Goal: Task Accomplishment & Management: Complete application form

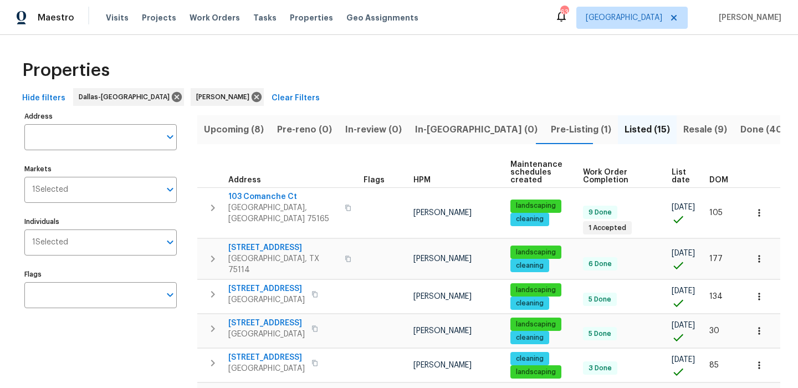
click at [683, 129] on span "Resale (9)" at bounding box center [705, 130] width 44 height 16
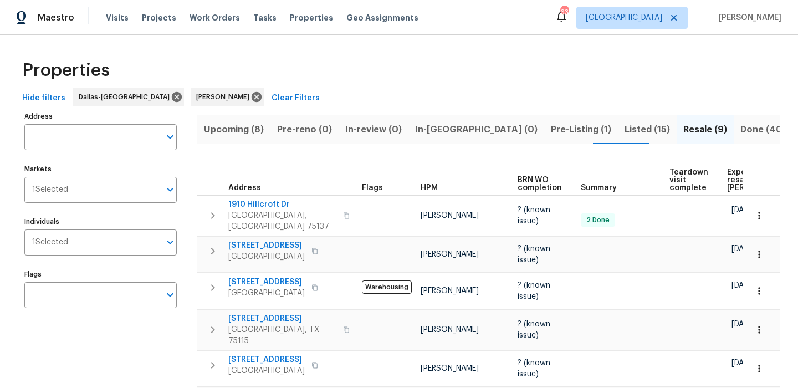
click at [735, 175] on span "Expected resale COE" at bounding box center [758, 179] width 63 height 23
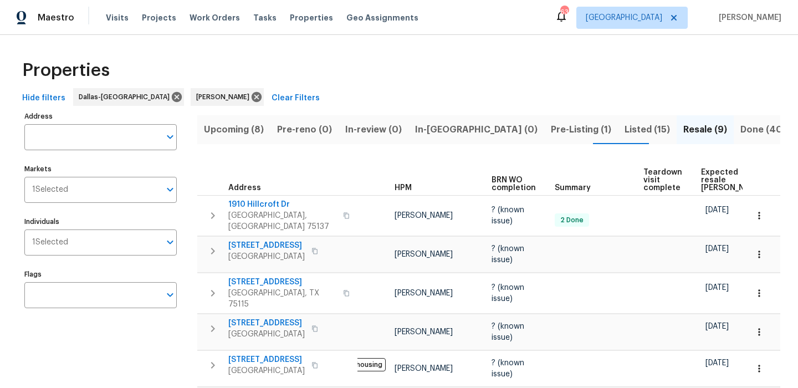
click at [247, 120] on button "Upcoming (8)" at bounding box center [233, 129] width 73 height 29
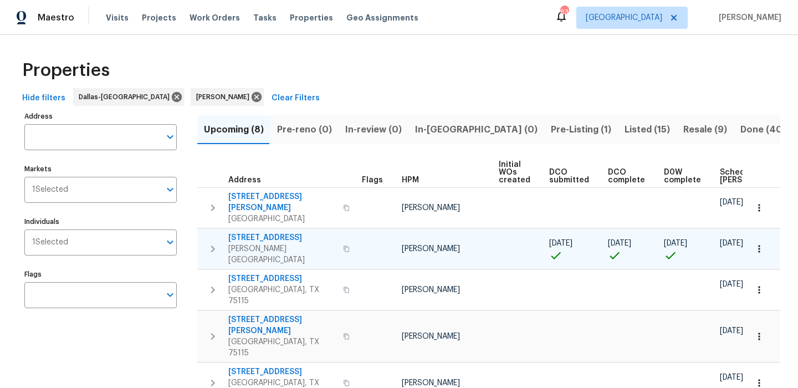
click at [280, 232] on span "[STREET_ADDRESS]" at bounding box center [282, 237] width 108 height 11
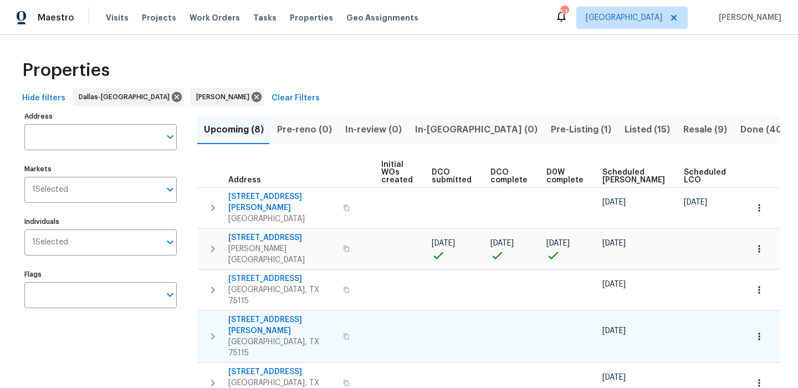
scroll to position [0, 121]
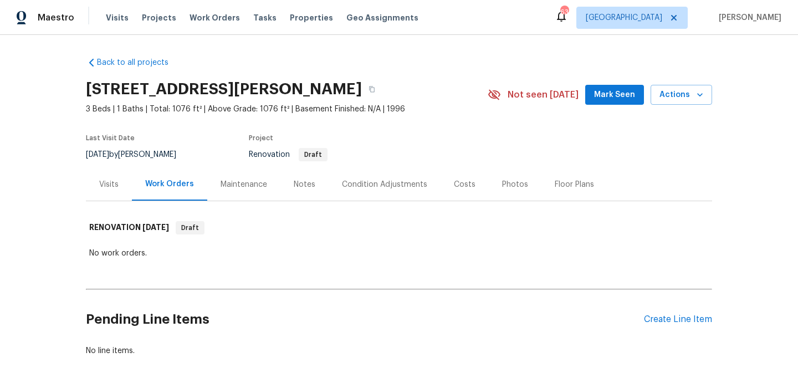
click at [630, 99] on span "Mark Seen" at bounding box center [614, 95] width 41 height 14
click at [299, 182] on div "Notes" at bounding box center [305, 184] width 22 height 11
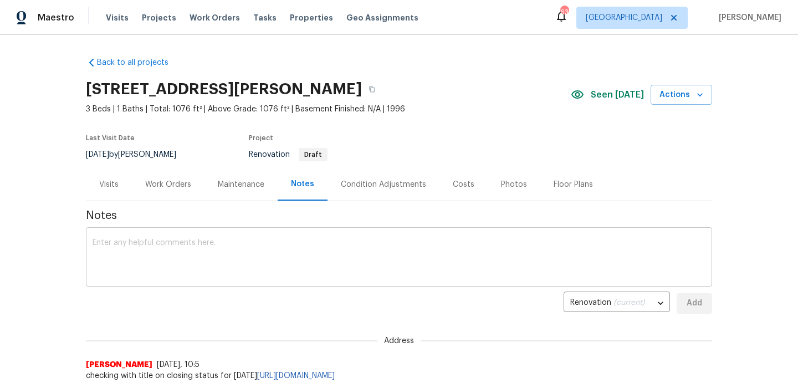
click at [259, 238] on div "x ​" at bounding box center [399, 258] width 626 height 57
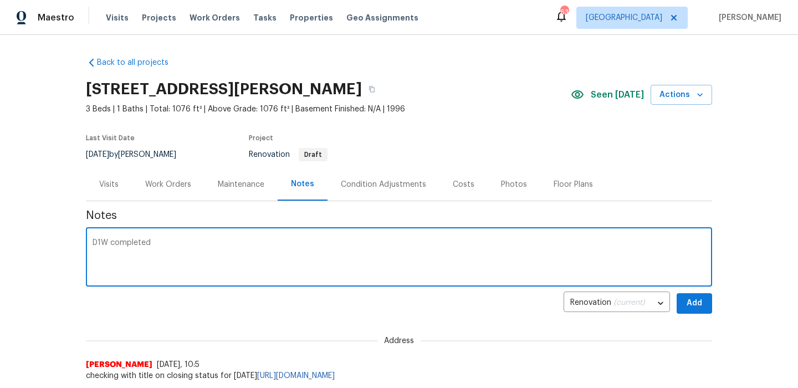
type textarea "D1W completed"
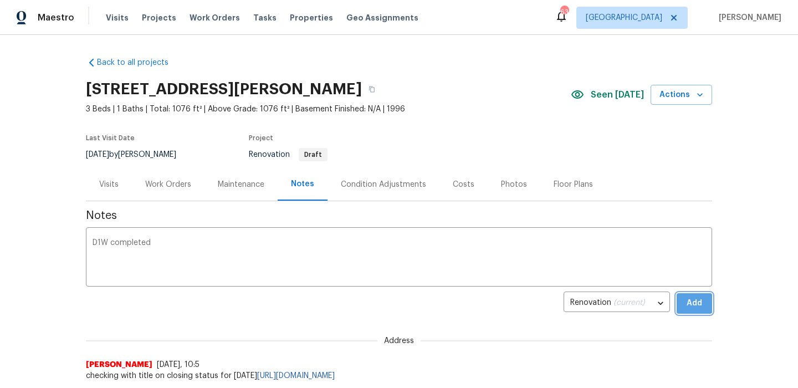
click at [706, 313] on button "Add" at bounding box center [694, 303] width 35 height 21
click at [183, 190] on div "Work Orders" at bounding box center [168, 184] width 46 height 11
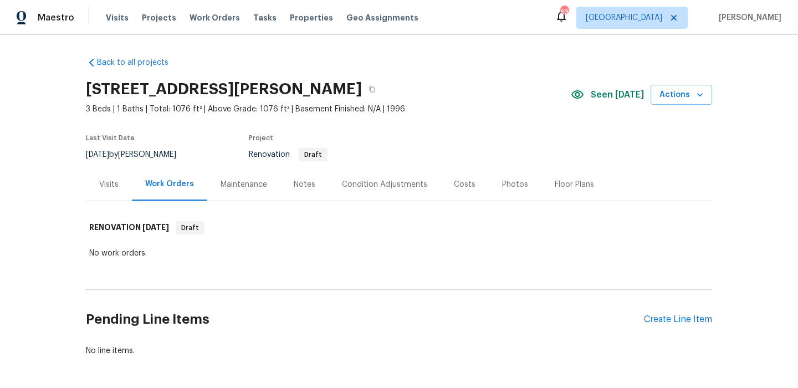
click at [377, 80] on div "[STREET_ADDRESS][PERSON_NAME]" at bounding box center [328, 89] width 485 height 29
click at [373, 85] on button "button" at bounding box center [372, 89] width 20 height 20
click at [695, 316] on div "Create Line Item" at bounding box center [678, 319] width 68 height 11
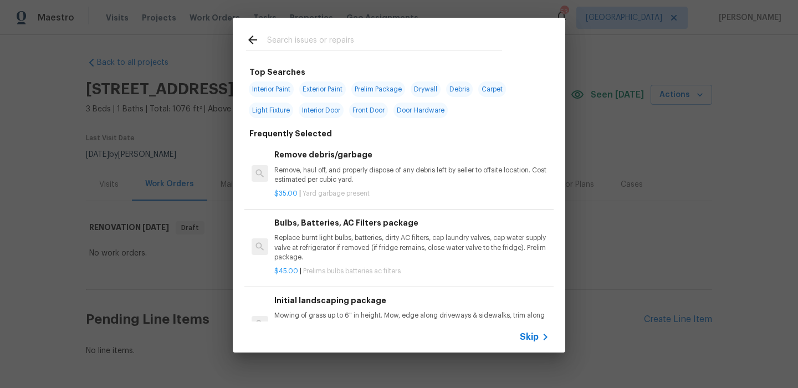
click at [537, 335] on span "Skip" at bounding box center [529, 336] width 19 height 11
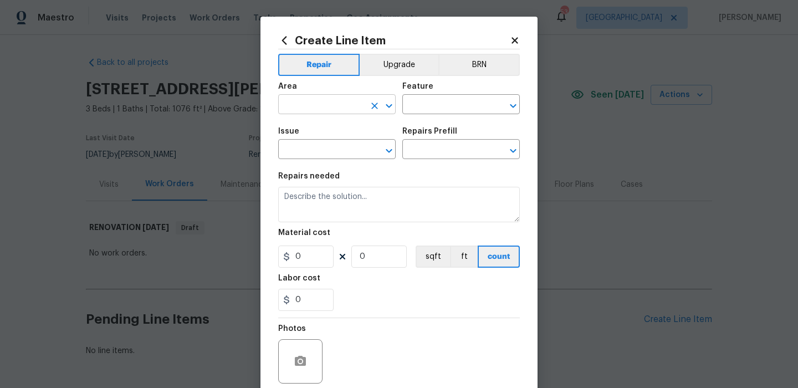
click at [360, 103] on input "text" at bounding box center [321, 105] width 86 height 17
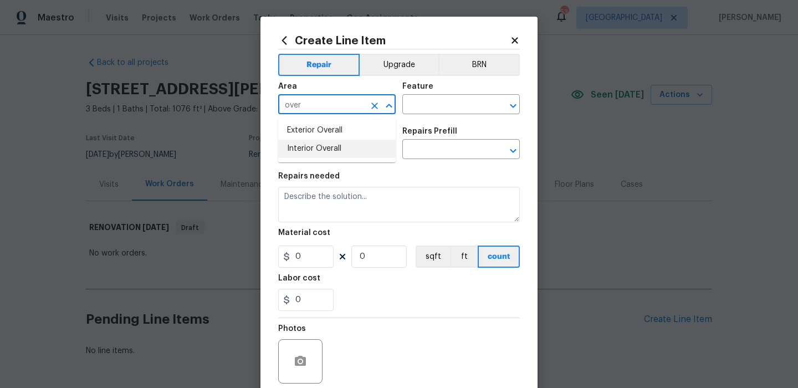
click at [362, 145] on li "Interior Overall" at bounding box center [336, 149] width 117 height 18
type input "Interior Overall"
click at [441, 111] on input "text" at bounding box center [445, 105] width 86 height 17
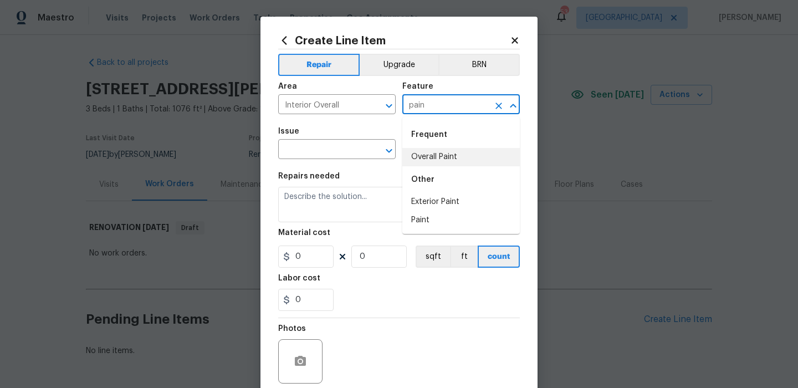
click at [435, 149] on li "Overall Paint" at bounding box center [460, 157] width 117 height 18
type input "Overall Paint"
click at [325, 149] on input "text" at bounding box center [321, 150] width 86 height 17
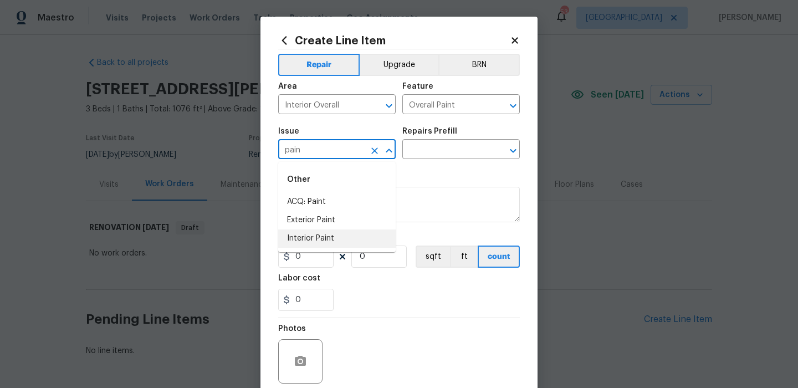
click at [314, 237] on li "Interior Paint" at bounding box center [336, 238] width 117 height 18
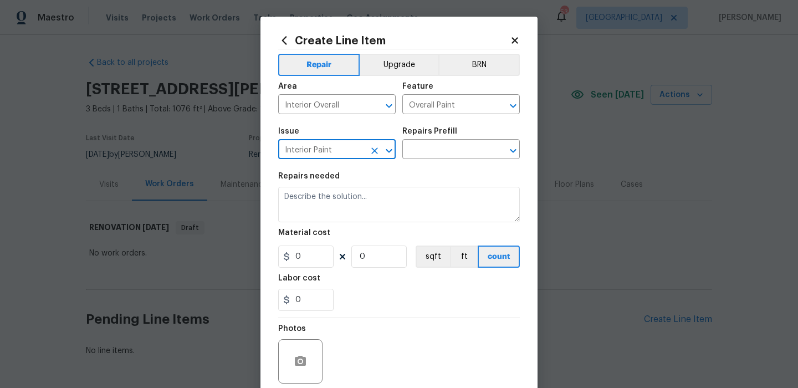
type input "Interior Paint"
click at [424, 168] on section "Repairs needed Material cost 0 0 sqft ft count Labor cost 0" at bounding box center [399, 242] width 242 height 152
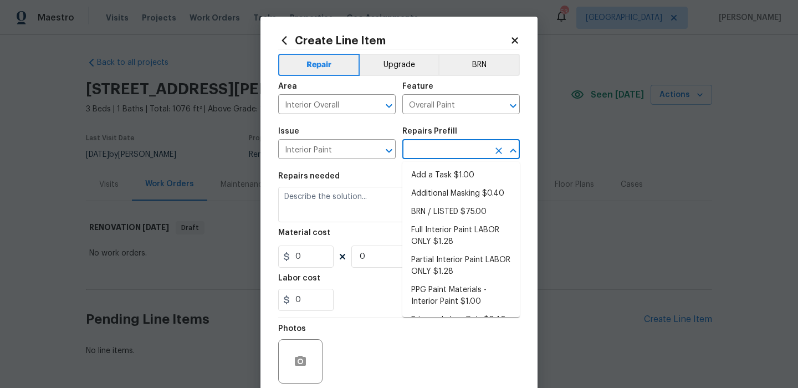
click at [442, 154] on input "text" at bounding box center [445, 150] width 86 height 17
click at [442, 252] on li "Partial Interior Paint LABOR ONLY $1.28" at bounding box center [460, 266] width 117 height 30
type input "Partial Interior Paint LABOR ONLY $1.28"
type textarea "Partial Interior paint - Prep, mask, and paint specified interior areas. Ensure…"
type input "1.28"
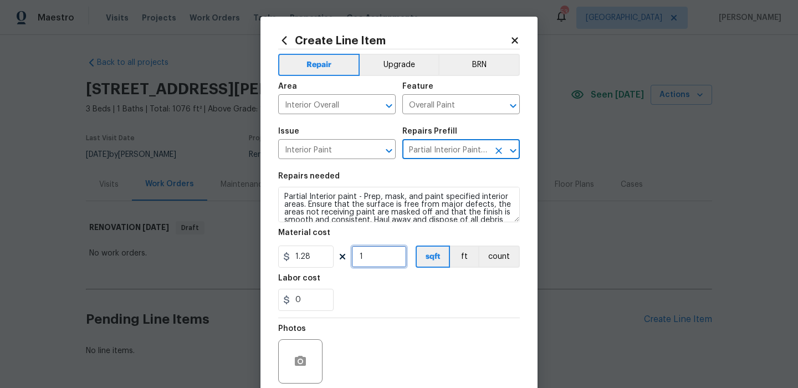
click at [391, 253] on input "1" at bounding box center [378, 257] width 55 height 22
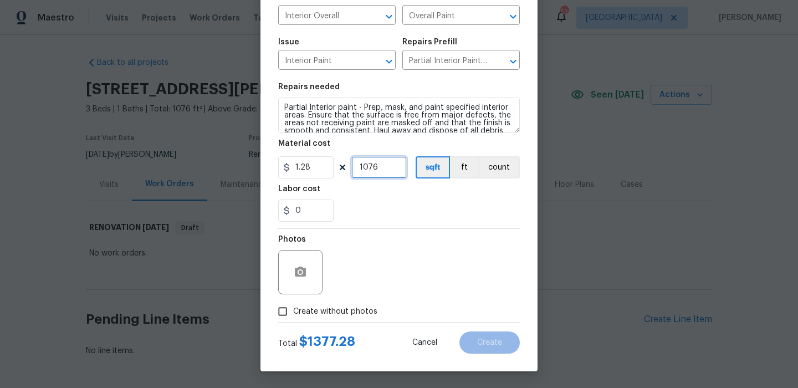
type input "1076"
click at [346, 306] on span "Create without photos" at bounding box center [335, 312] width 84 height 12
click at [293, 306] on input "Create without photos" at bounding box center [282, 311] width 21 height 21
checkbox input "true"
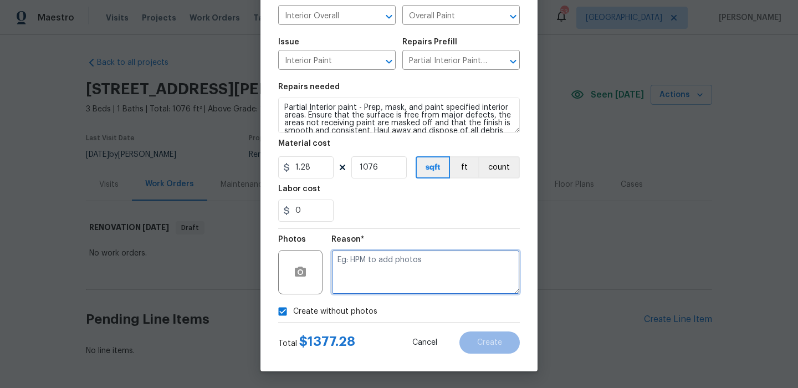
click at [401, 277] on textarea at bounding box center [425, 272] width 188 height 44
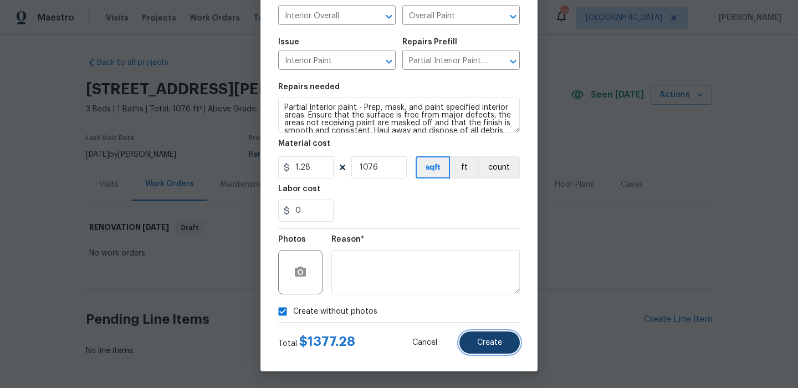
click at [484, 336] on button "Create" at bounding box center [489, 342] width 60 height 22
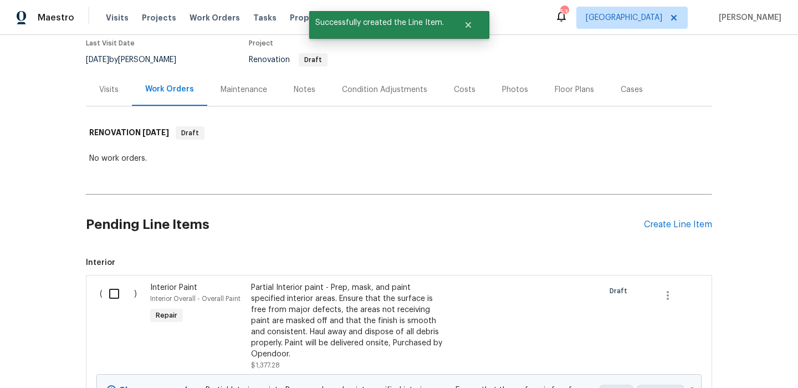
scroll to position [188, 0]
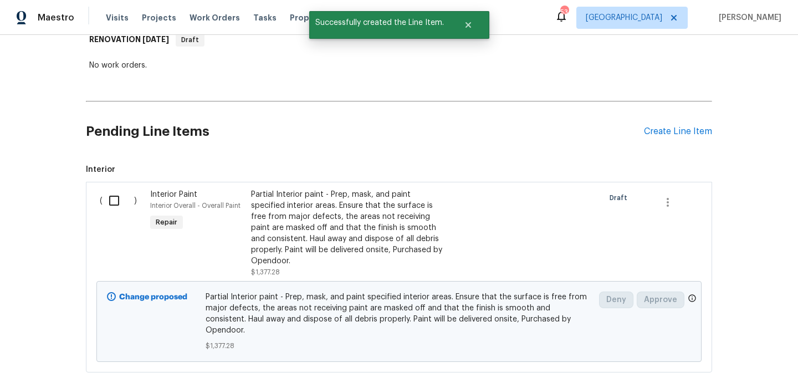
click at [114, 197] on input "checkbox" at bounding box center [119, 200] width 32 height 23
checkbox input "true"
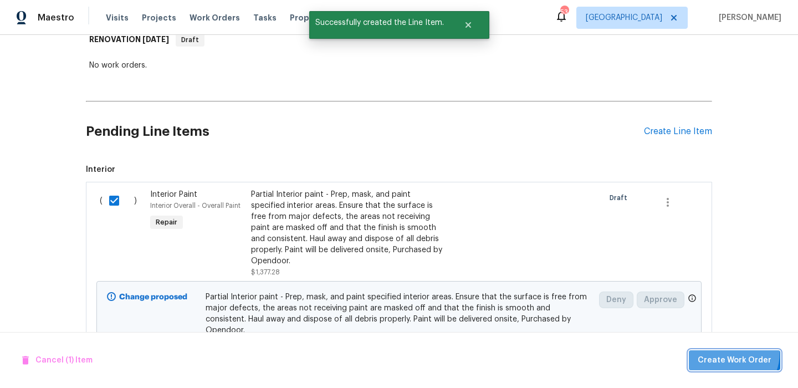
click at [733, 354] on span "Create Work Order" at bounding box center [735, 361] width 74 height 14
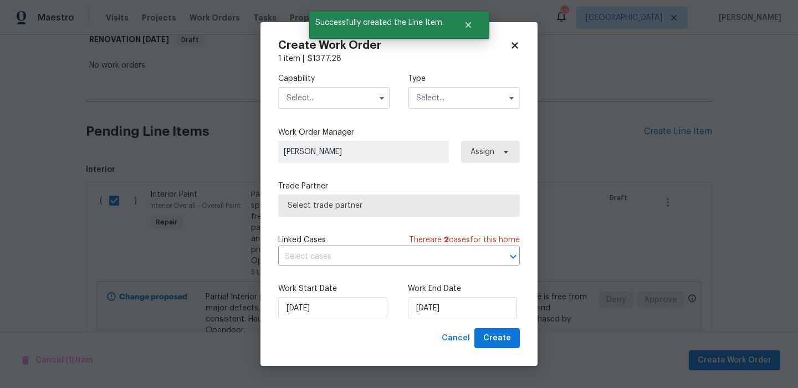
click at [344, 95] on input "text" at bounding box center [334, 98] width 112 height 22
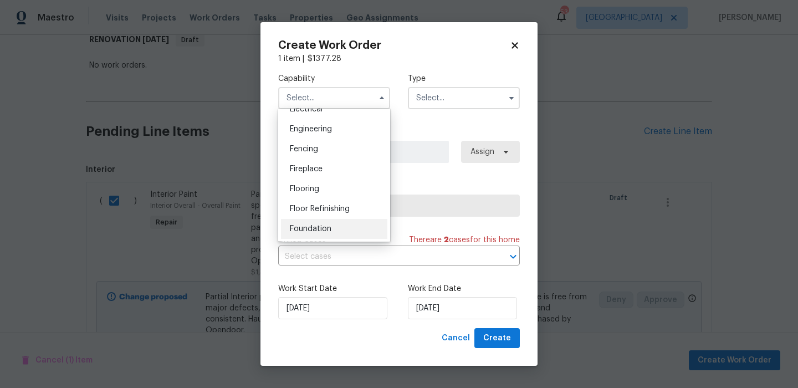
scroll to position [456, 0]
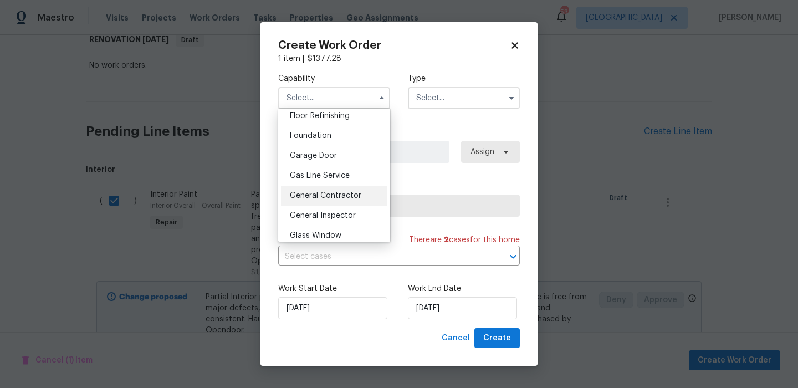
click at [343, 189] on div "General Contractor" at bounding box center [334, 196] width 106 height 20
type input "General Contractor"
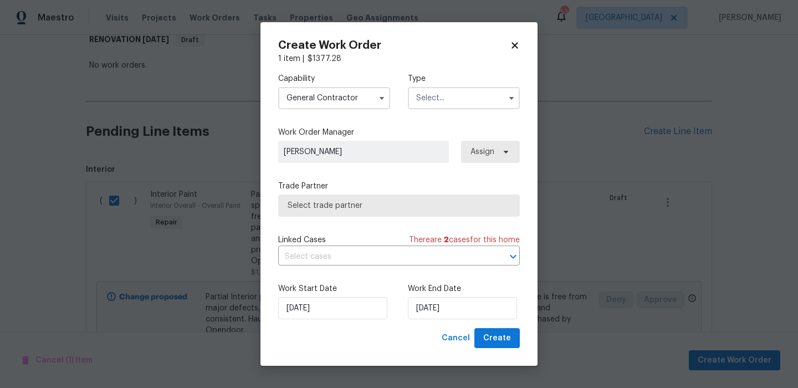
click at [431, 115] on div "Capability General Contractor Type" at bounding box center [399, 91] width 242 height 54
click at [439, 110] on div "Capability General Contractor Type" at bounding box center [399, 91] width 242 height 54
click at [452, 104] on input "text" at bounding box center [464, 98] width 112 height 22
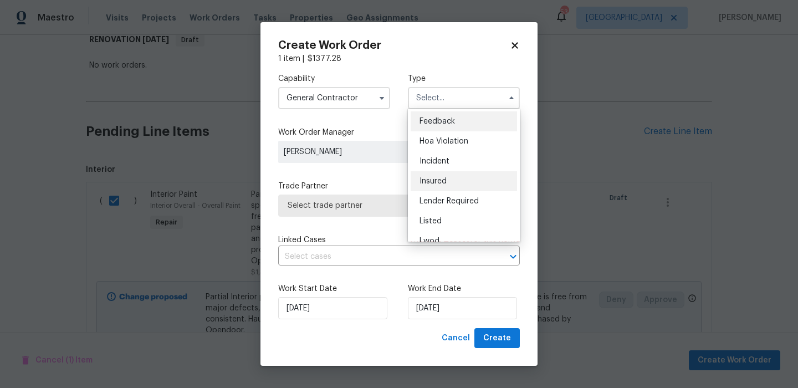
scroll to position [112, 0]
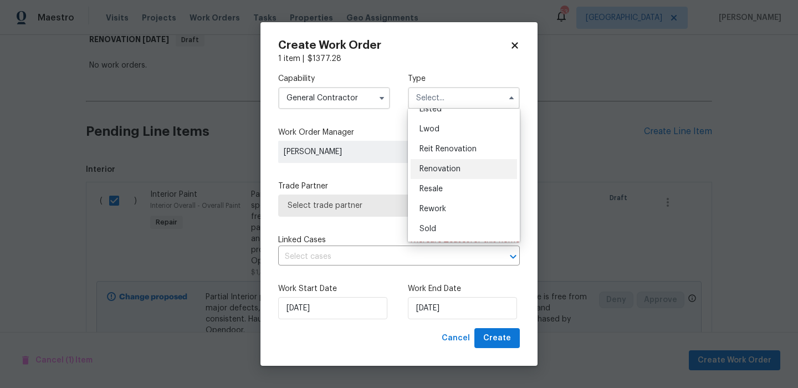
click at [451, 170] on span "Renovation" at bounding box center [440, 169] width 41 height 8
type input "Renovation"
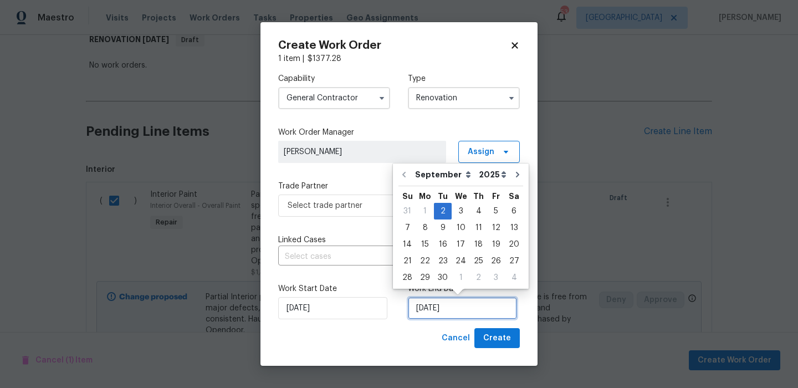
click at [440, 302] on input "[DATE]" at bounding box center [462, 308] width 109 height 22
click at [446, 232] on div "9" at bounding box center [443, 228] width 18 height 16
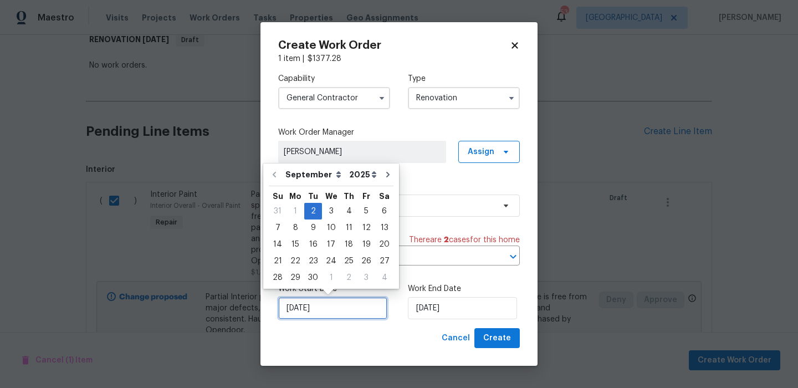
click at [349, 306] on input "[DATE]" at bounding box center [332, 308] width 109 height 22
click at [463, 72] on div "Capability General Contractor Type Renovation" at bounding box center [399, 91] width 242 height 54
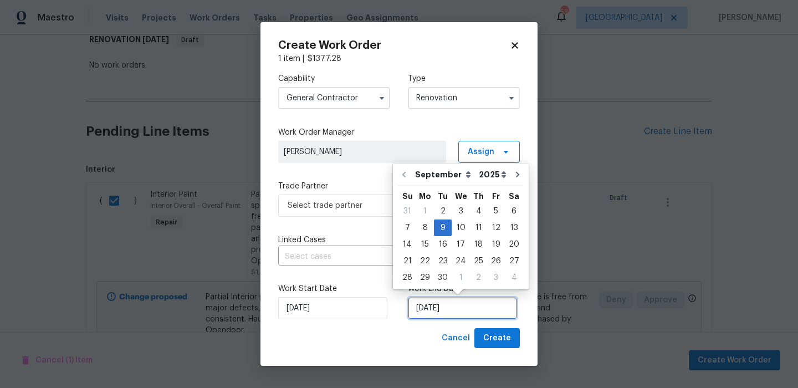
click at [464, 303] on input "[DATE]" at bounding box center [462, 308] width 109 height 22
click at [508, 229] on div "13" at bounding box center [514, 228] width 18 height 16
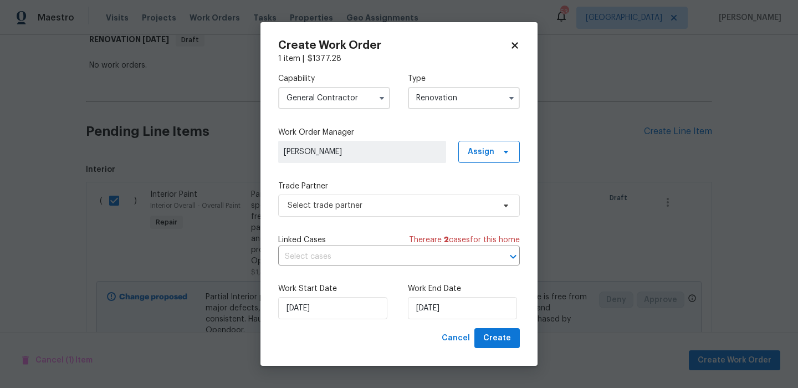
click at [453, 223] on div "Capability General [DEMOGRAPHIC_DATA] Type Renovation Work Order Manager [PERSO…" at bounding box center [399, 196] width 242 height 264
click at [397, 205] on span "Select trade partner" at bounding box center [391, 205] width 207 height 11
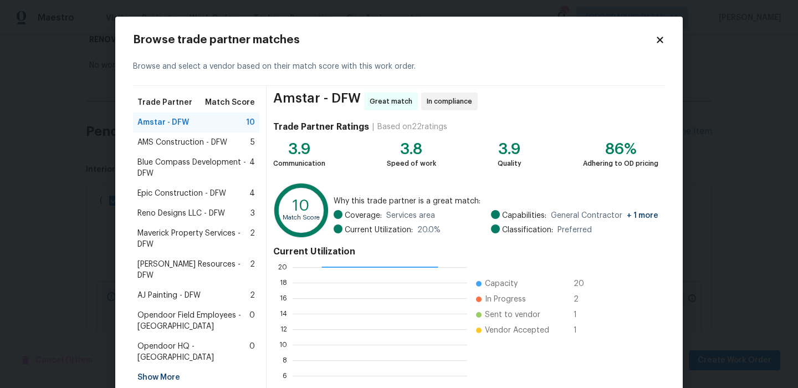
scroll to position [101, 0]
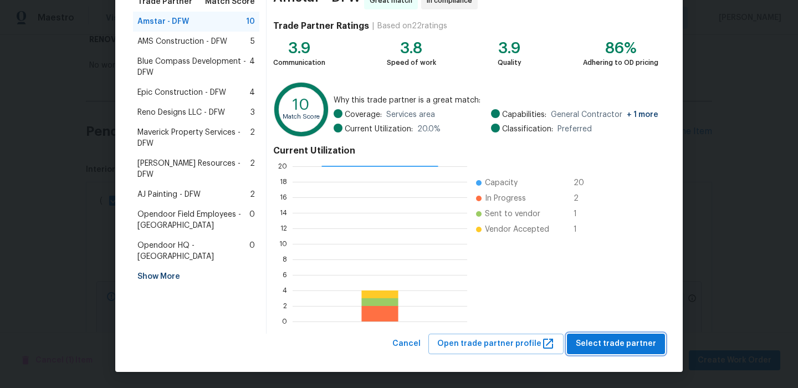
click at [633, 343] on span "Select trade partner" at bounding box center [616, 344] width 80 height 14
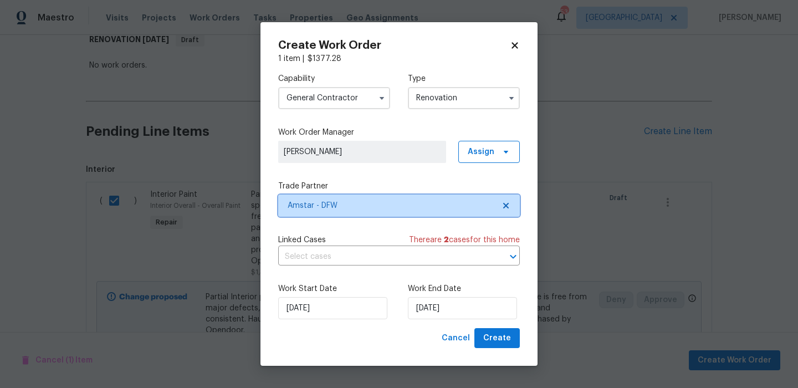
scroll to position [0, 0]
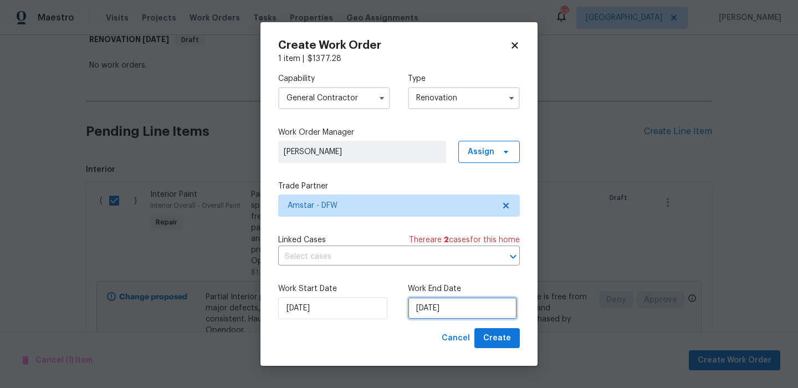
click at [476, 311] on input "[DATE]" at bounding box center [462, 308] width 109 height 22
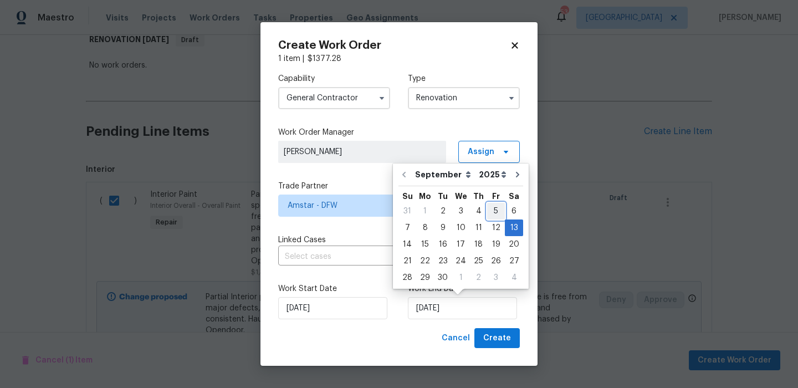
click at [499, 210] on div "5" at bounding box center [496, 211] width 18 height 16
click at [468, 308] on input "[DATE]" at bounding box center [462, 308] width 109 height 22
click at [510, 212] on div "6" at bounding box center [514, 211] width 18 height 16
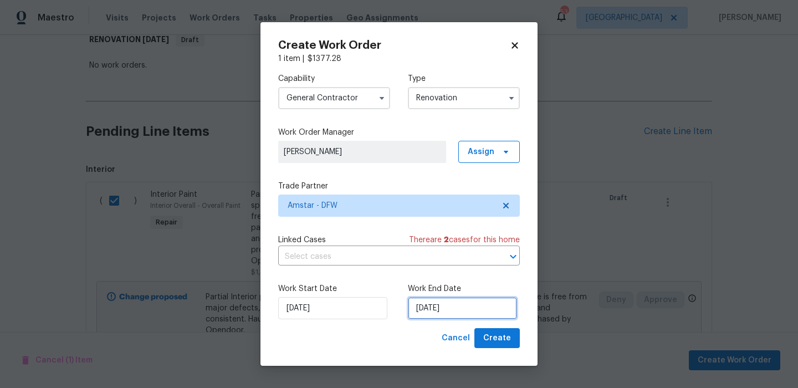
click at [500, 308] on input "[DATE]" at bounding box center [462, 308] width 109 height 22
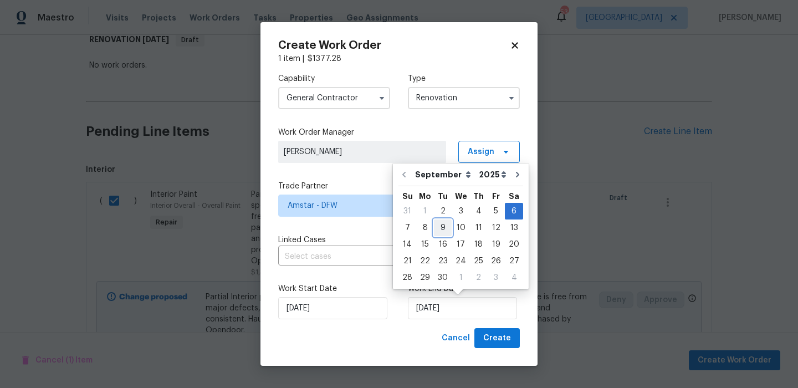
click at [444, 227] on div "9" at bounding box center [443, 228] width 18 height 16
type input "[DATE]"
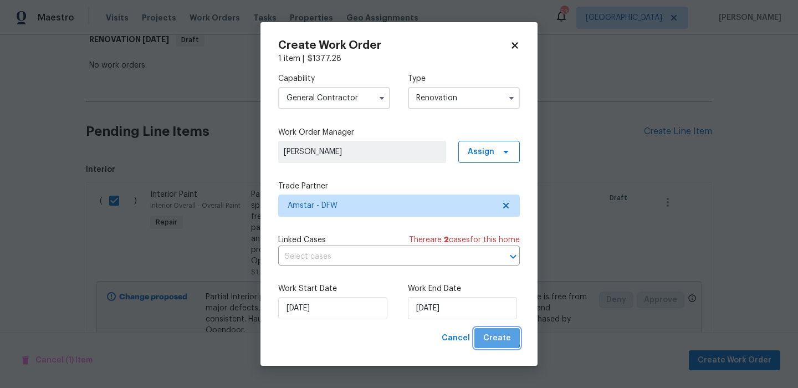
click at [492, 334] on span "Create" at bounding box center [497, 338] width 28 height 14
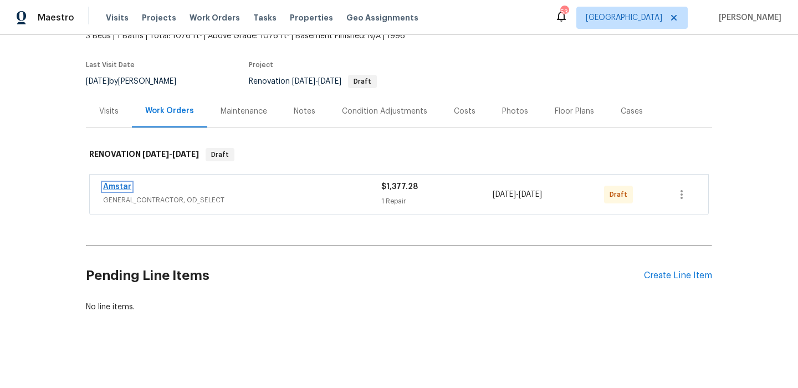
click at [116, 189] on link "Amstar" at bounding box center [117, 187] width 28 height 8
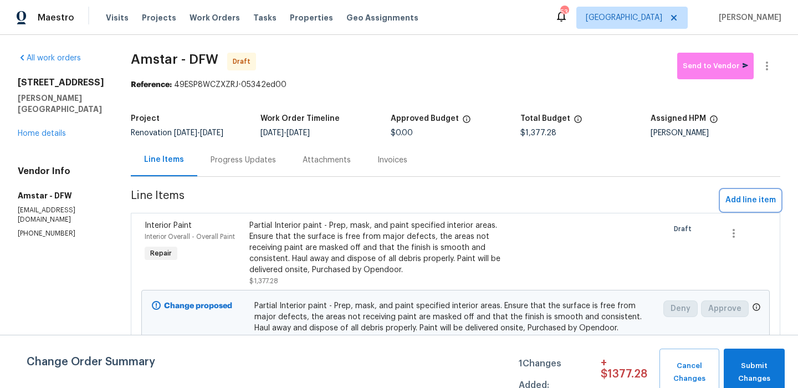
click at [741, 200] on span "Add line item" at bounding box center [750, 200] width 50 height 14
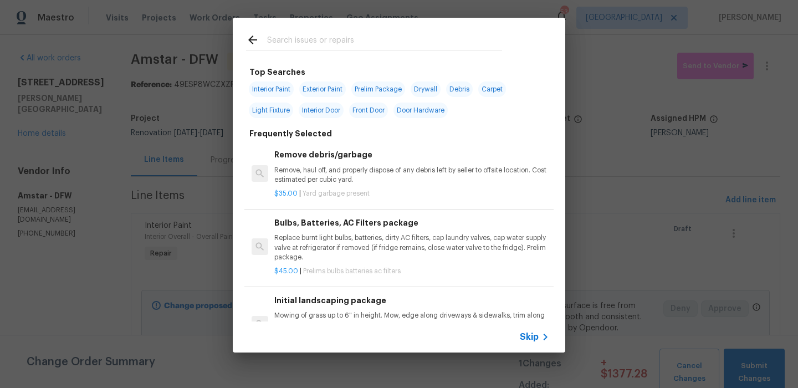
click at [529, 335] on span "Skip" at bounding box center [529, 336] width 19 height 11
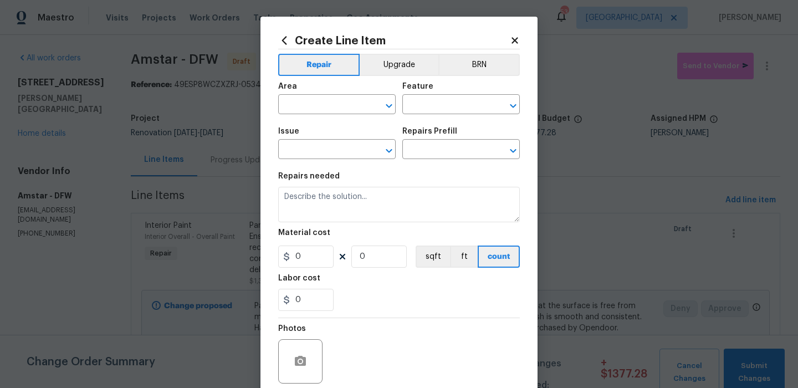
click at [341, 117] on span "Area ​" at bounding box center [336, 98] width 117 height 45
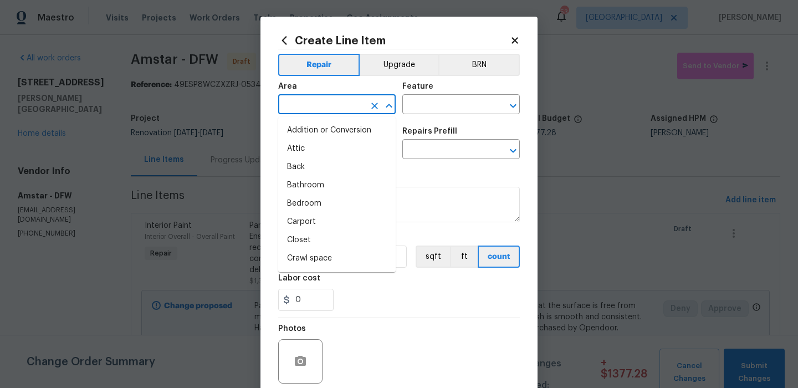
click at [338, 107] on input "text" at bounding box center [321, 105] width 86 height 17
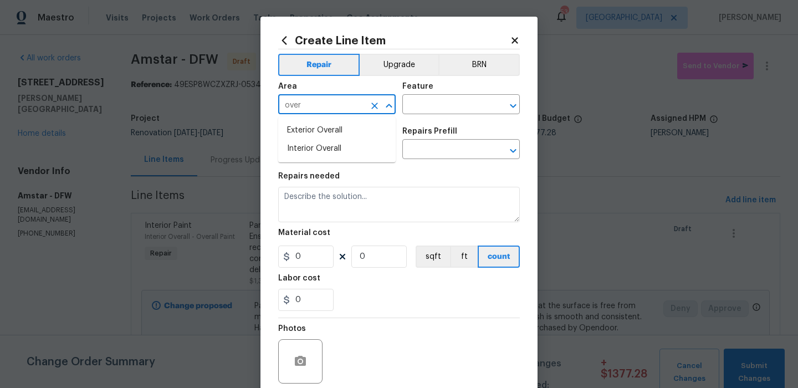
click at [341, 122] on li "Exterior Overall" at bounding box center [336, 130] width 117 height 18
type input "Exterior Overall"
click at [421, 110] on input "text" at bounding box center [445, 105] width 86 height 17
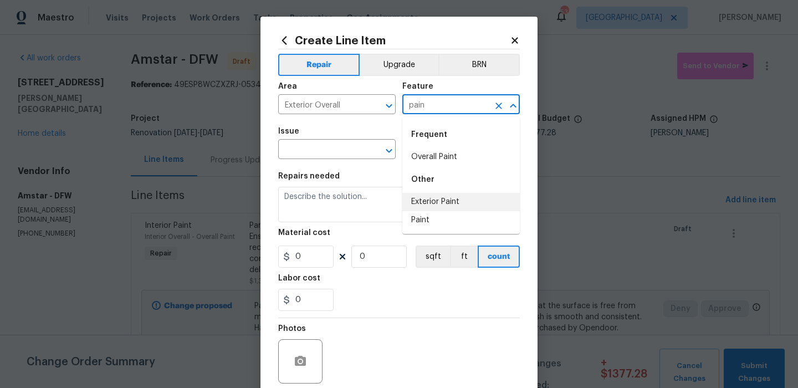
click at [426, 197] on li "Exterior Paint" at bounding box center [460, 202] width 117 height 18
type input "Exterior Paint"
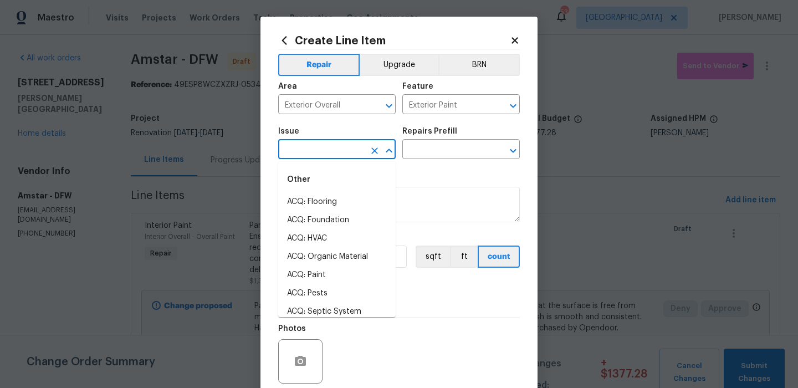
click at [328, 157] on input "text" at bounding box center [321, 150] width 86 height 17
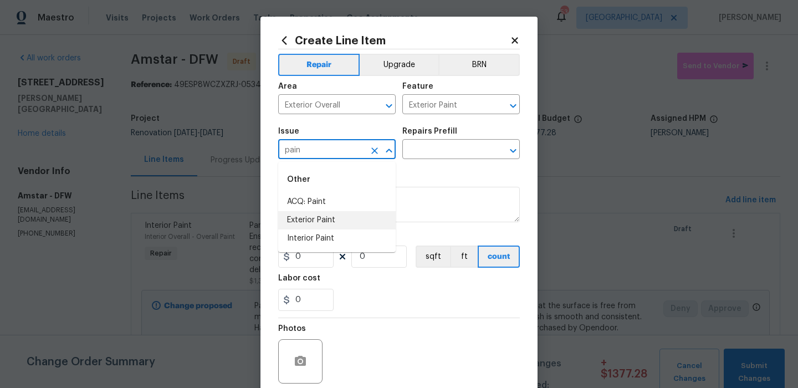
click at [326, 218] on li "Exterior Paint" at bounding box center [336, 220] width 117 height 18
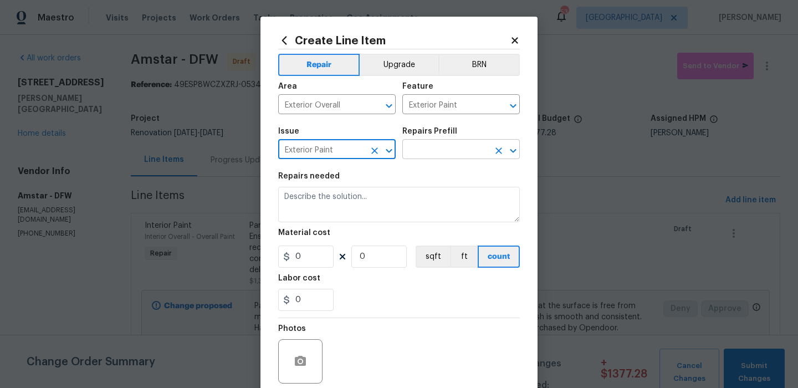
type input "Exterior Paint"
click at [477, 156] on input "text" at bounding box center [445, 150] width 86 height 17
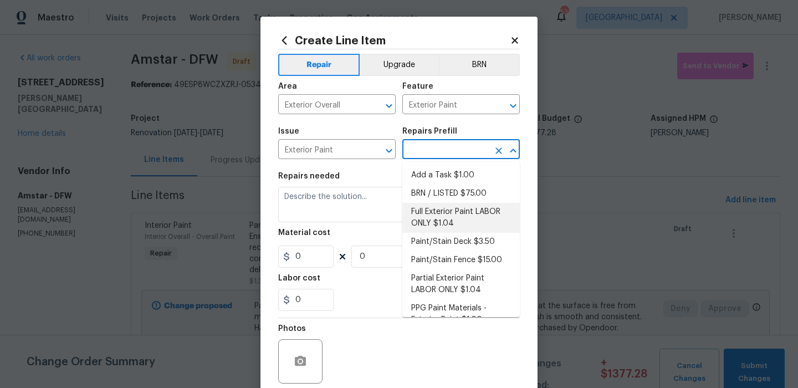
click at [496, 217] on li "Full Exterior Paint LABOR ONLY $1.04" at bounding box center [460, 218] width 117 height 30
type input "Overall Paint"
type input "Full Exterior Paint LABOR ONLY $1.04"
type textarea "Full Exterior Paint - Prep, mask and paint the exterior of the home. Ensure tha…"
type input "1.04"
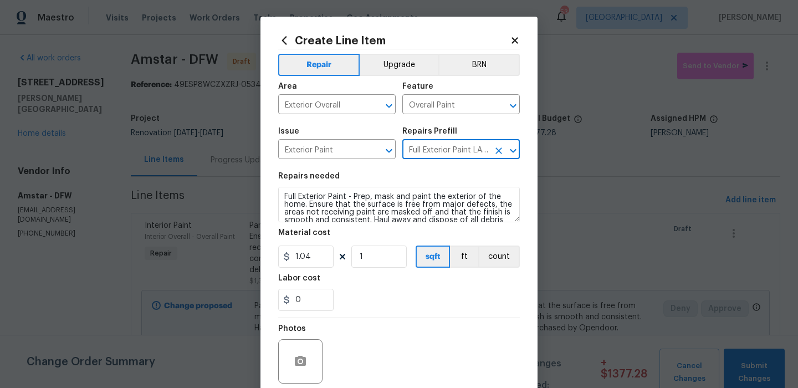
click at [401, 246] on figure "Material cost 1.04 1 sqft ft count" at bounding box center [399, 248] width 242 height 39
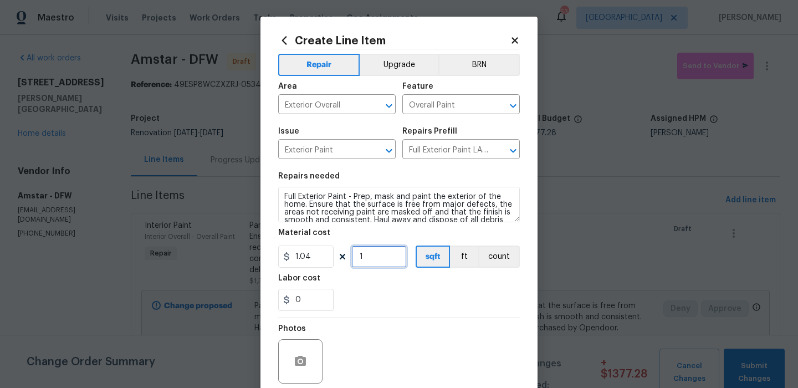
click at [385, 258] on input "1" at bounding box center [378, 257] width 55 height 22
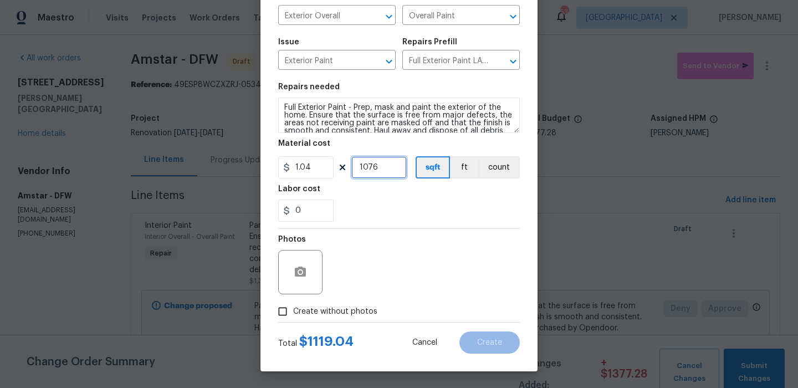
type input "1076"
click at [348, 318] on label "Create without photos" at bounding box center [324, 311] width 105 height 21
click at [293, 318] on input "Create without photos" at bounding box center [282, 311] width 21 height 21
checkbox input "true"
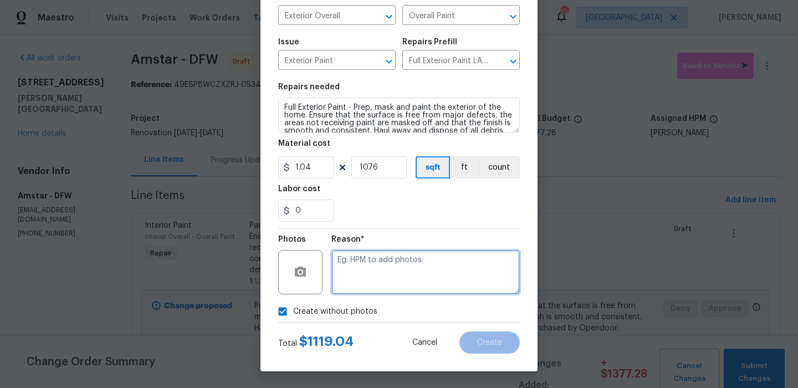
click at [398, 289] on textarea at bounding box center [425, 272] width 188 height 44
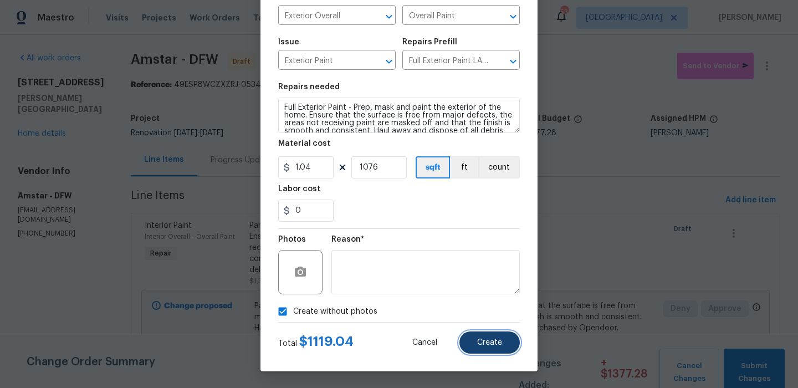
click at [482, 339] on span "Create" at bounding box center [489, 343] width 25 height 8
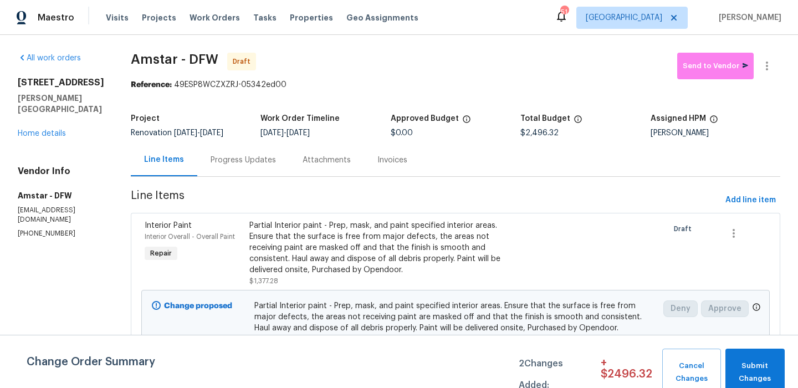
scroll to position [9, 0]
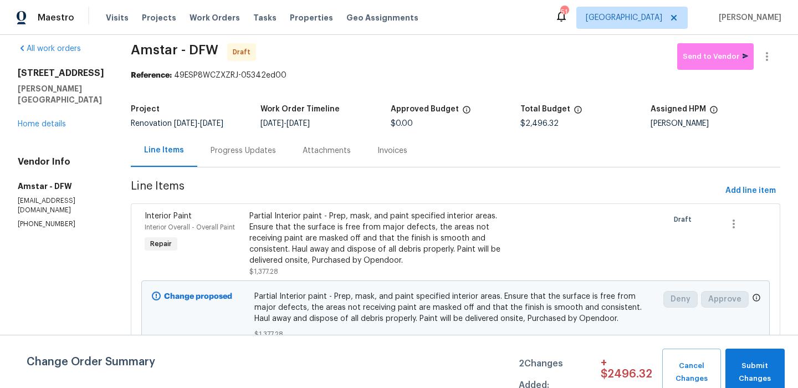
click at [748, 345] on div "Change Order Summary 2 Changes Added: + $ 2496.32 Cancel Changes Submit Changes" at bounding box center [399, 361] width 798 height 53
click at [746, 350] on button "Submit Changes" at bounding box center [754, 373] width 59 height 48
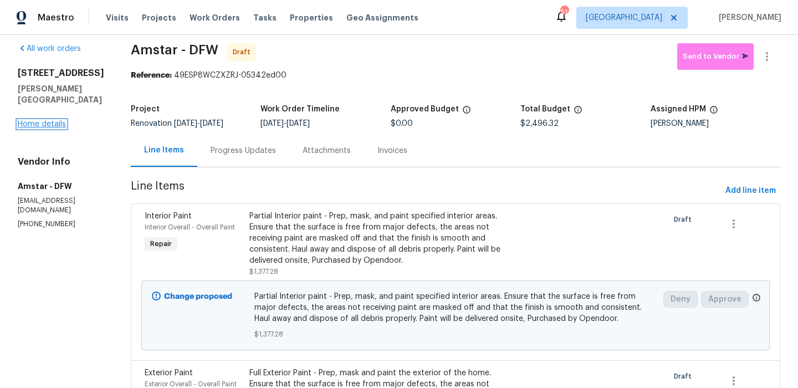
click at [59, 120] on link "Home details" at bounding box center [42, 124] width 48 height 8
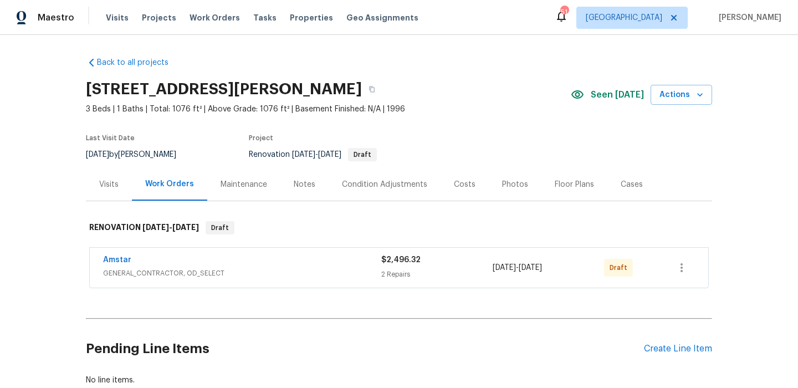
click at [396, 180] on div "Condition Adjustments" at bounding box center [384, 184] width 85 height 11
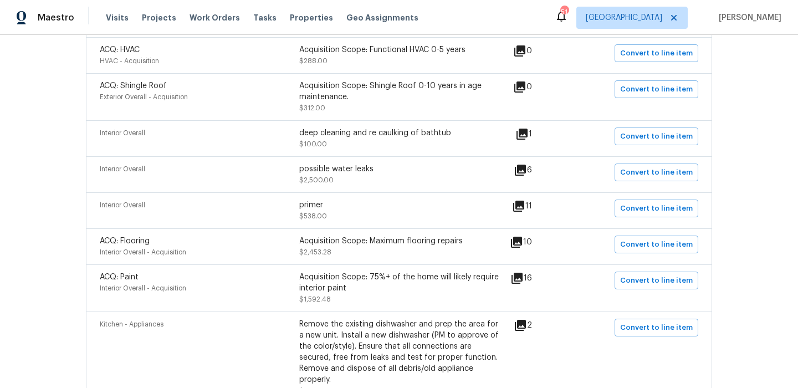
scroll to position [973, 0]
click at [525, 164] on icon at bounding box center [520, 169] width 11 height 11
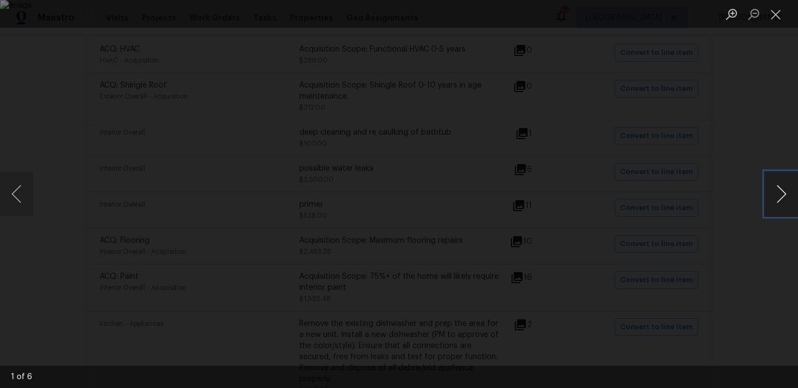
click at [783, 200] on button "Next image" at bounding box center [781, 194] width 33 height 44
click at [782, 16] on button "Close lightbox" at bounding box center [776, 13] width 22 height 19
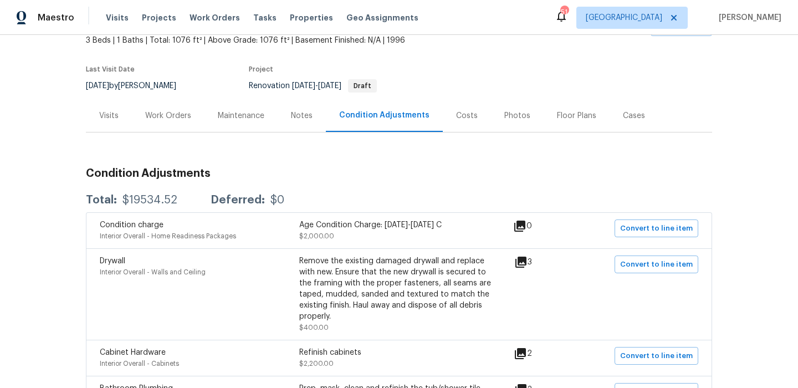
scroll to position [0, 0]
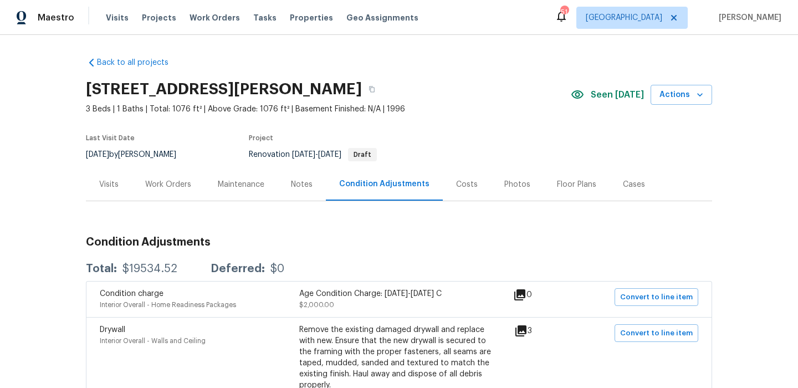
click at [115, 175] on div "Visits" at bounding box center [109, 184] width 46 height 33
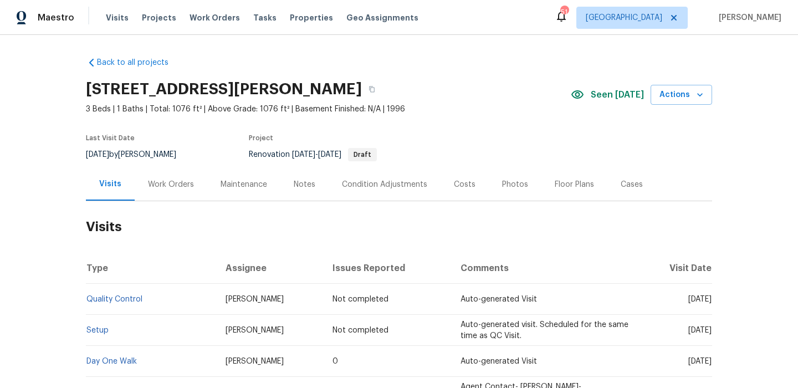
click at [167, 188] on div "Work Orders" at bounding box center [171, 184] width 46 height 11
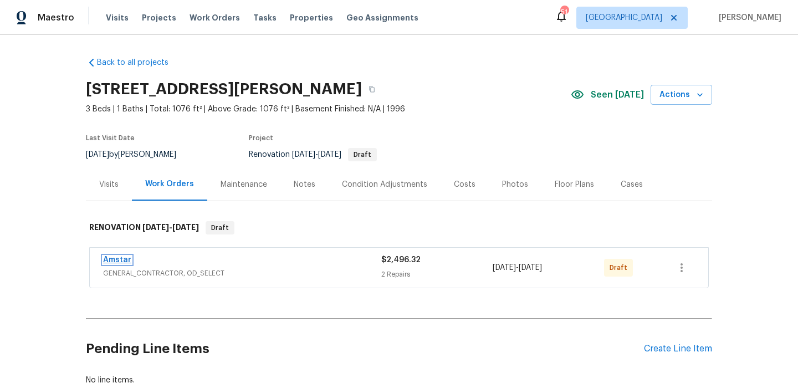
click at [121, 257] on link "Amstar" at bounding box center [117, 260] width 28 height 8
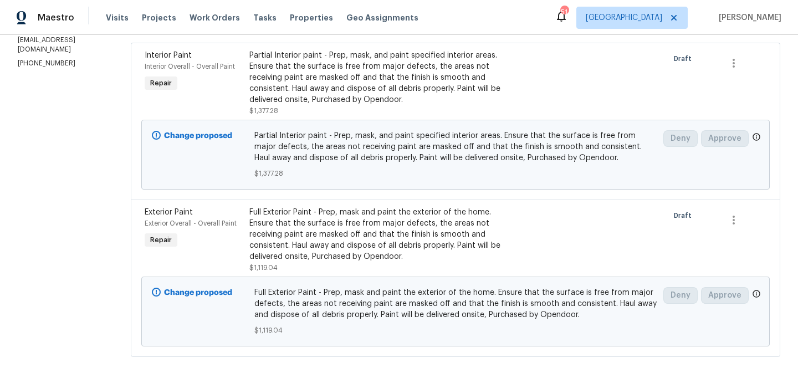
scroll to position [37, 0]
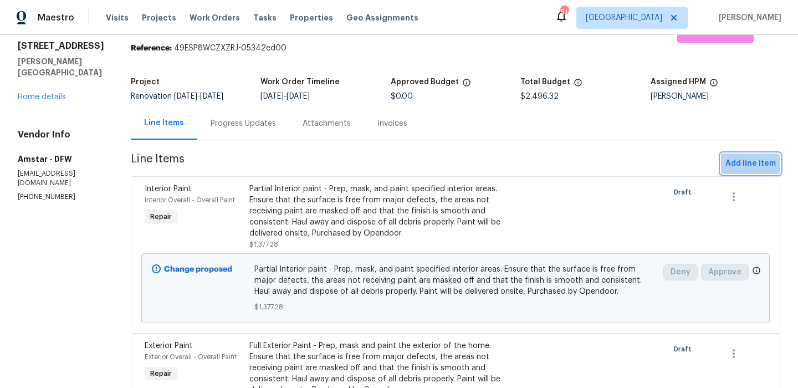
click at [742, 165] on span "Add line item" at bounding box center [750, 164] width 50 height 14
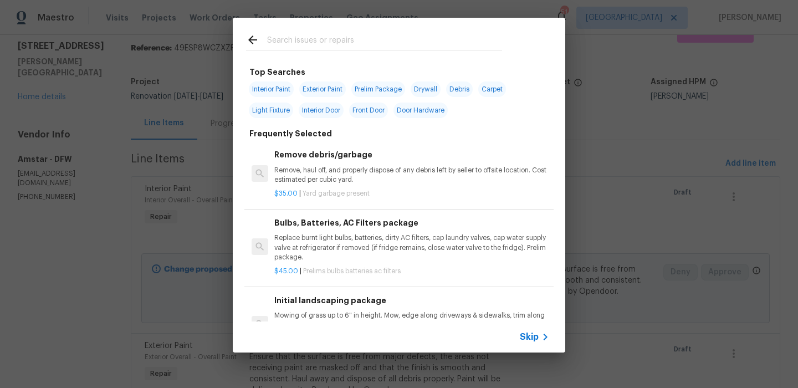
click at [540, 333] on icon at bounding box center [545, 336] width 13 height 13
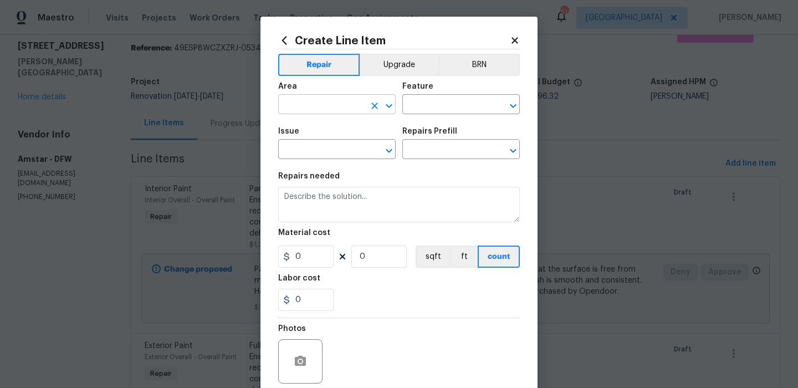
click at [351, 111] on input "text" at bounding box center [321, 105] width 86 height 17
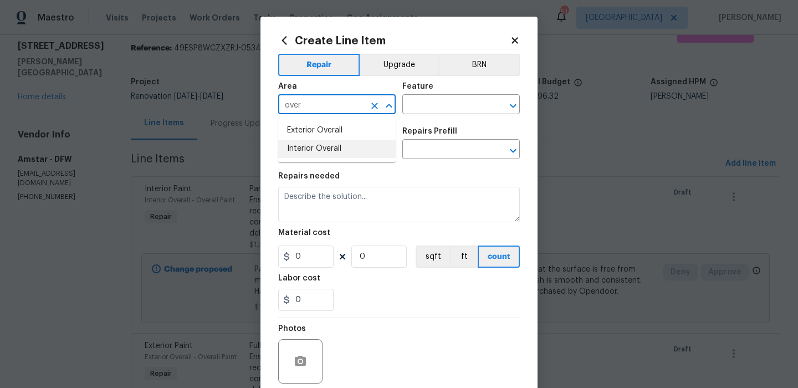
click at [359, 142] on li "Interior Overall" at bounding box center [336, 149] width 117 height 18
type input "Interior Overall"
click at [454, 101] on input "text" at bounding box center [445, 105] width 86 height 17
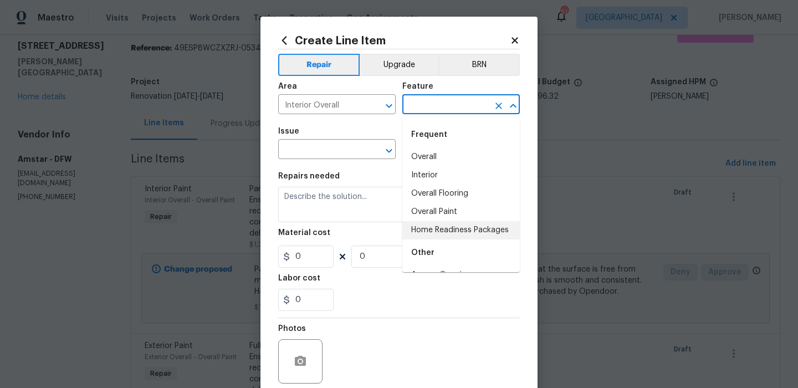
drag, startPoint x: 443, startPoint y: 230, endPoint x: 419, endPoint y: 211, distance: 30.8
click at [443, 230] on li "Home Readiness Packages" at bounding box center [460, 230] width 117 height 18
type input "Home Readiness Packages"
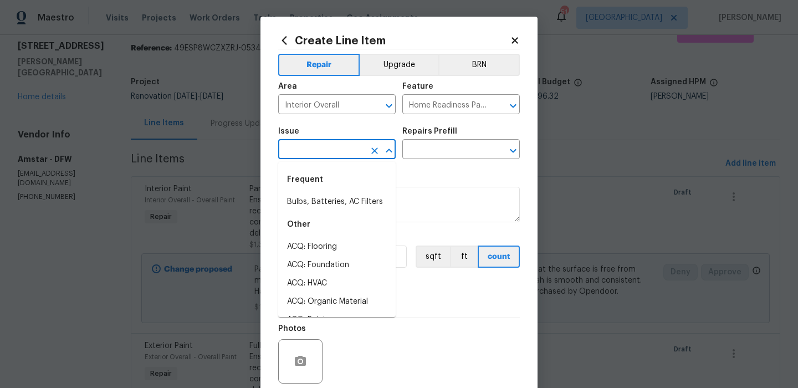
click at [331, 147] on input "text" at bounding box center [321, 150] width 86 height 17
click at [335, 191] on div "Frequent" at bounding box center [336, 179] width 117 height 27
click at [335, 193] on li "Bulbs, Batteries, AC Filters" at bounding box center [336, 202] width 117 height 18
type input "Bulbs, Batteries, AC Filters"
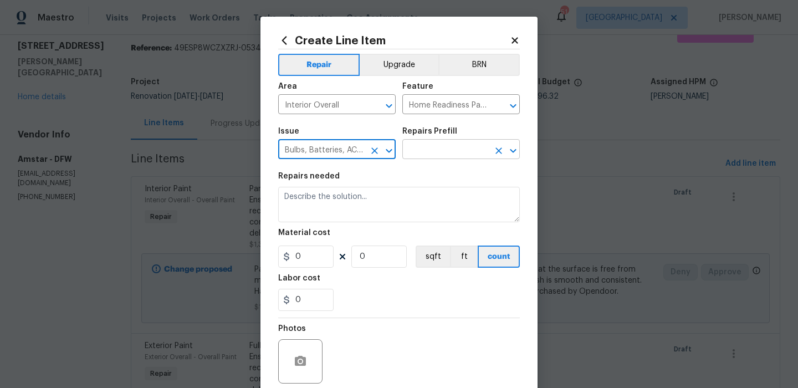
click at [443, 158] on input "text" at bounding box center [445, 150] width 86 height 17
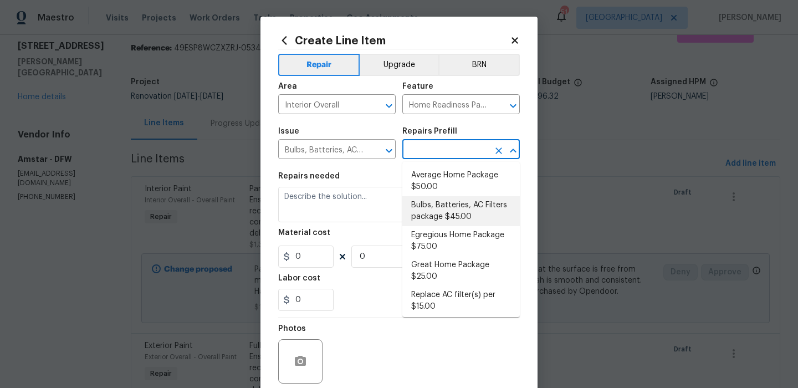
click at [437, 203] on li "Bulbs, Batteries, AC Filters package $45.00" at bounding box center [460, 211] width 117 height 30
type input "Bulbs, Batteries, AC Filters package $45.00"
type textarea "Replace burnt light bulbs, batteries, dirty AC filters, cap laundry valves, cap…"
type input "45"
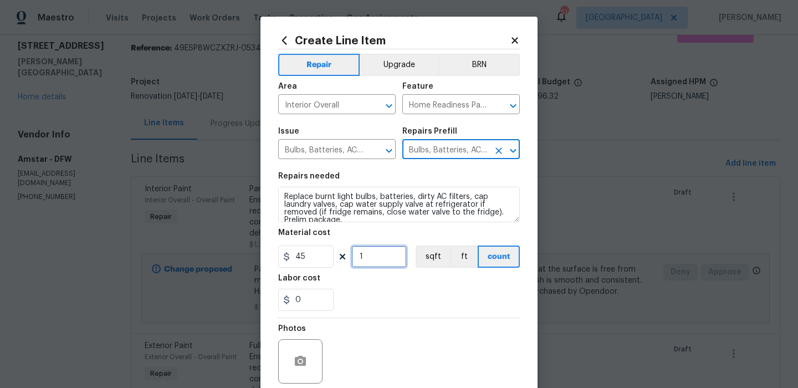
click at [370, 260] on input "1" at bounding box center [378, 257] width 55 height 22
type input "2"
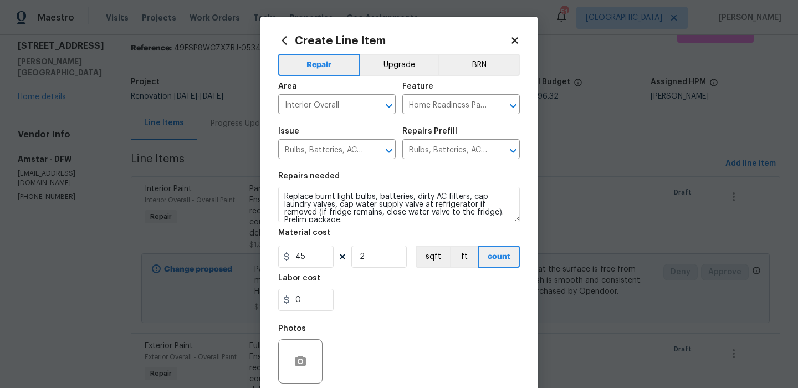
click at [370, 290] on div "0" at bounding box center [399, 300] width 242 height 22
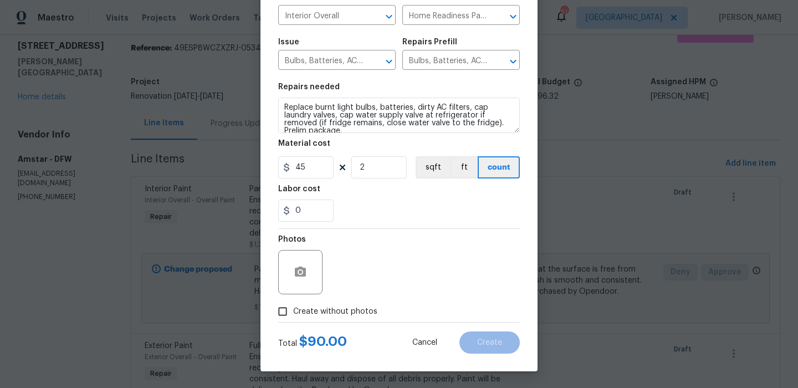
click at [339, 314] on span "Create without photos" at bounding box center [335, 312] width 84 height 12
click at [293, 314] on input "Create without photos" at bounding box center [282, 311] width 21 height 21
checkbox input "true"
click at [400, 267] on textarea at bounding box center [425, 272] width 188 height 44
click at [487, 334] on button "Create" at bounding box center [489, 342] width 60 height 22
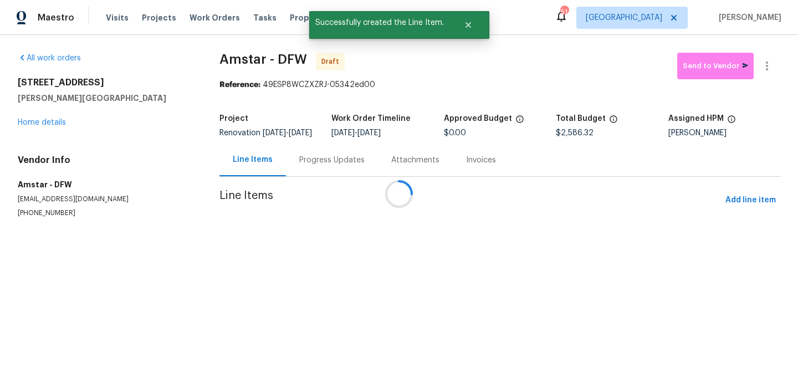
scroll to position [0, 0]
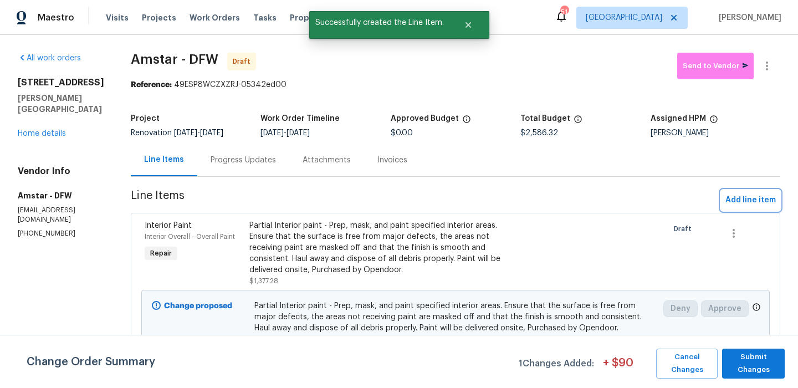
click at [743, 195] on span "Add line item" at bounding box center [750, 200] width 50 height 14
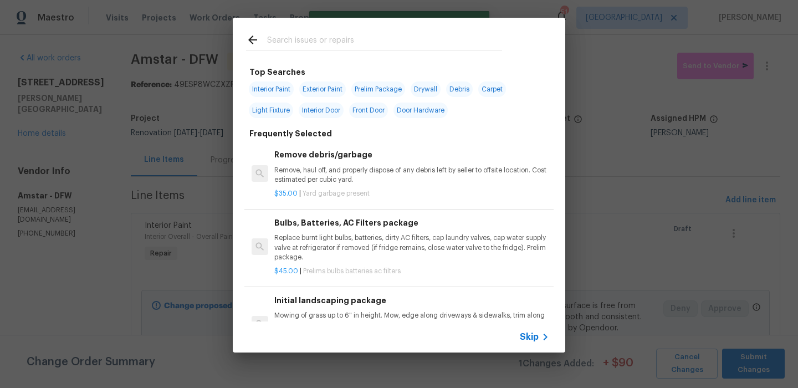
click at [534, 337] on span "Skip" at bounding box center [529, 336] width 19 height 11
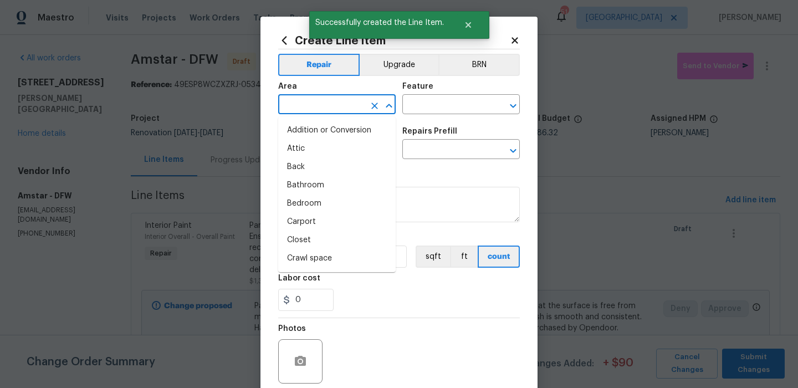
click at [323, 100] on input "text" at bounding box center [321, 105] width 86 height 17
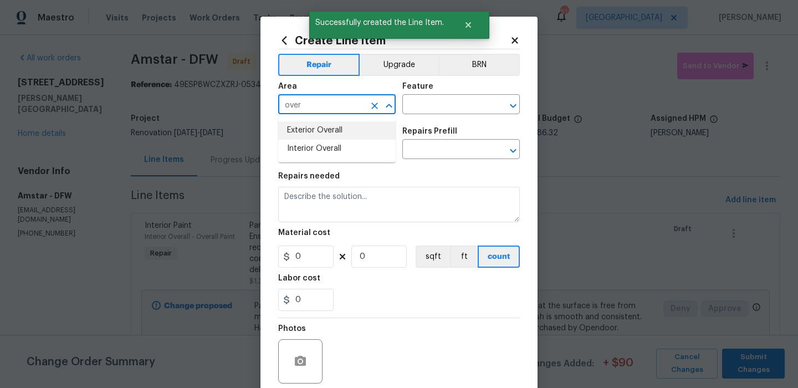
click at [328, 146] on li "Interior Overall" at bounding box center [336, 149] width 117 height 18
type input "Interior Overall"
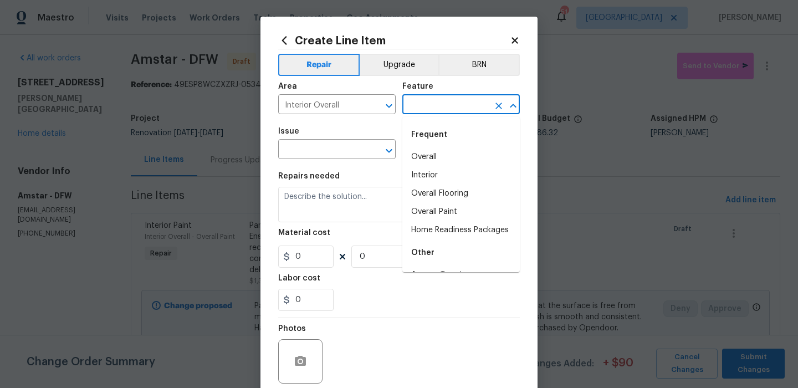
click at [414, 113] on input "text" at bounding box center [445, 105] width 86 height 17
click at [433, 224] on li "Home Readiness Packages" at bounding box center [460, 230] width 117 height 18
type input "Home Readiness Packages"
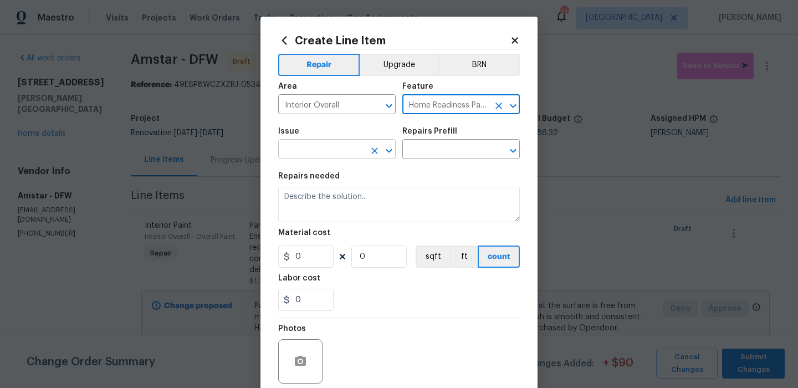
click at [347, 144] on input "text" at bounding box center [321, 150] width 86 height 17
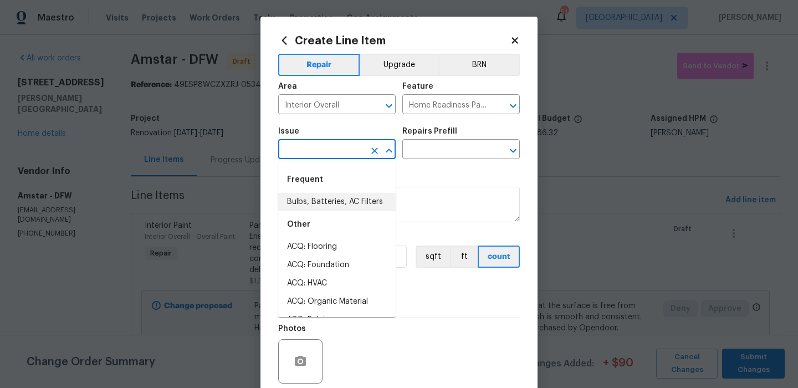
click at [338, 198] on li "Bulbs, Batteries, AC Filters" at bounding box center [336, 202] width 117 height 18
type input "Bulbs, Batteries, AC Filters"
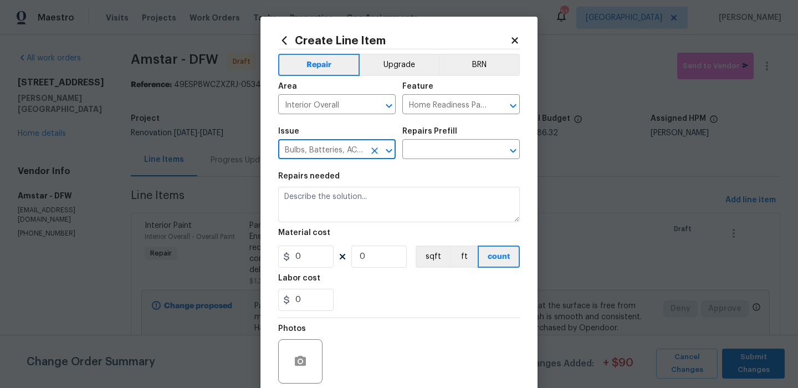
click at [446, 140] on div "Repairs Prefill" at bounding box center [460, 134] width 117 height 14
click at [446, 145] on input "text" at bounding box center [445, 150] width 86 height 17
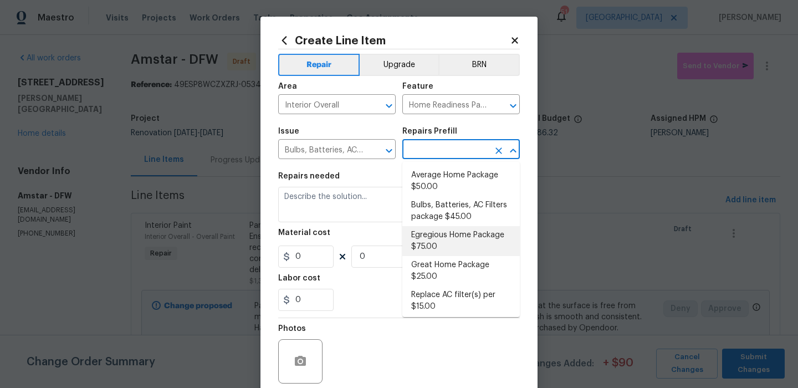
click at [454, 242] on li "Egregious Home Package $75.00" at bounding box center [460, 241] width 117 height 30
type input "Egregious Home Package $75.00"
type textarea "1. Replace all missing and/or damaged door stops and strike plates. 2. Remove a…"
type input "75"
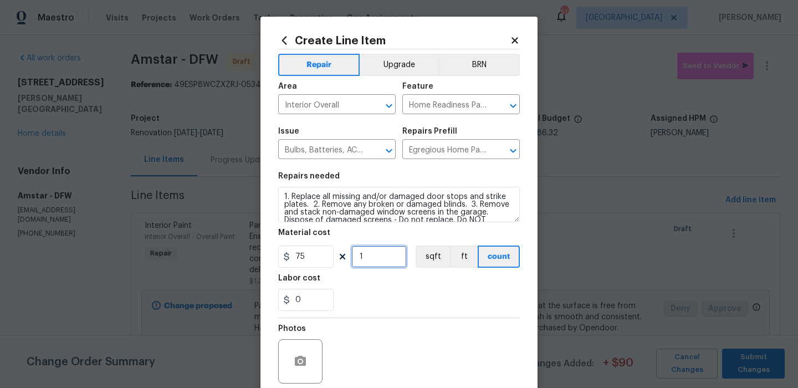
click at [389, 251] on input "1" at bounding box center [378, 257] width 55 height 22
type input "2"
click at [385, 283] on div "Labor cost" at bounding box center [399, 281] width 242 height 14
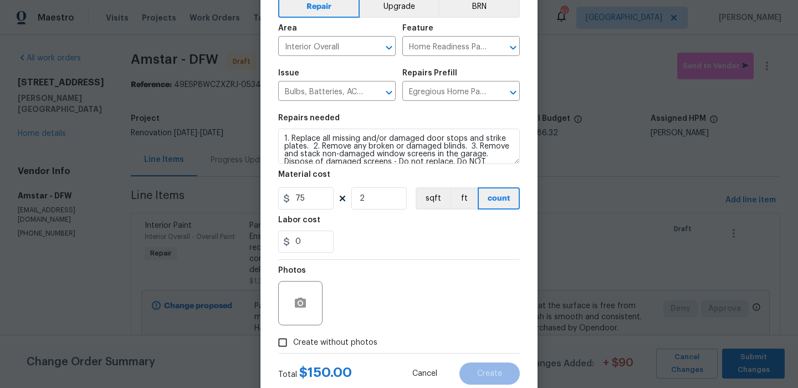
scroll to position [90, 0]
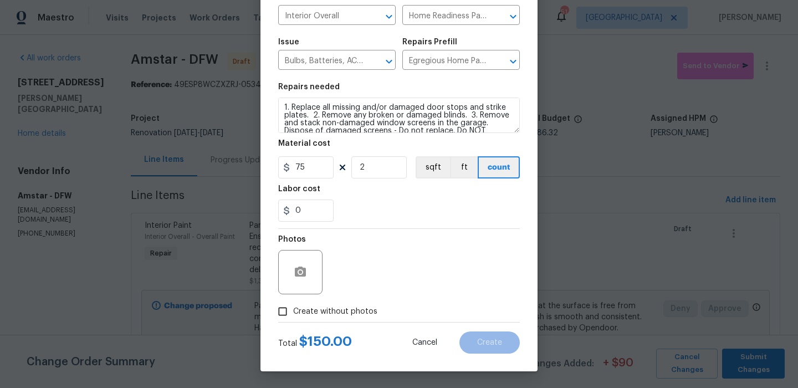
click at [355, 310] on span "Create without photos" at bounding box center [335, 312] width 84 height 12
click at [293, 310] on input "Create without photos" at bounding box center [282, 311] width 21 height 21
checkbox input "true"
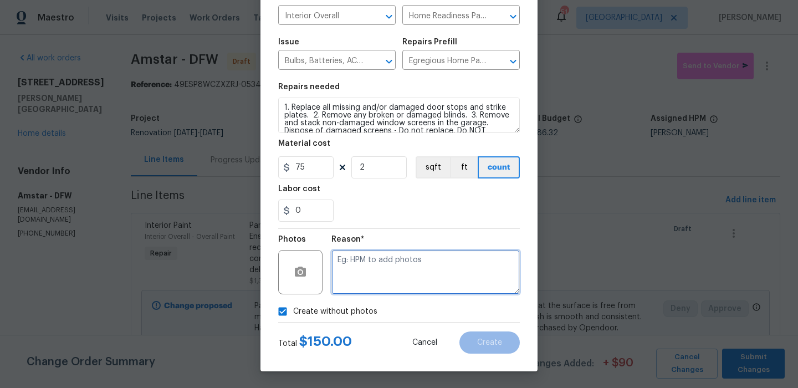
click at [416, 294] on textarea at bounding box center [425, 272] width 188 height 44
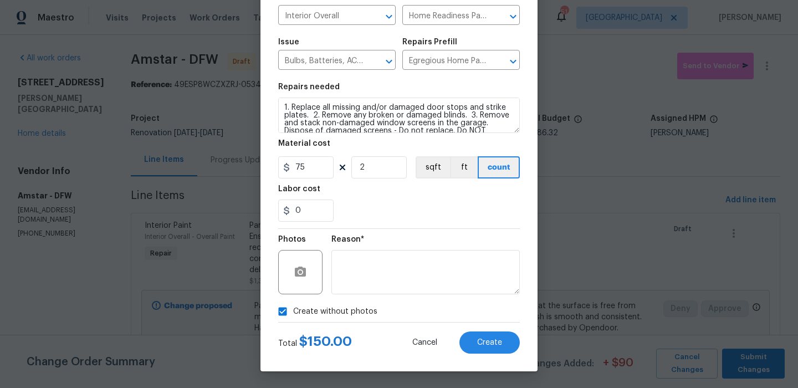
click at [507, 357] on div "Create Line Item Repair Upgrade BRN Area Interior Overall ​ Feature Home Readin…" at bounding box center [398, 149] width 277 height 444
click at [507, 344] on button "Create" at bounding box center [489, 342] width 60 height 22
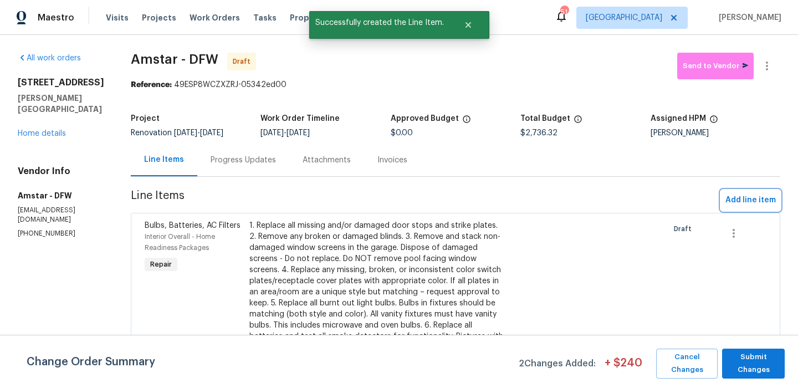
click at [744, 205] on span "Add line item" at bounding box center [750, 200] width 50 height 14
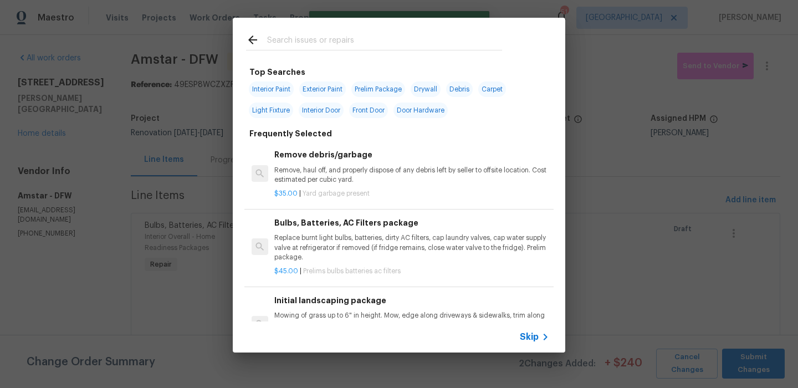
click at [529, 331] on span "Skip" at bounding box center [529, 336] width 19 height 11
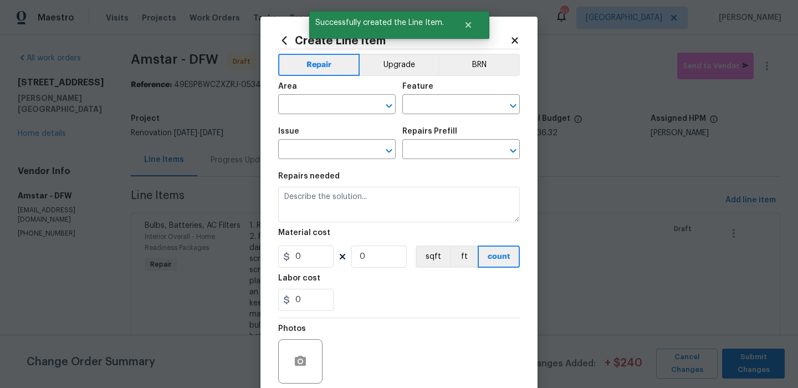
click at [335, 119] on span "Area ​" at bounding box center [336, 98] width 117 height 45
click at [335, 112] on input "text" at bounding box center [321, 105] width 86 height 17
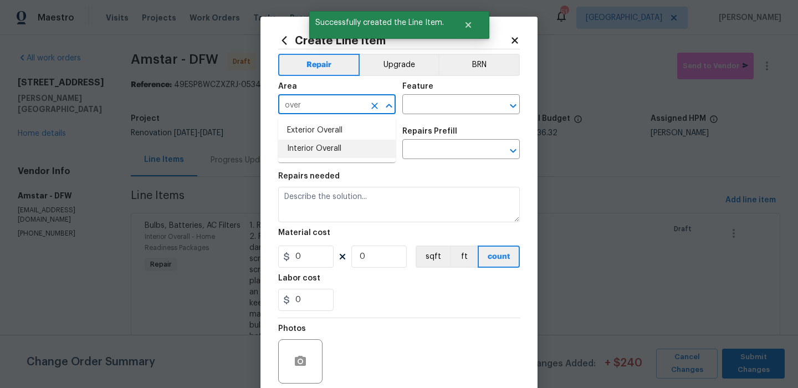
click at [345, 146] on li "Interior Overall" at bounding box center [336, 149] width 117 height 18
type input "Interior Overall"
click at [427, 117] on div "Area Interior Overall ​ Feature ​" at bounding box center [399, 98] width 242 height 45
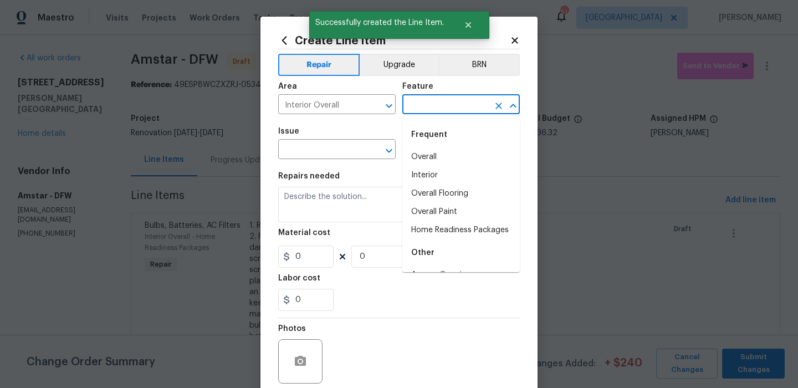
click at [437, 98] on input "text" at bounding box center [445, 105] width 86 height 17
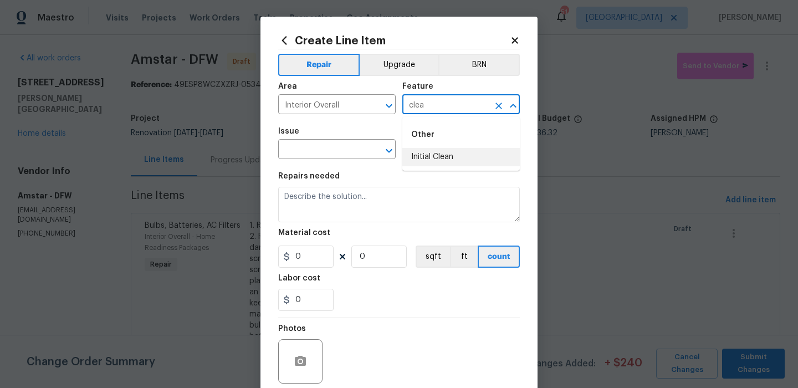
click at [426, 160] on li "Initial Clean" at bounding box center [460, 157] width 117 height 18
type input "Initial Clean"
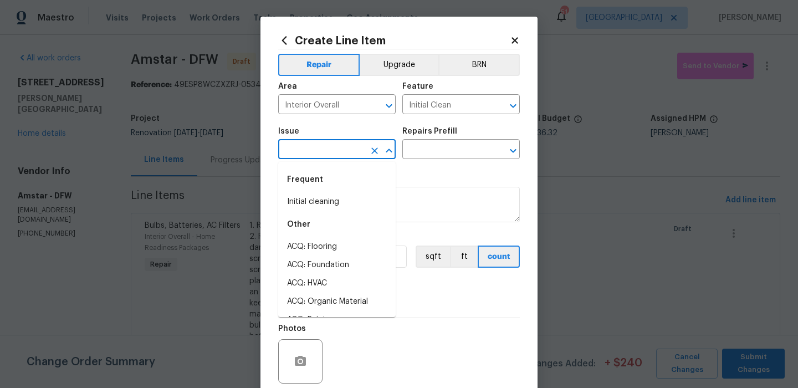
click at [353, 154] on input "text" at bounding box center [321, 150] width 86 height 17
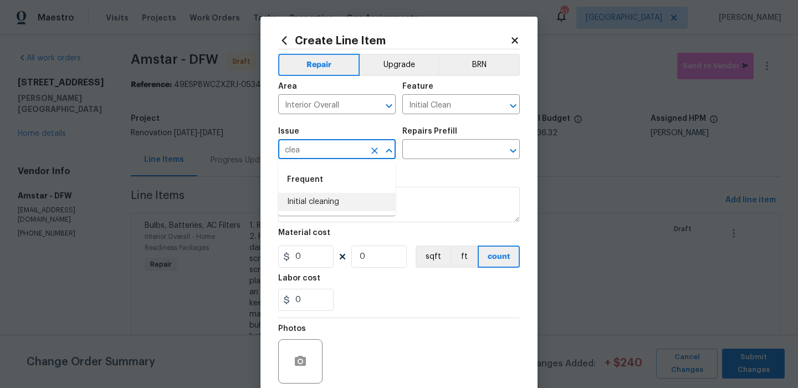
drag, startPoint x: 331, startPoint y: 201, endPoint x: 428, endPoint y: 141, distance: 113.2
click at [331, 201] on li "Initial cleaning" at bounding box center [336, 202] width 117 height 18
type input "Initial cleaning"
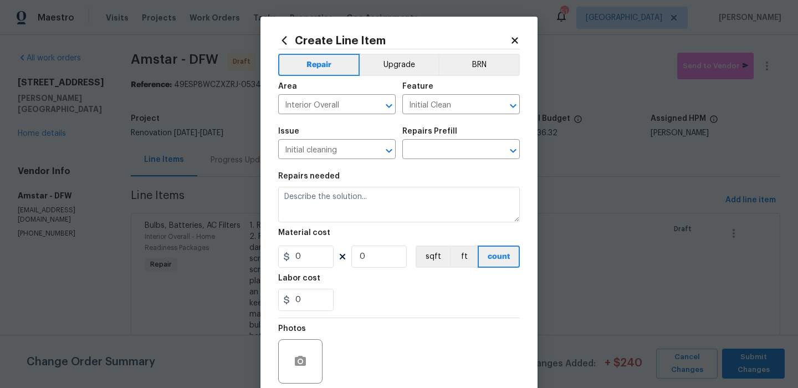
click at [435, 141] on div "Repairs Prefill" at bounding box center [460, 134] width 117 height 14
click at [435, 147] on input "text" at bounding box center [445, 150] width 86 height 17
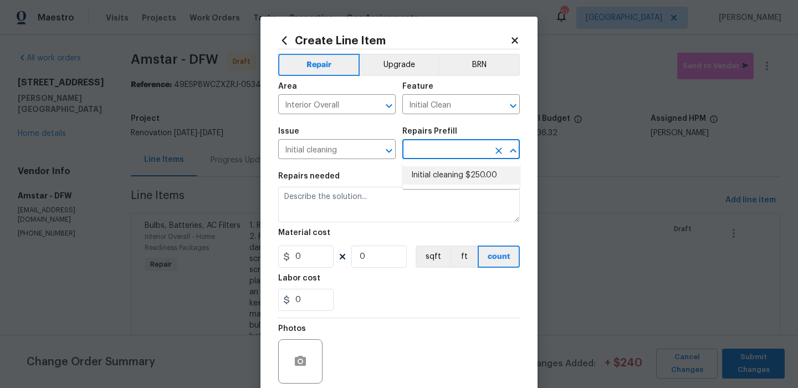
click at [427, 170] on li "Initial cleaning $250.00" at bounding box center [460, 175] width 117 height 18
type input "Home Readiness Packages"
type input "Initial cleaning $250.00"
type textarea "1. Wipe down exterior doors and trim. 2. Clean out all exterior light fixtures …"
type input "250"
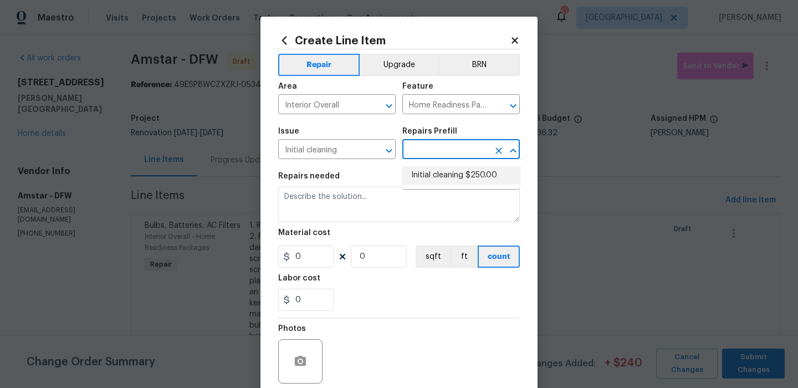
type input "1"
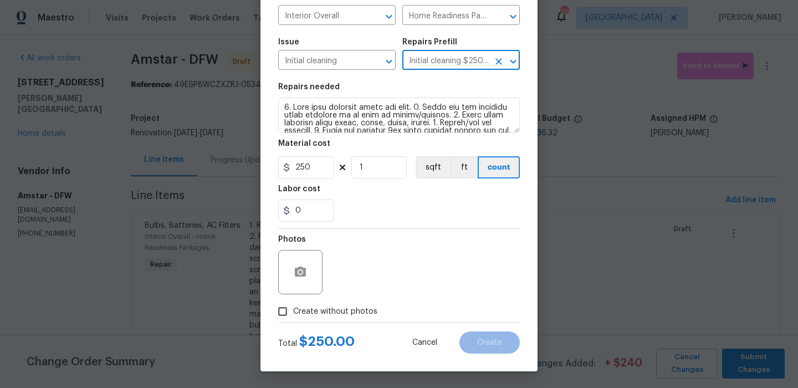
click at [346, 309] on span "Create without photos" at bounding box center [335, 312] width 84 height 12
click at [293, 309] on input "Create without photos" at bounding box center [282, 311] width 21 height 21
checkbox input "true"
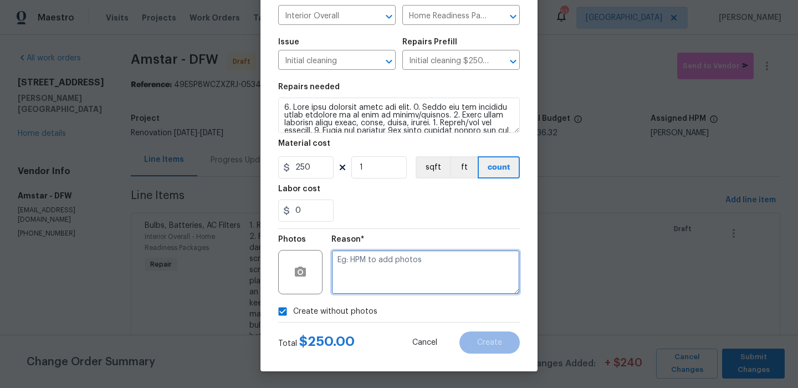
click at [392, 273] on textarea at bounding box center [425, 272] width 188 height 44
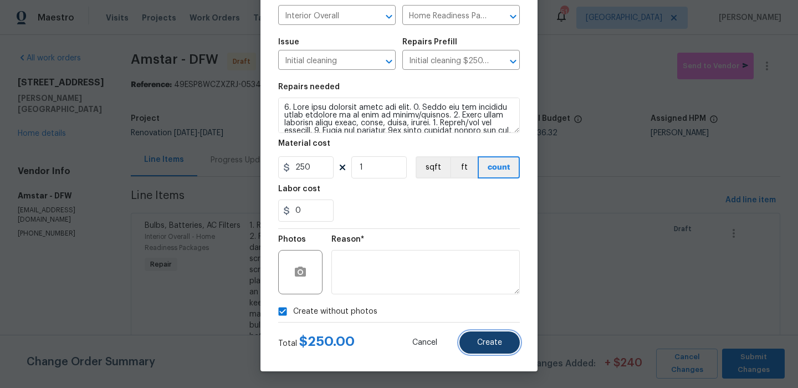
click at [495, 342] on span "Create" at bounding box center [489, 343] width 25 height 8
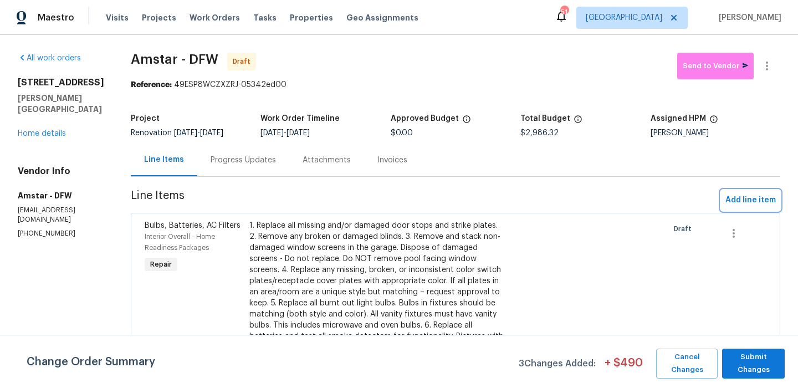
click at [729, 199] on span "Add line item" at bounding box center [750, 200] width 50 height 14
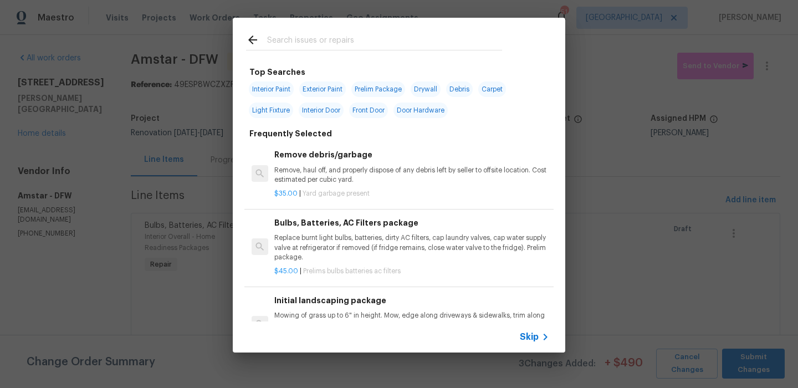
click at [309, 42] on input "text" at bounding box center [384, 41] width 235 height 17
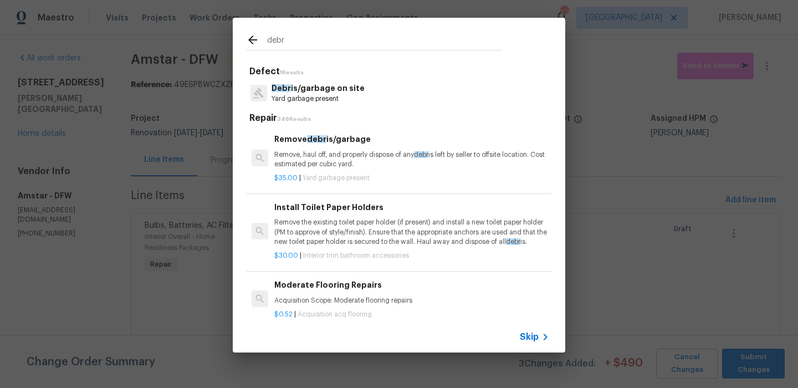
type input "debr"
click at [355, 163] on p "Remove, haul off, and properly dispose of any debr is left by seller to offsite…" at bounding box center [411, 159] width 275 height 19
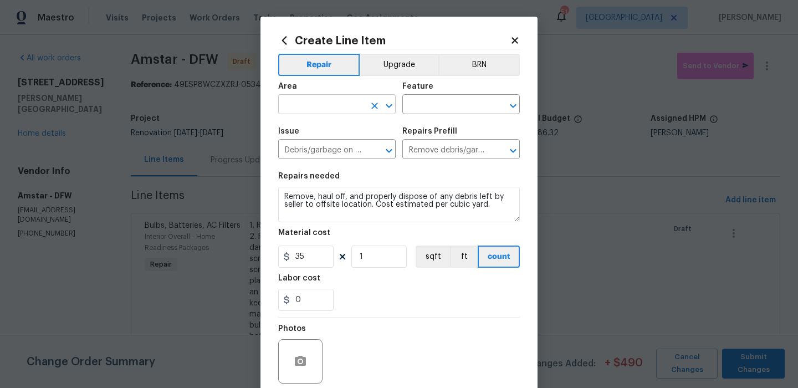
click at [362, 108] on input "text" at bounding box center [321, 105] width 86 height 17
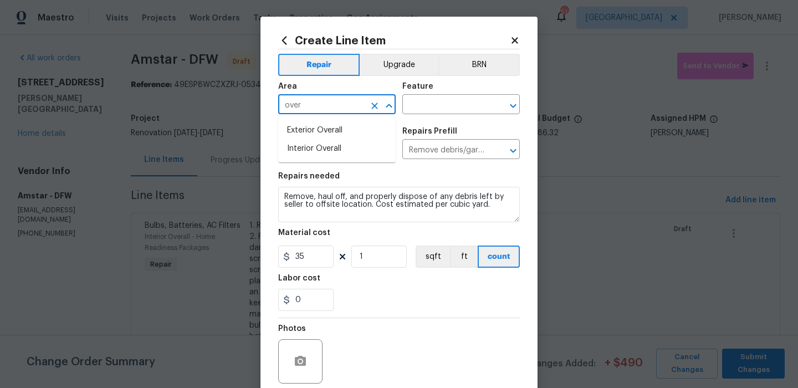
click at [361, 119] on ul "Exterior Overall Interior Overall" at bounding box center [336, 139] width 117 height 45
click at [386, 130] on li "Exterior Overall" at bounding box center [336, 130] width 117 height 18
type input "Exterior Overall"
click at [435, 109] on input "text" at bounding box center [445, 105] width 86 height 17
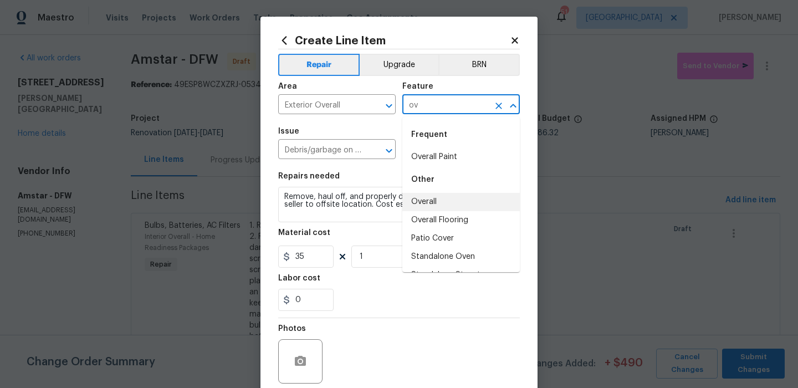
click at [424, 200] on li "Overall" at bounding box center [460, 202] width 117 height 18
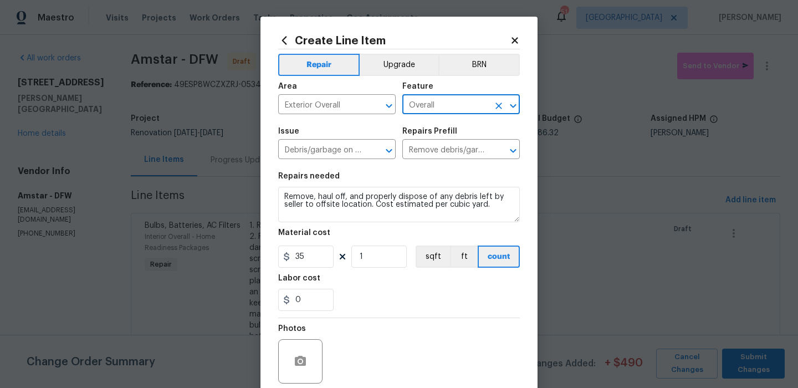
type input "Overall"
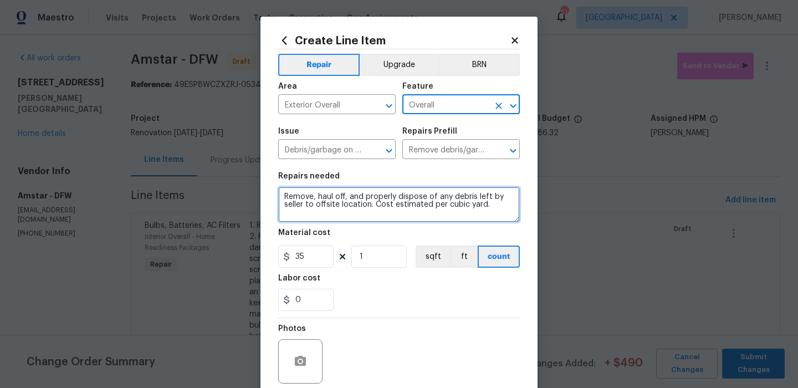
click at [380, 193] on textarea "Remove, haul off, and properly dispose of any debris left by seller to offsite …" at bounding box center [399, 204] width 242 height 35
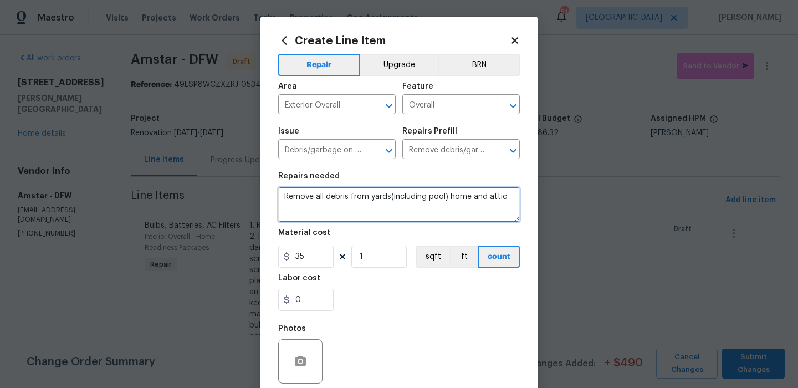
type textarea "Remove all debris from yards(including pool) home and attic"
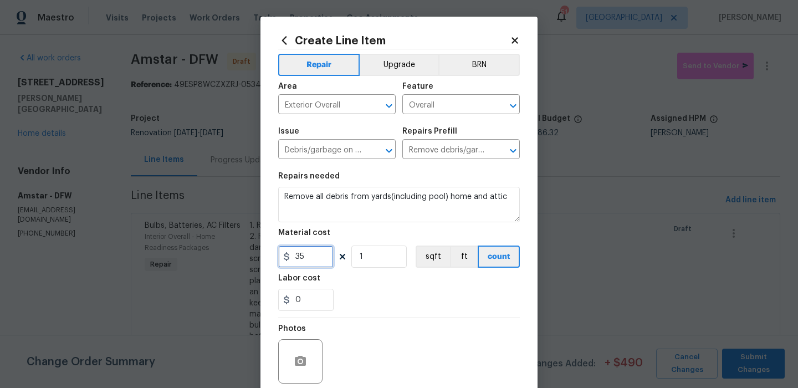
click at [315, 251] on input "35" at bounding box center [305, 257] width 55 height 22
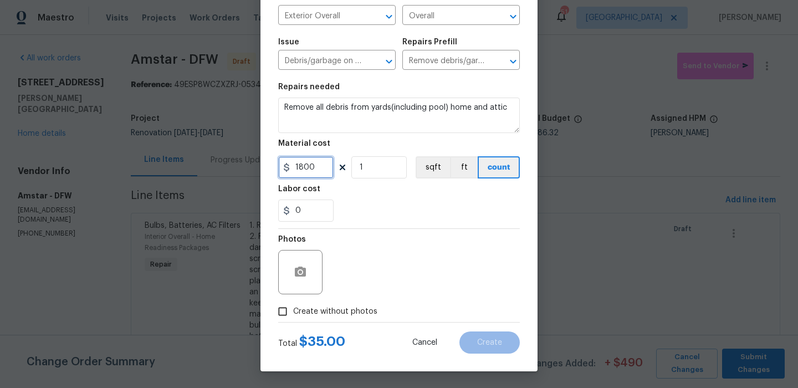
type input "1800"
click at [330, 315] on span "Create without photos" at bounding box center [335, 312] width 84 height 12
click at [293, 315] on input "Create without photos" at bounding box center [282, 311] width 21 height 21
checkbox input "true"
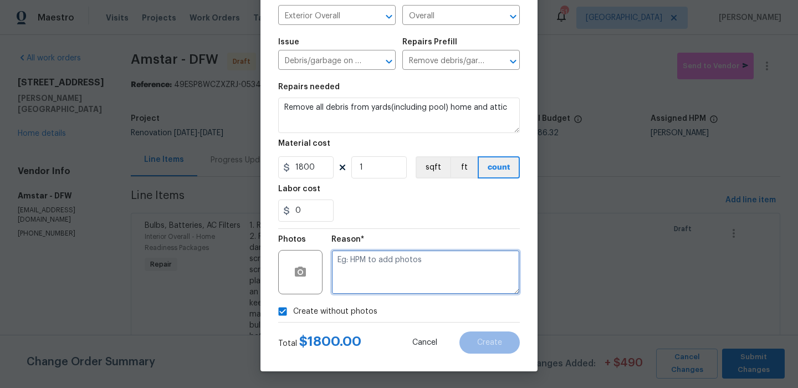
click at [394, 276] on textarea at bounding box center [425, 272] width 188 height 44
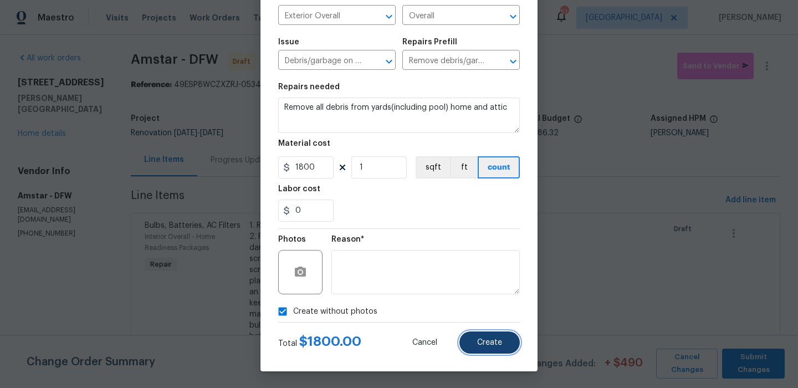
click at [476, 336] on button "Create" at bounding box center [489, 342] width 60 height 22
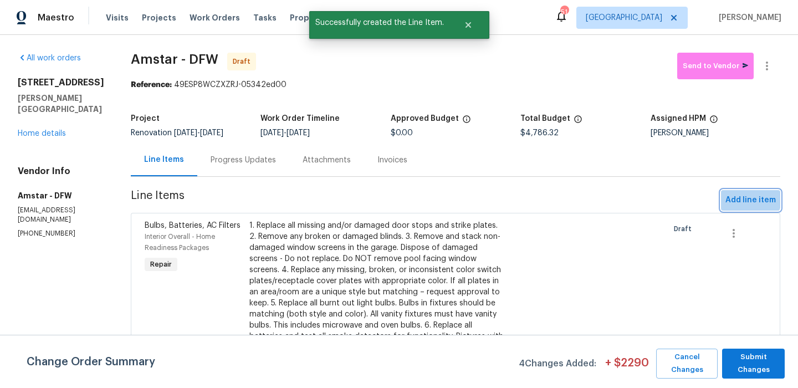
click at [745, 193] on span "Add line item" at bounding box center [750, 200] width 50 height 14
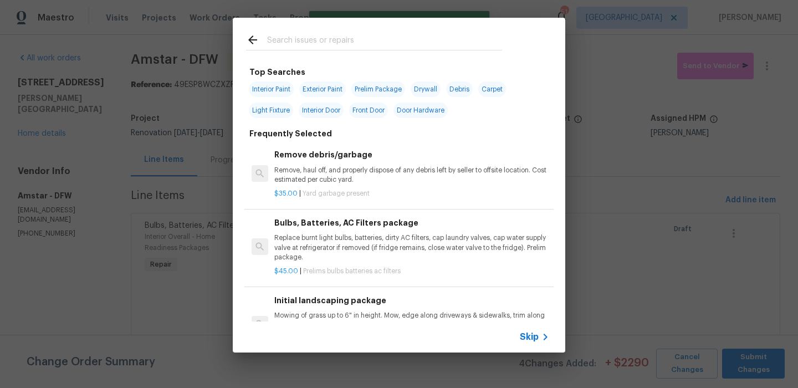
click at [527, 334] on span "Skip" at bounding box center [529, 336] width 19 height 11
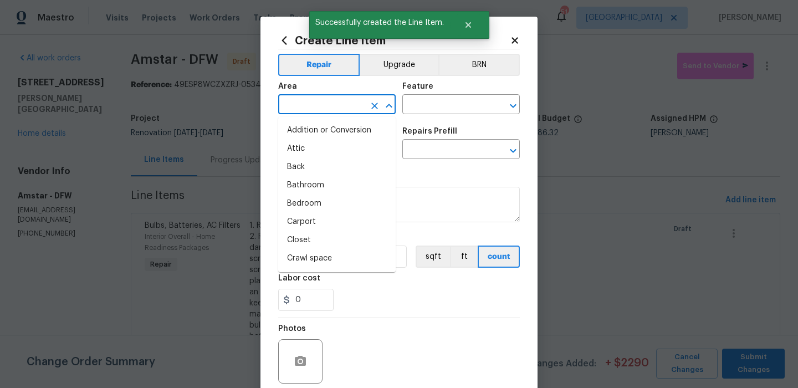
click at [322, 104] on input "text" at bounding box center [321, 105] width 86 height 17
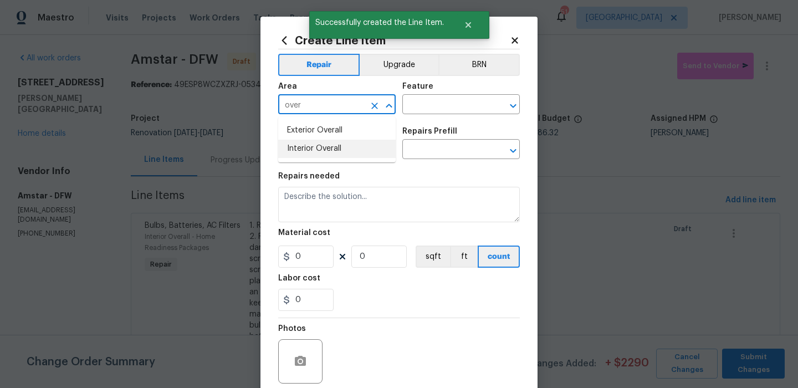
click at [317, 141] on li "Interior Overall" at bounding box center [336, 149] width 117 height 18
type input "Interior Overall"
click at [369, 106] on icon "Clear" at bounding box center [374, 105] width 11 height 11
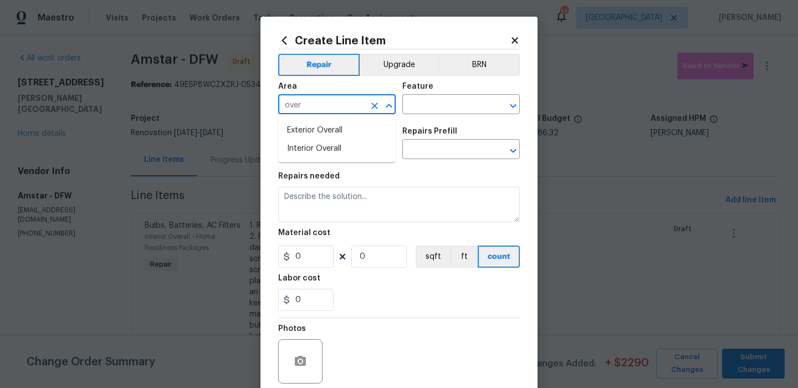
drag, startPoint x: 338, startPoint y: 130, endPoint x: 344, endPoint y: 130, distance: 6.1
click at [338, 130] on li "Exterior Overall" at bounding box center [336, 130] width 117 height 18
type input "Exterior Overall"
click at [413, 108] on input "text" at bounding box center [445, 105] width 86 height 17
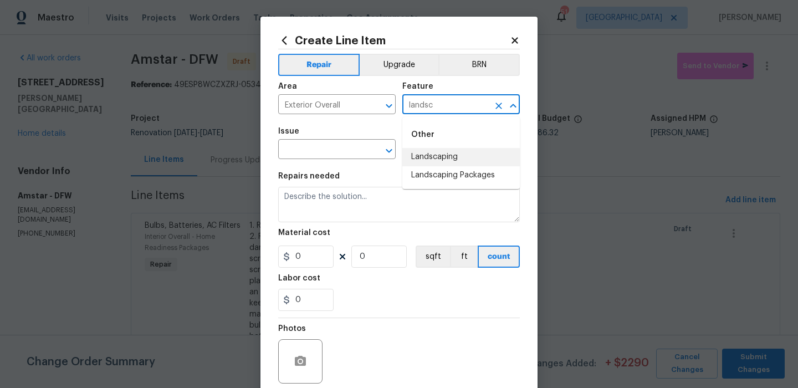
click at [417, 153] on li "Landscaping" at bounding box center [460, 157] width 117 height 18
type input "Landscaping"
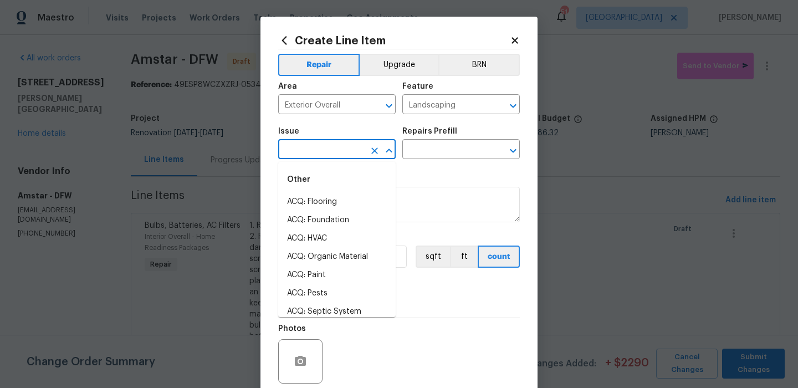
click at [329, 154] on input "text" at bounding box center [321, 150] width 86 height 17
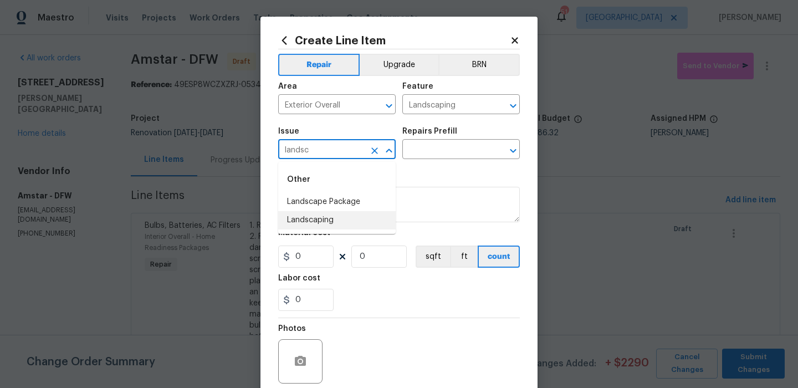
click at [325, 217] on li "Landscaping" at bounding box center [336, 220] width 117 height 18
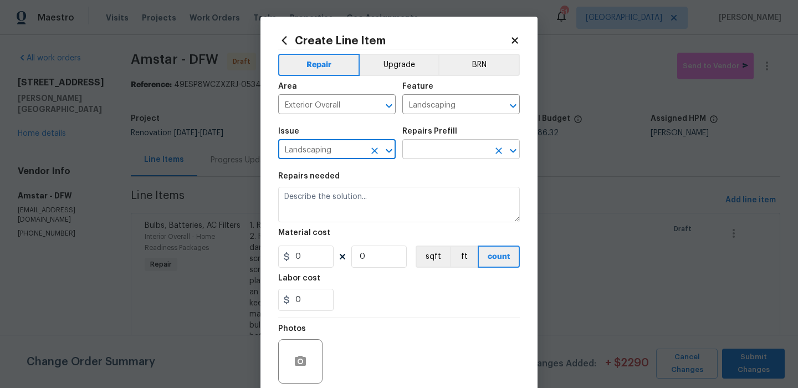
type input "Landscaping"
click at [426, 147] on input "text" at bounding box center [445, 150] width 86 height 17
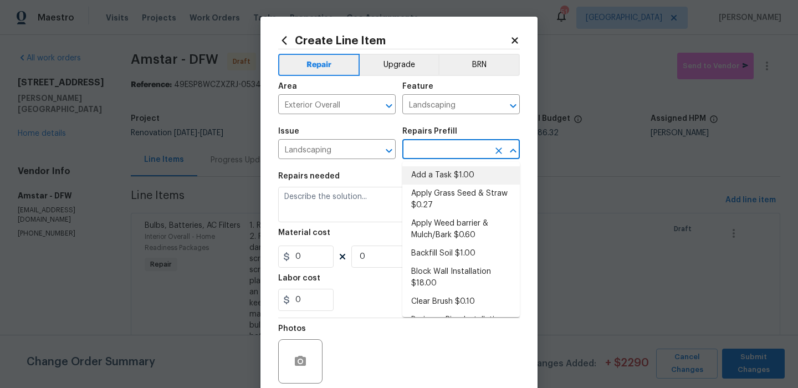
click at [422, 174] on li "Add a Task $1.00" at bounding box center [460, 175] width 117 height 18
type input "Add a Task $1.00"
type textarea "HPM to detail"
type input "1"
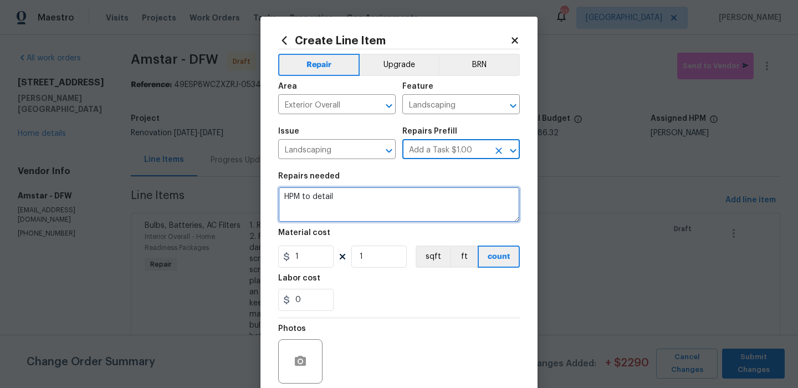
click at [384, 206] on textarea "HPM to detail" at bounding box center [399, 204] width 242 height 35
click at [303, 199] on textarea "Mopw yards" at bounding box center [399, 204] width 242 height 35
click at [330, 203] on textarea "Mow yards" at bounding box center [399, 204] width 242 height 35
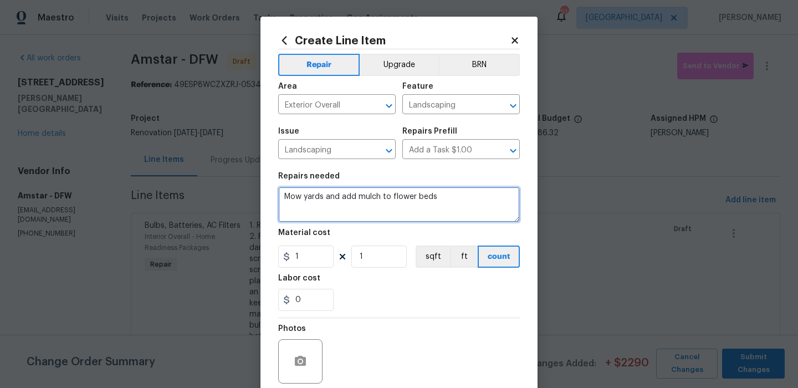
type textarea "Mow yards and add mulch to flower beds"
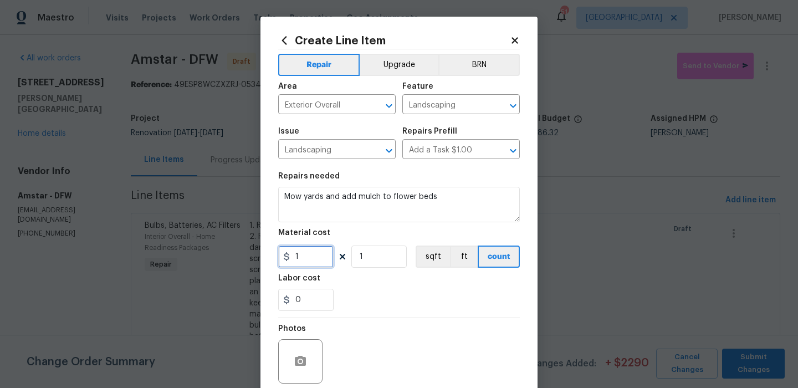
click at [305, 252] on input "1" at bounding box center [305, 257] width 55 height 22
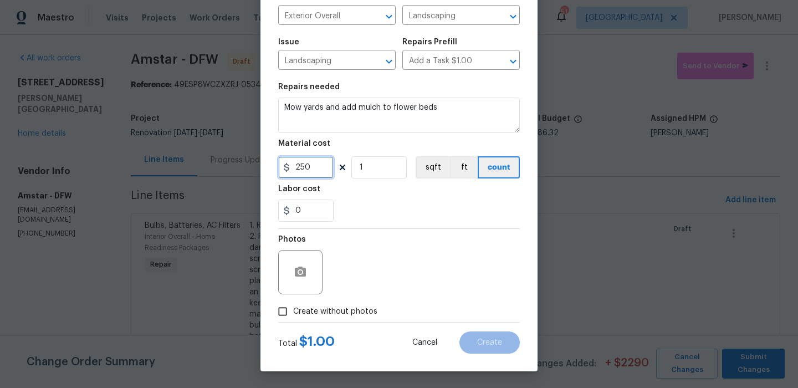
type input "250"
click at [352, 316] on span "Create without photos" at bounding box center [335, 312] width 84 height 12
click at [293, 316] on input "Create without photos" at bounding box center [282, 311] width 21 height 21
checkbox input "true"
click at [394, 289] on textarea at bounding box center [425, 272] width 188 height 44
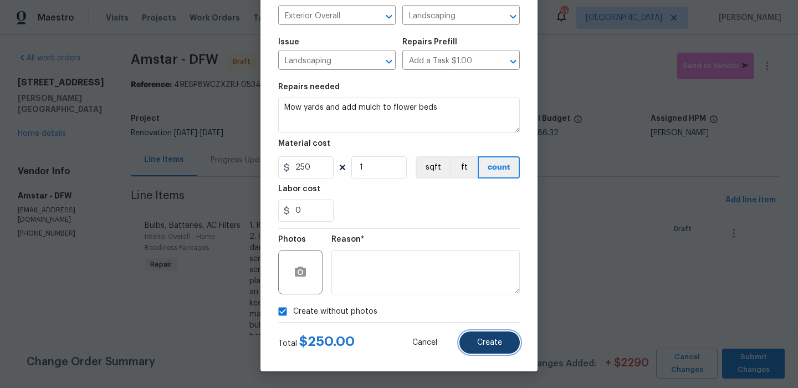
click at [493, 339] on span "Create" at bounding box center [489, 343] width 25 height 8
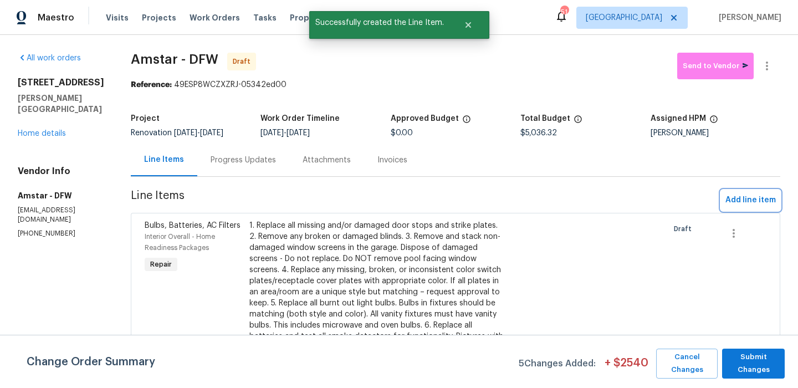
click at [753, 201] on span "Add line item" at bounding box center [750, 200] width 50 height 14
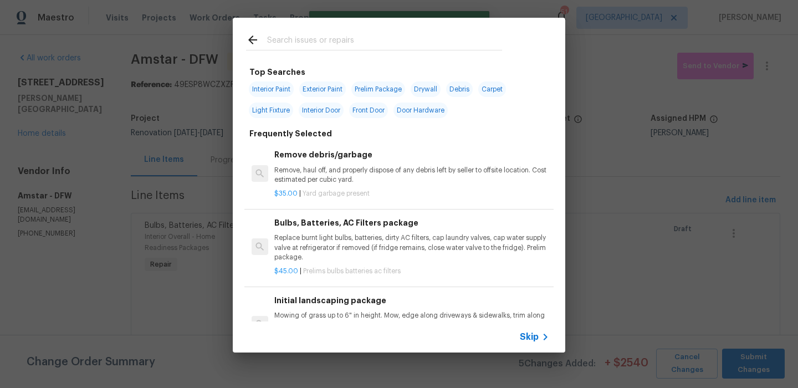
click at [532, 334] on span "Skip" at bounding box center [529, 336] width 19 height 11
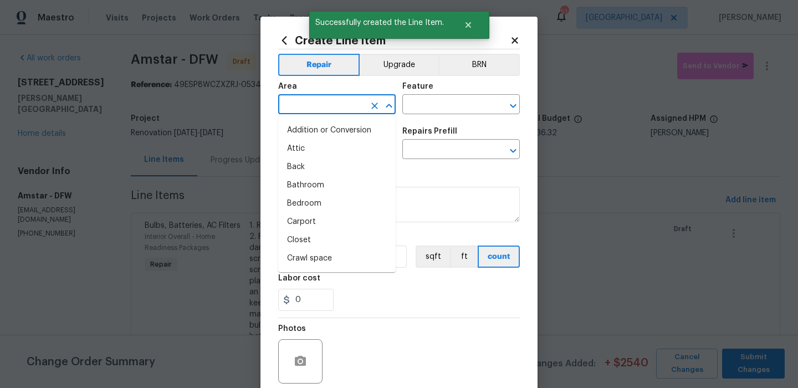
click at [336, 110] on input "text" at bounding box center [321, 105] width 86 height 17
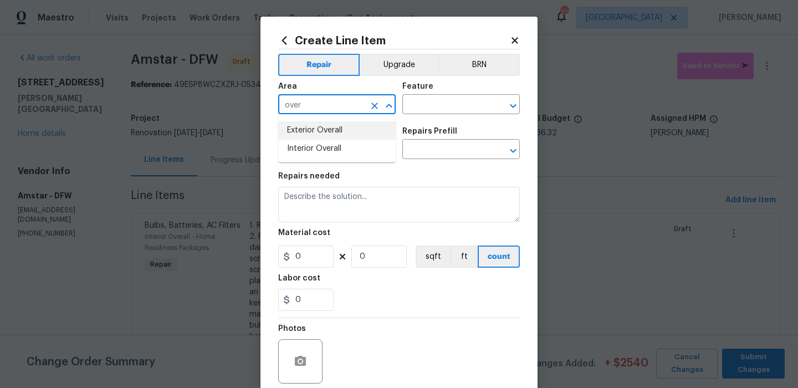
drag, startPoint x: 334, startPoint y: 126, endPoint x: 437, endPoint y: 95, distance: 108.0
click at [335, 126] on li "Exterior Overall" at bounding box center [336, 130] width 117 height 18
type input "Exterior Overall"
click at [440, 95] on div "Feature" at bounding box center [460, 90] width 117 height 14
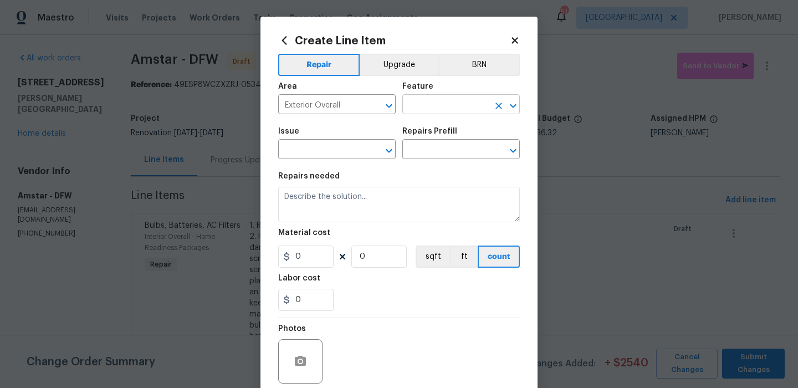
click at [437, 99] on input "text" at bounding box center [445, 105] width 86 height 17
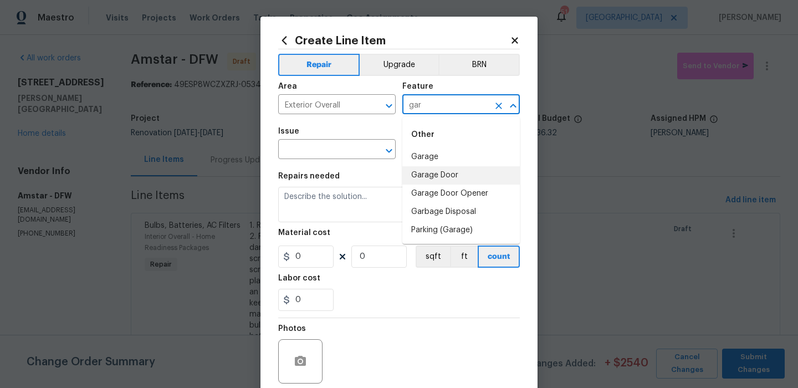
click at [445, 172] on li "Garage Door" at bounding box center [460, 175] width 117 height 18
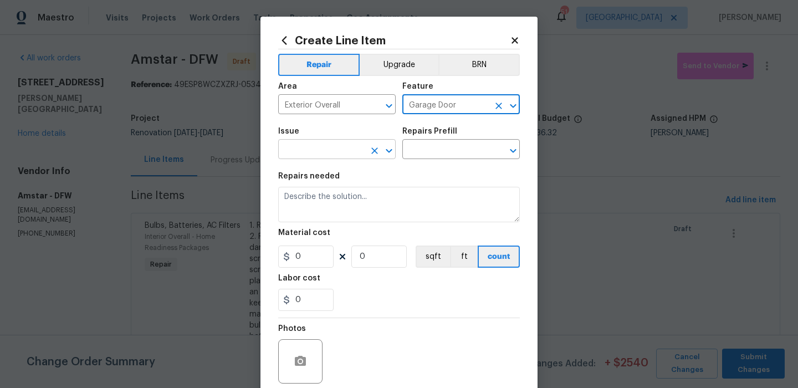
type input "Garage Door"
click at [332, 154] on input "text" at bounding box center [321, 150] width 86 height 17
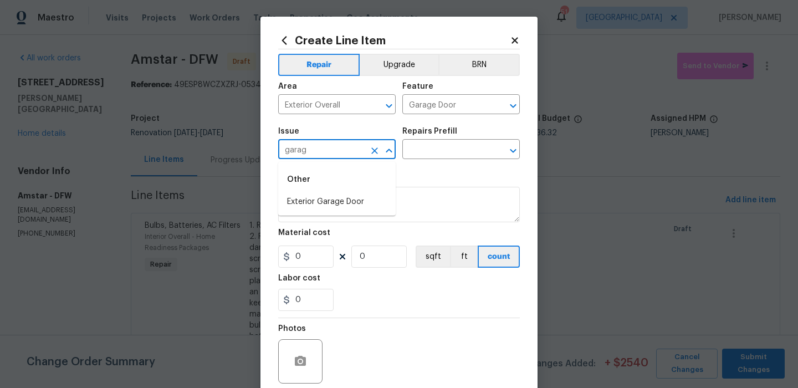
click at [324, 190] on div "Other" at bounding box center [336, 179] width 117 height 27
click at [324, 192] on div "Other" at bounding box center [336, 179] width 117 height 27
click at [340, 192] on div "Other" at bounding box center [336, 179] width 117 height 27
click at [339, 195] on li "Exterior Garage Door" at bounding box center [336, 202] width 117 height 18
type input "Exterior Garage Door"
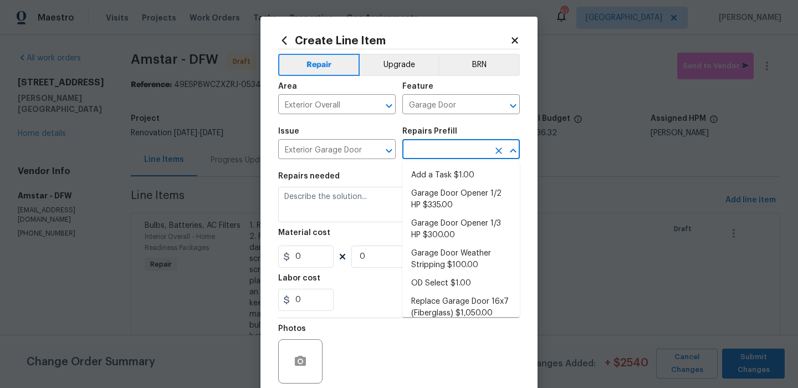
click at [423, 152] on input "text" at bounding box center [445, 150] width 86 height 17
click at [421, 170] on li "Add a Task $1.00" at bounding box center [460, 175] width 117 height 18
type input "Interior Door"
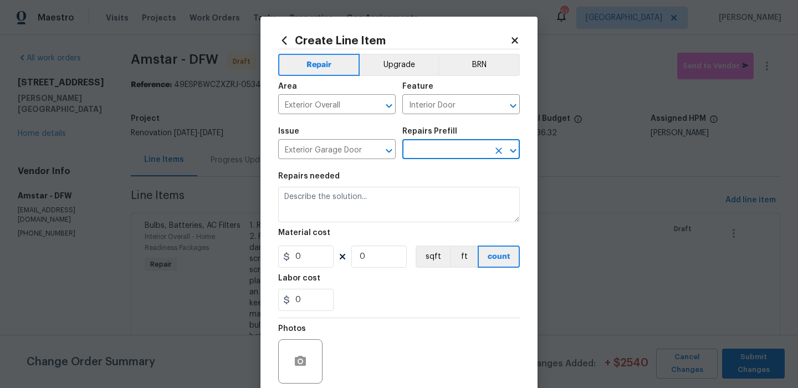
type input "Add a Task $1.00"
type textarea "HPM to detail"
type input "1"
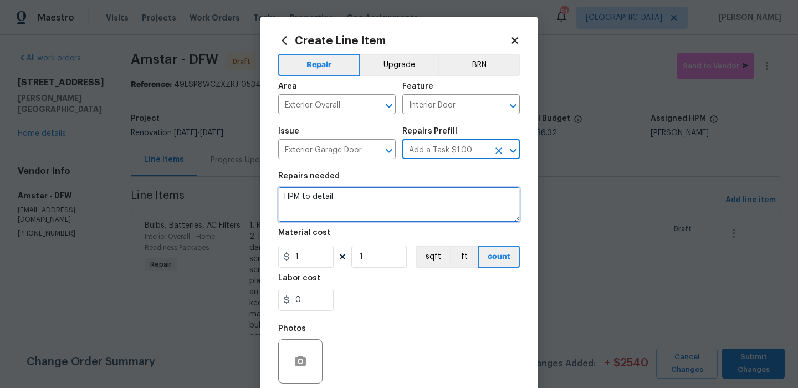
click at [361, 201] on textarea "HPM to detail" at bounding box center [399, 204] width 242 height 35
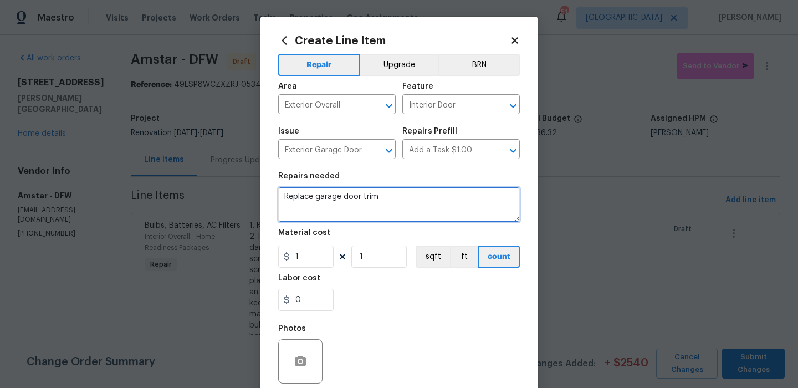
type textarea "Replace garage door trim"
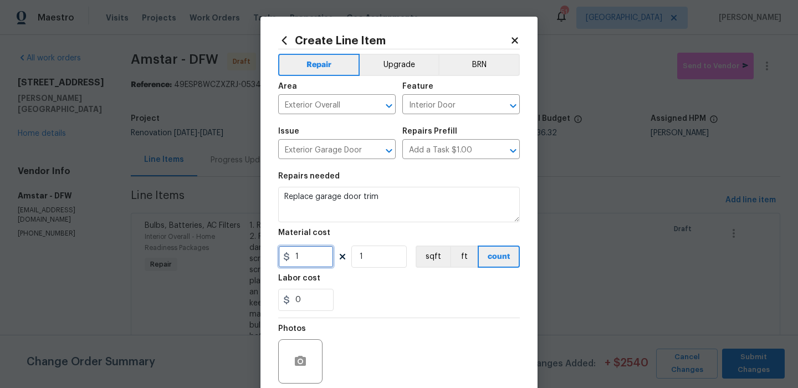
click at [310, 258] on input "1" at bounding box center [305, 257] width 55 height 22
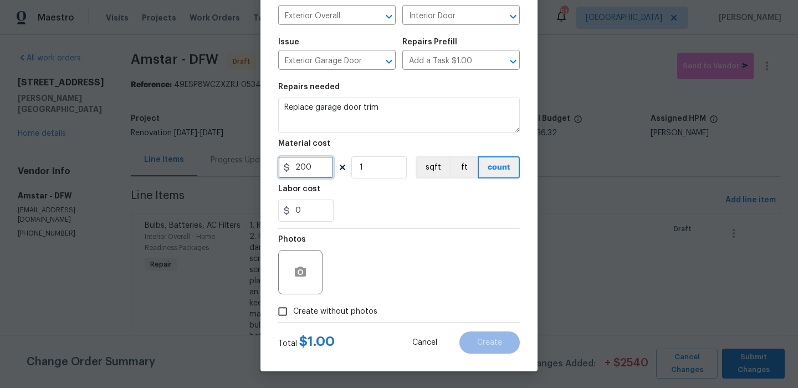
type input "200"
click at [352, 311] on span "Create without photos" at bounding box center [335, 312] width 84 height 12
click at [293, 311] on input "Create without photos" at bounding box center [282, 311] width 21 height 21
checkbox input "true"
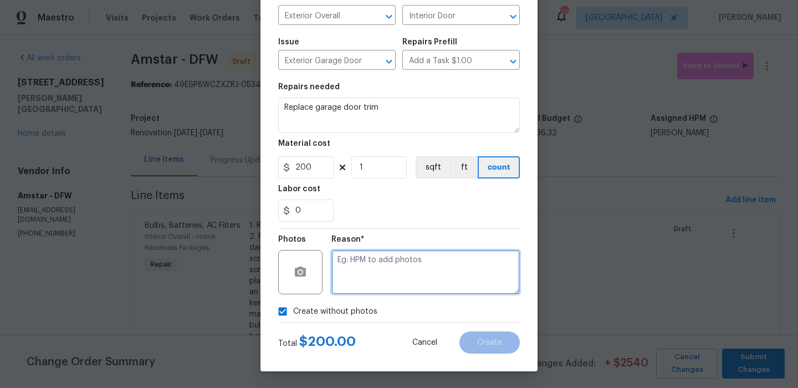
click at [436, 273] on textarea at bounding box center [425, 272] width 188 height 44
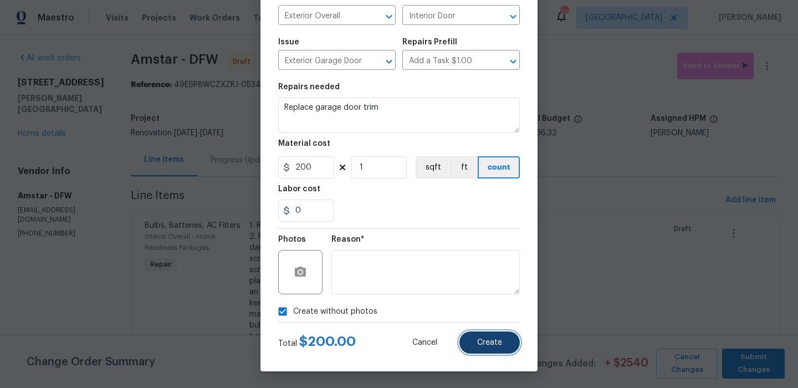
click at [493, 333] on button "Create" at bounding box center [489, 342] width 60 height 22
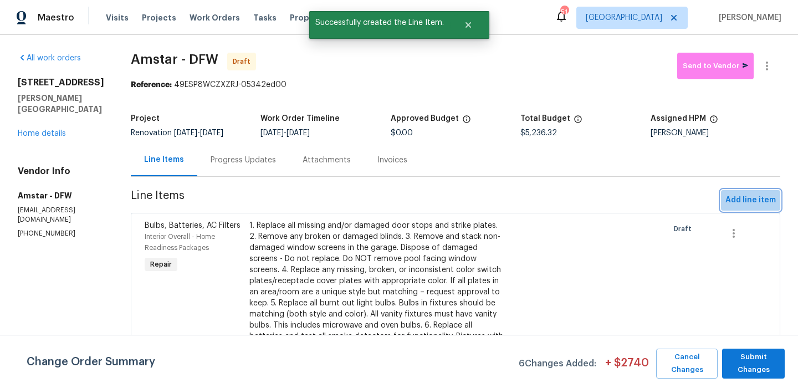
click at [770, 199] on span "Add line item" at bounding box center [750, 200] width 50 height 14
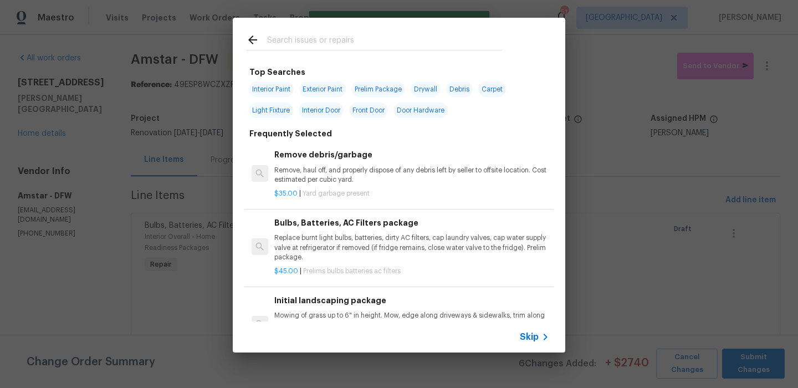
click at [533, 337] on span "Skip" at bounding box center [529, 336] width 19 height 11
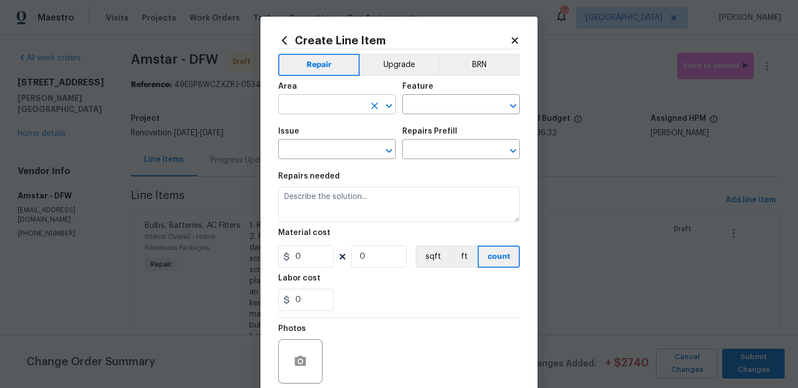
click at [314, 104] on input "text" at bounding box center [321, 105] width 86 height 17
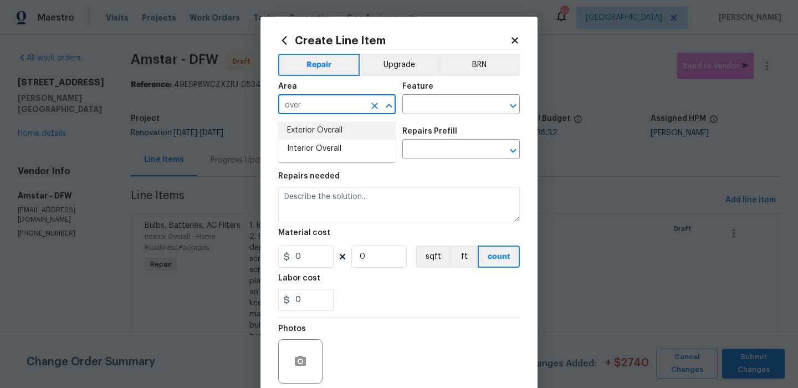
click at [334, 126] on li "Exterior Overall" at bounding box center [336, 130] width 117 height 18
type input "Exterior Overall"
click at [426, 105] on input "text" at bounding box center [445, 105] width 86 height 17
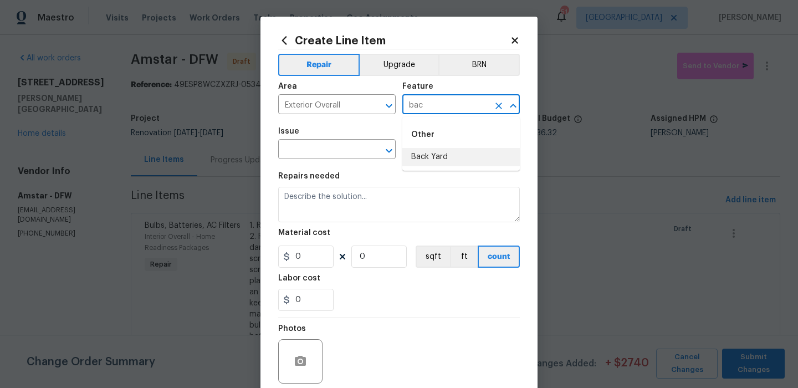
click at [422, 152] on li "Back Yard" at bounding box center [460, 157] width 117 height 18
type input "Back Yard"
click at [319, 152] on input "text" at bounding box center [321, 150] width 86 height 17
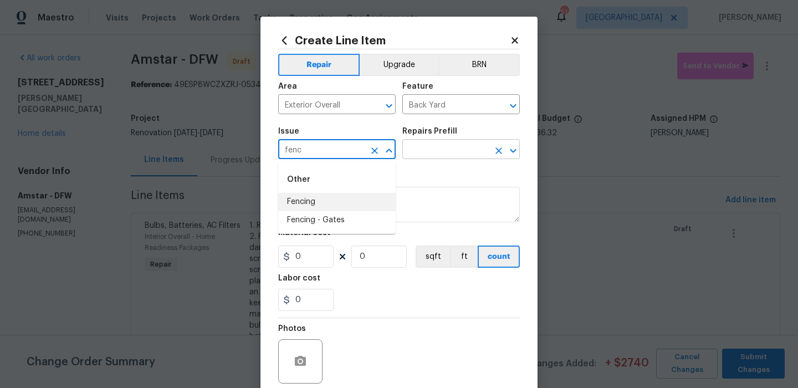
drag, startPoint x: 316, startPoint y: 198, endPoint x: 402, endPoint y: 151, distance: 98.2
click at [316, 198] on li "Fencing" at bounding box center [336, 202] width 117 height 18
type input "Fencing"
click at [435, 139] on div "Repairs Prefill" at bounding box center [460, 134] width 117 height 14
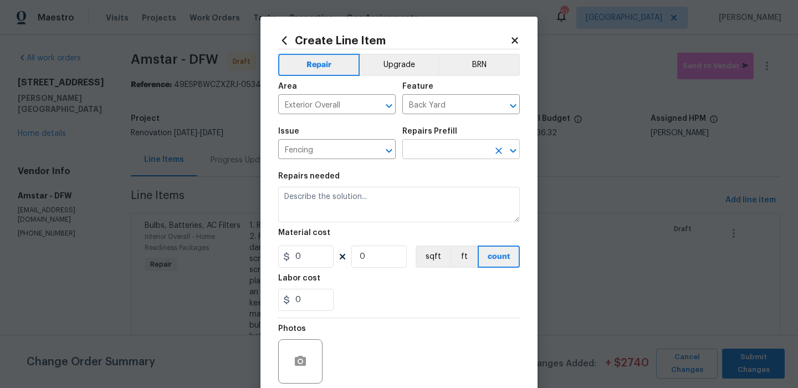
click at [435, 147] on input "text" at bounding box center [445, 150] width 86 height 17
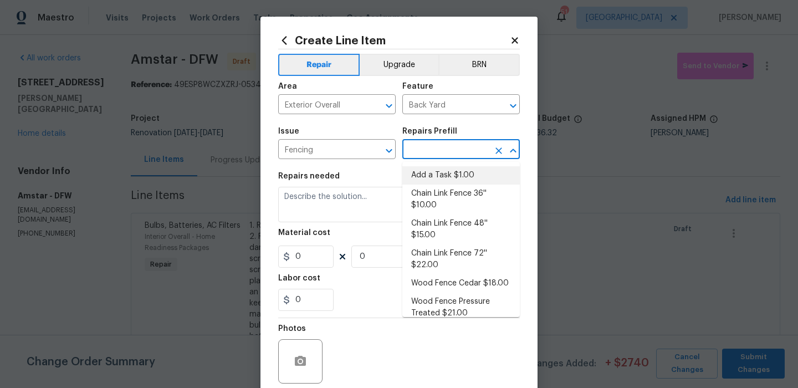
click at [434, 175] on li "Add a Task $1.00" at bounding box center [460, 175] width 117 height 18
type input "Add a Task $1.00"
type textarea "HPM to detail"
type input "1"
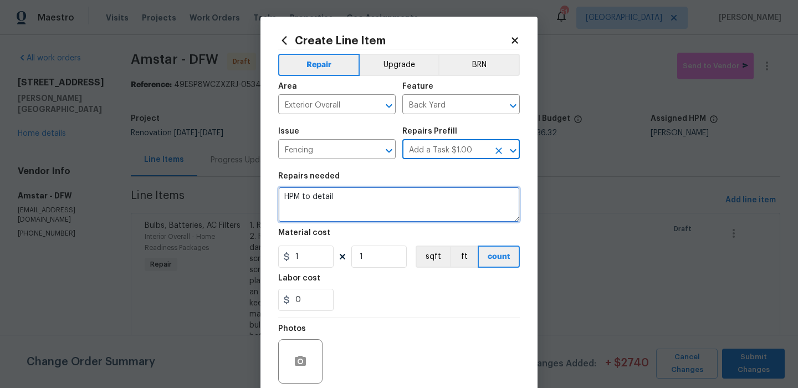
click at [379, 195] on textarea "HPM to detail" at bounding box center [399, 204] width 242 height 35
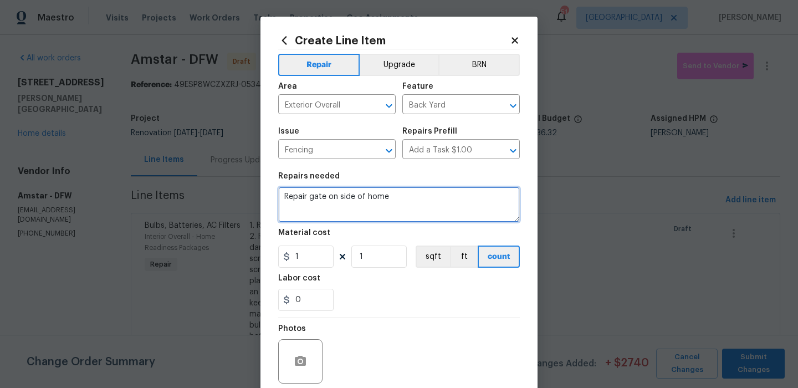
type textarea "Repair gate on side of home"
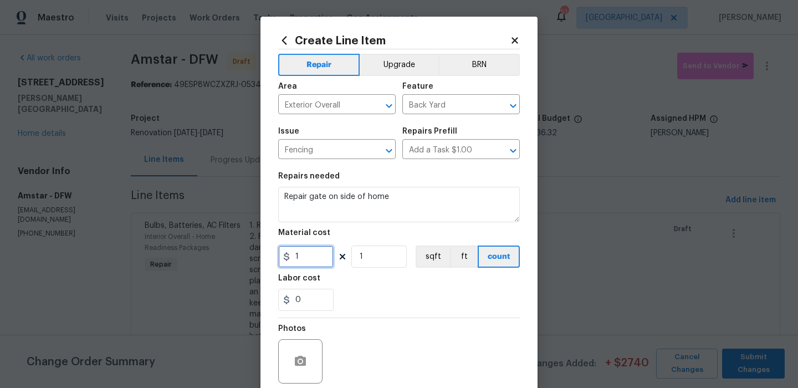
click at [322, 259] on input "1" at bounding box center [305, 257] width 55 height 22
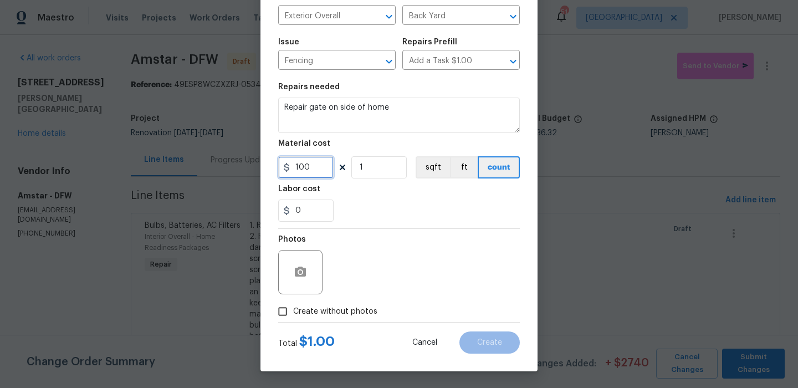
type input "100"
click at [352, 311] on span "Create without photos" at bounding box center [335, 312] width 84 height 12
click at [293, 311] on input "Create without photos" at bounding box center [282, 311] width 21 height 21
checkbox input "true"
click at [386, 290] on textarea at bounding box center [425, 272] width 188 height 44
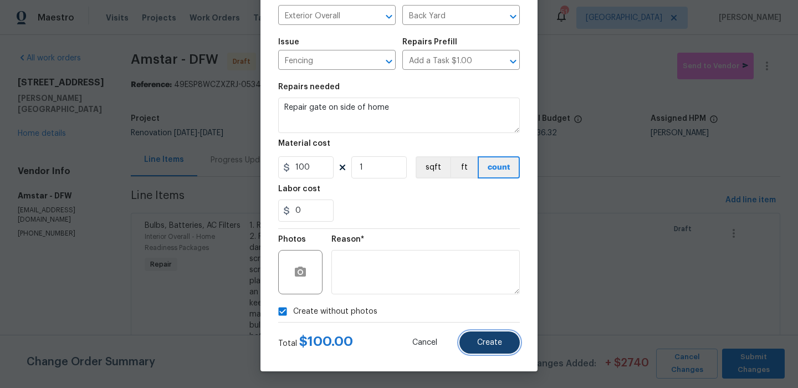
click at [486, 342] on span "Create" at bounding box center [489, 343] width 25 height 8
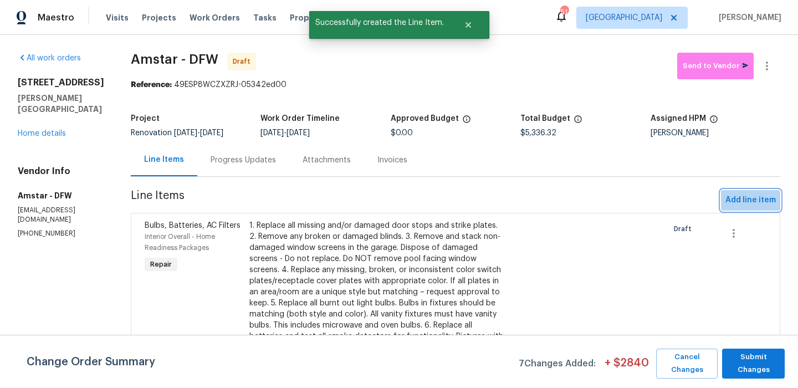
click at [735, 203] on span "Add line item" at bounding box center [750, 200] width 50 height 14
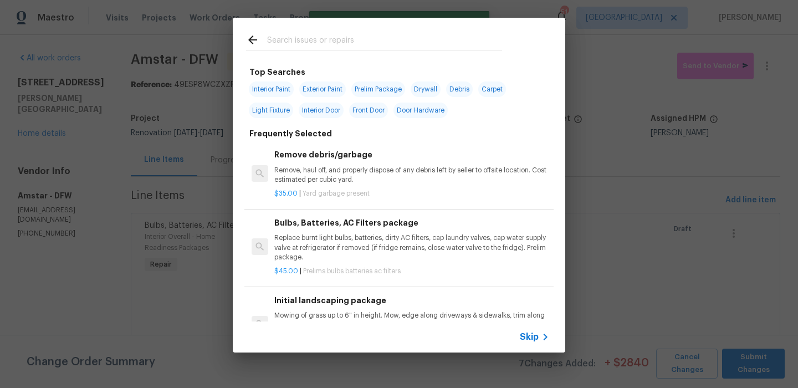
click at [542, 334] on icon at bounding box center [545, 336] width 13 height 13
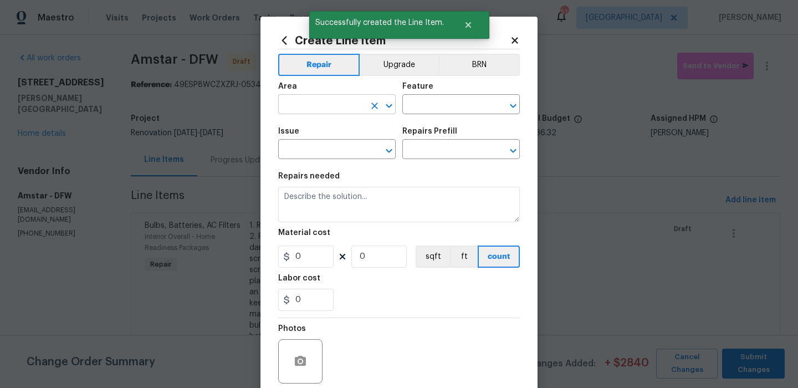
click at [335, 106] on input "text" at bounding box center [321, 105] width 86 height 17
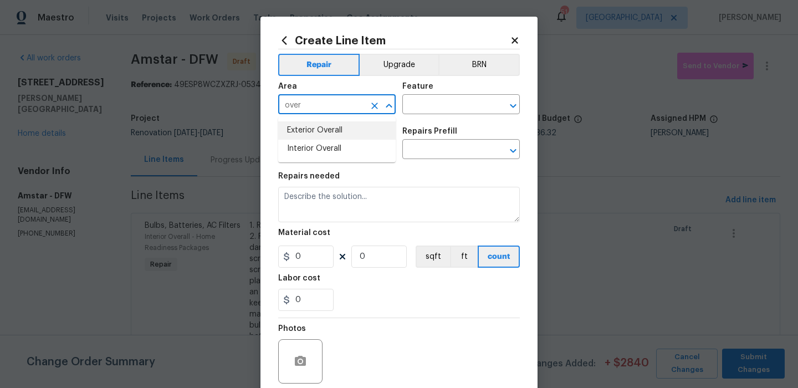
drag, startPoint x: 327, startPoint y: 124, endPoint x: 373, endPoint y: 115, distance: 46.8
click at [327, 124] on li "Exterior Overall" at bounding box center [336, 130] width 117 height 18
type input "Exterior Overall"
click at [412, 105] on input "text" at bounding box center [445, 105] width 86 height 17
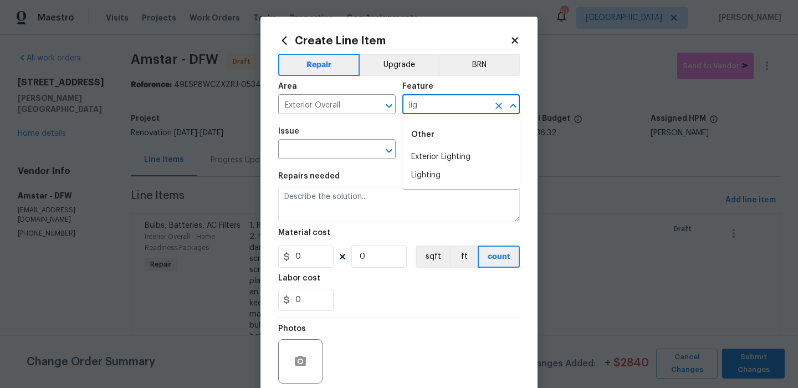
click at [421, 147] on div "Other" at bounding box center [460, 134] width 117 height 27
click at [421, 151] on li "Exterior Lighting" at bounding box center [460, 157] width 117 height 18
type input "Exterior Lighting"
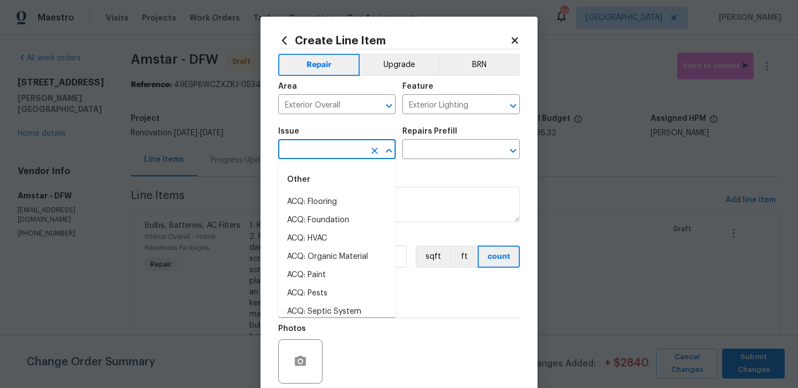
click at [347, 147] on input "text" at bounding box center [321, 150] width 86 height 17
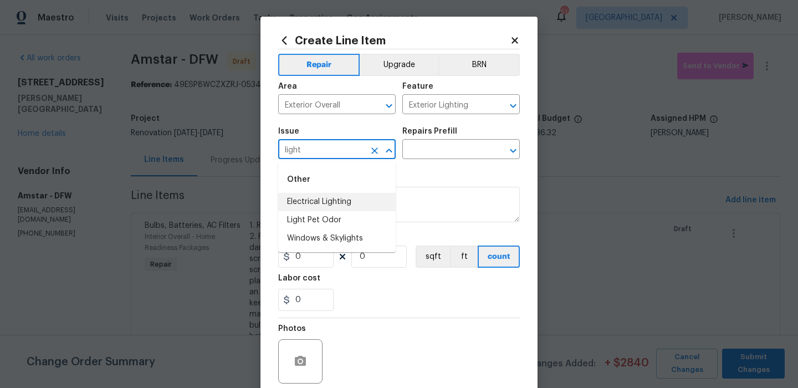
click at [343, 193] on li "Electrical Lighting" at bounding box center [336, 202] width 117 height 18
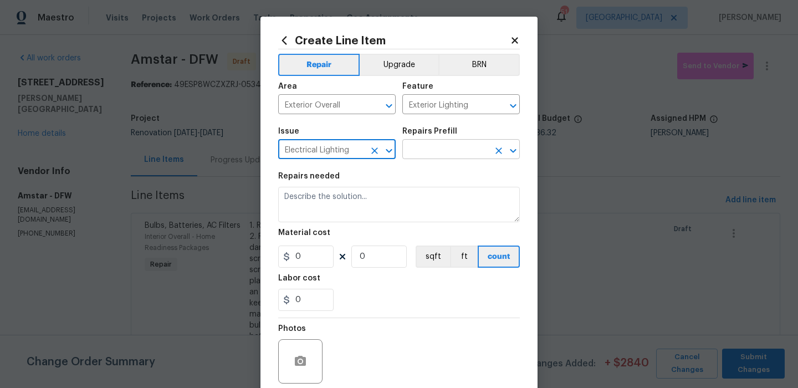
type input "Electrical Lighting"
click at [436, 150] on input "text" at bounding box center [445, 150] width 86 height 17
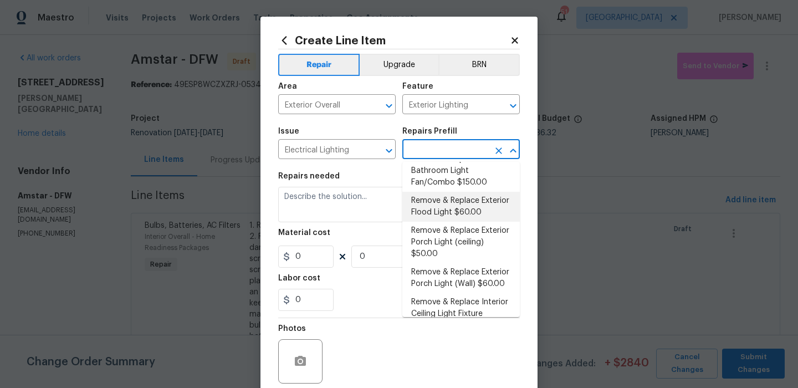
scroll to position [186, 0]
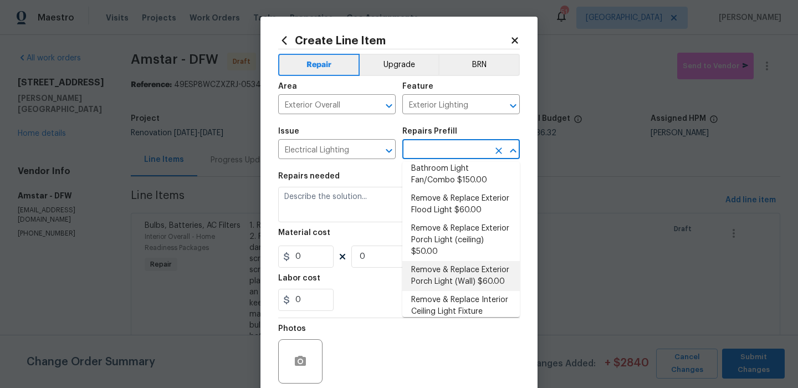
click at [471, 275] on li "Remove & Replace Exterior Porch Light (Wall) $60.00" at bounding box center [460, 276] width 117 height 30
type input "Remove & Replace Exterior Porch Light (Wall) $60.00"
type textarea "Remove and replace the existing exterior porch wall light with new. Ensure that…"
type input "60"
type input "1"
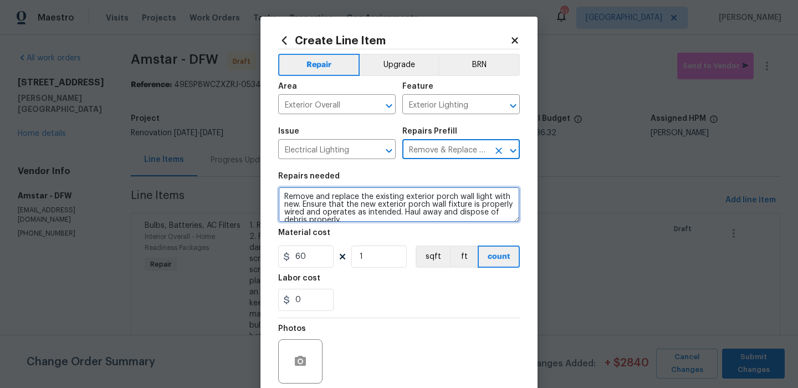
click at [370, 220] on textarea "Remove and replace the existing exterior porch wall light with new. Ensure that…" at bounding box center [399, 204] width 242 height 35
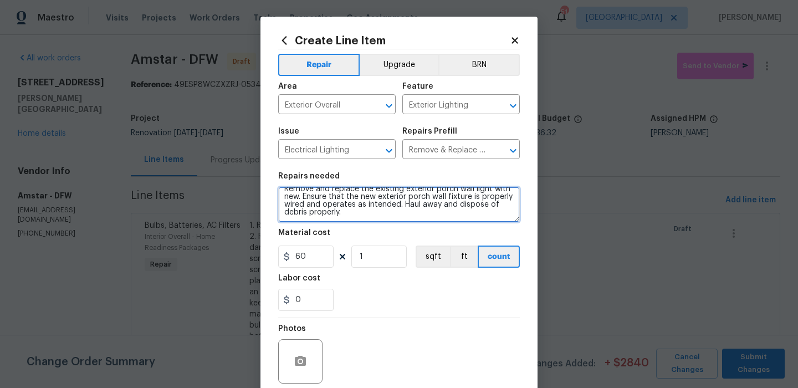
scroll to position [18, 0]
type textarea "Remove and replace the existing exterior porch wall light with new. Ensure that…"
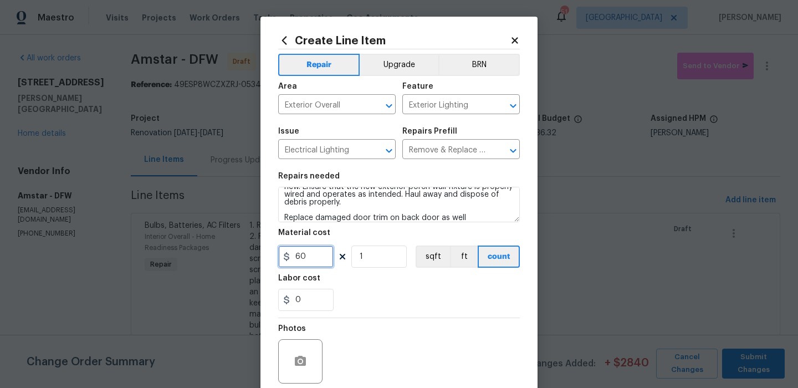
click at [321, 250] on input "60" at bounding box center [305, 257] width 55 height 22
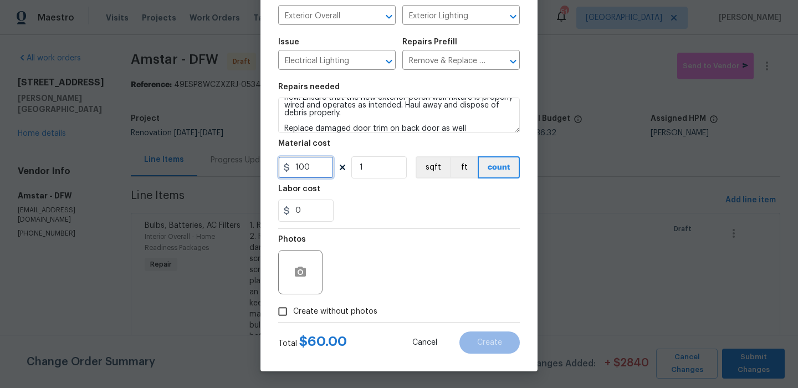
type input "100"
click at [352, 314] on span "Create without photos" at bounding box center [335, 312] width 84 height 12
click at [293, 314] on input "Create without photos" at bounding box center [282, 311] width 21 height 21
checkbox input "true"
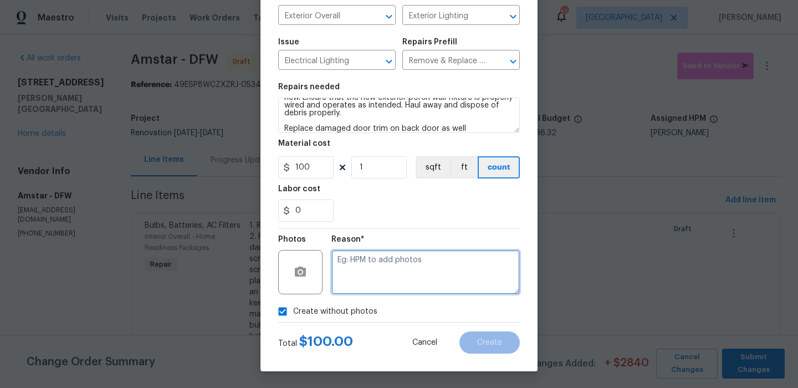
click at [413, 290] on textarea at bounding box center [425, 272] width 188 height 44
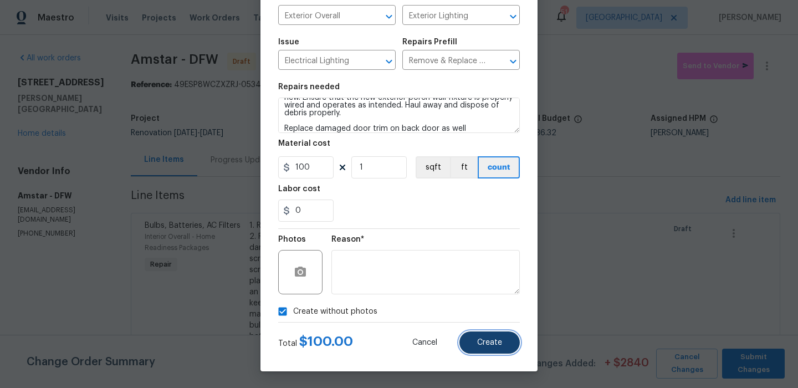
click at [465, 339] on button "Create" at bounding box center [489, 342] width 60 height 22
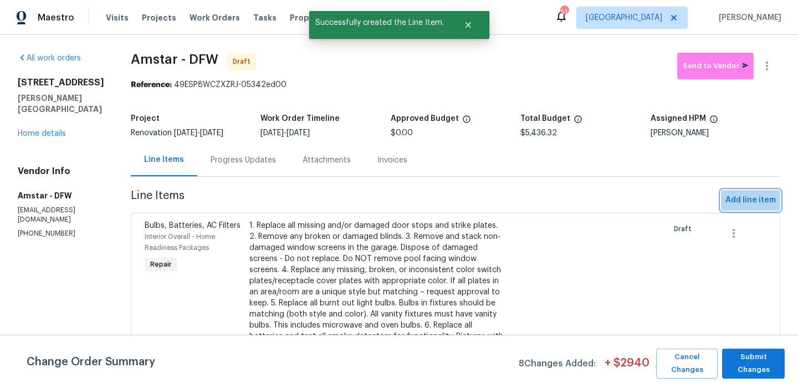
click at [740, 194] on span "Add line item" at bounding box center [750, 200] width 50 height 14
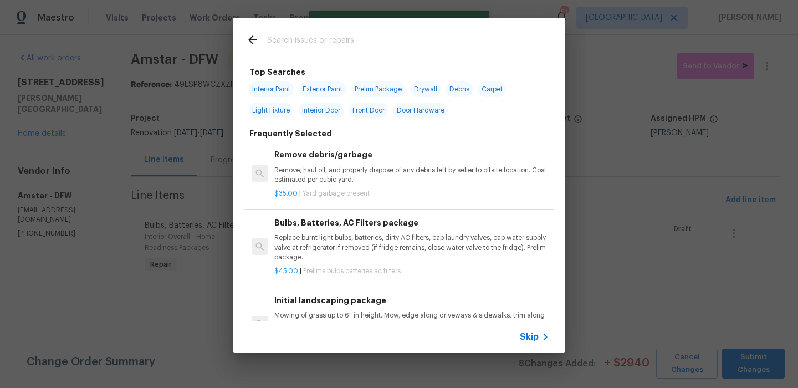
click at [535, 332] on span "Skip" at bounding box center [529, 336] width 19 height 11
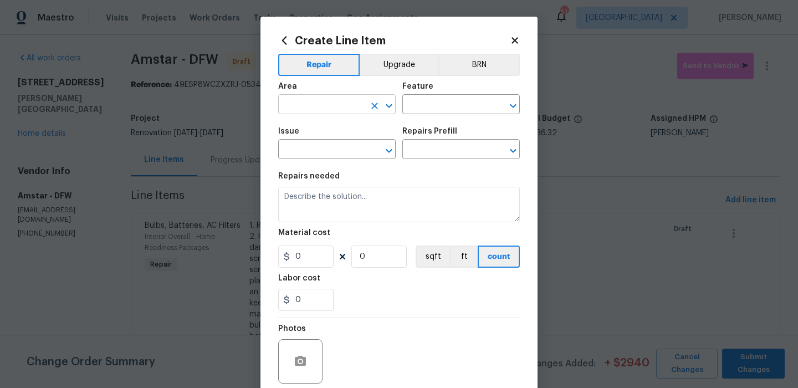
click at [335, 101] on input "text" at bounding box center [321, 105] width 86 height 17
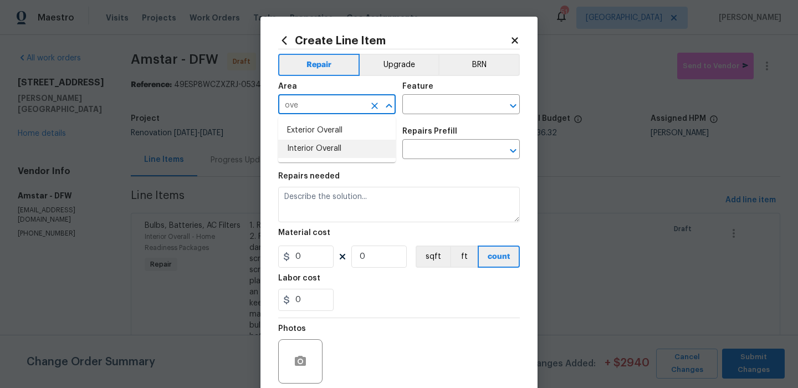
click at [333, 140] on li "Interior Overall" at bounding box center [336, 149] width 117 height 18
type input "Interior Overall"
click at [409, 113] on input "text" at bounding box center [445, 105] width 86 height 17
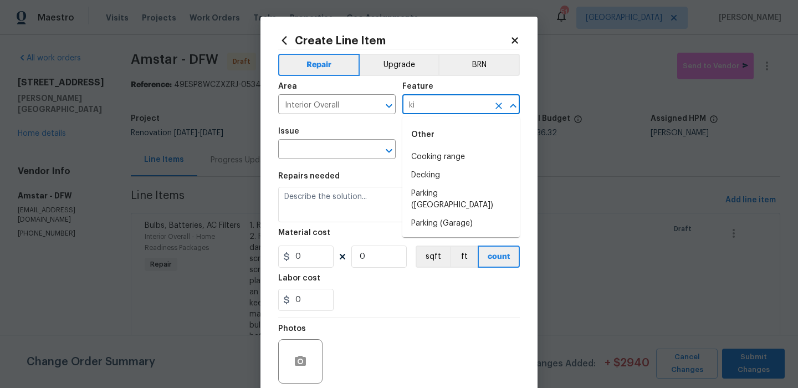
type input "k"
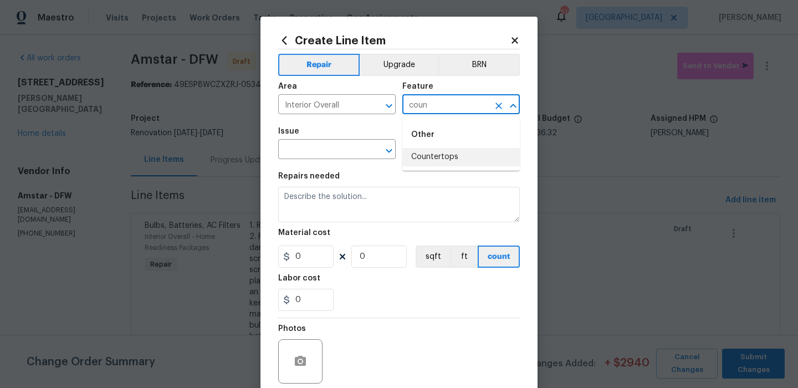
type input "coun"
drag, startPoint x: 424, startPoint y: 181, endPoint x: 424, endPoint y: 170, distance: 11.1
click at [424, 181] on div "Repairs needed" at bounding box center [399, 179] width 242 height 14
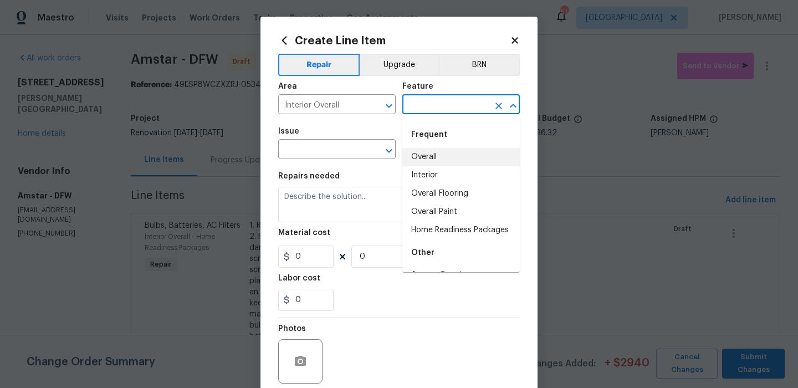
click at [441, 108] on input "text" at bounding box center [445, 105] width 86 height 17
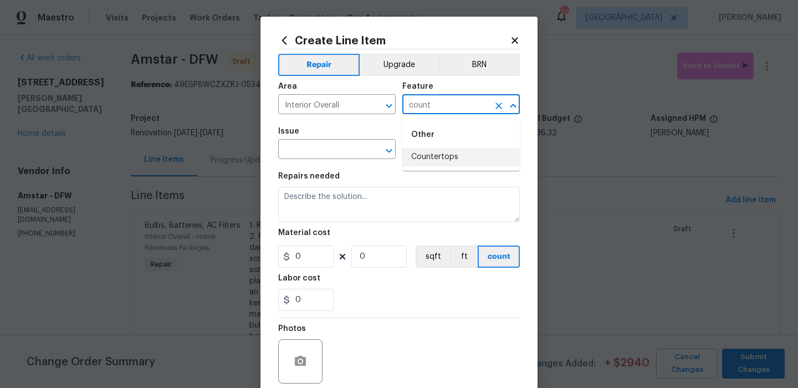
click at [436, 156] on li "Countertops" at bounding box center [460, 157] width 117 height 18
type input "Countertops"
click at [340, 151] on input "text" at bounding box center [321, 150] width 86 height 17
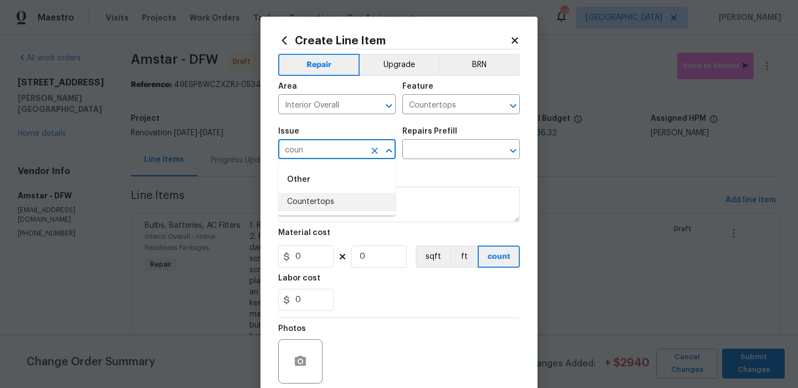
click at [333, 202] on li "Countertops" at bounding box center [336, 202] width 117 height 18
type input "Countertops"
click at [427, 154] on input "text" at bounding box center [445, 150] width 86 height 17
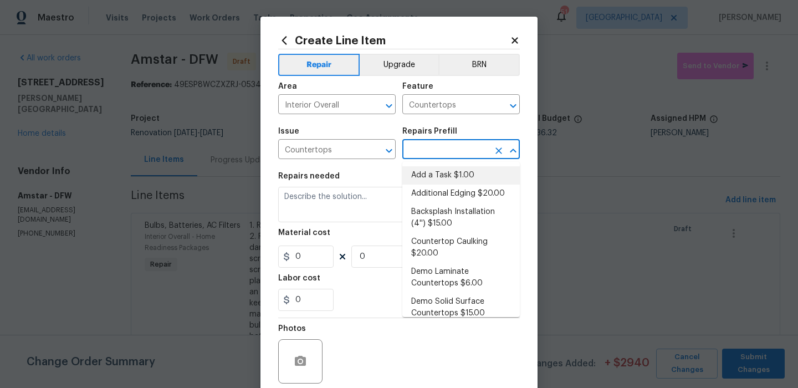
click at [423, 171] on li "Add a Task $1.00" at bounding box center [460, 175] width 117 height 18
type input "Add a Task $1.00"
type textarea "HPM to detail"
type input "1"
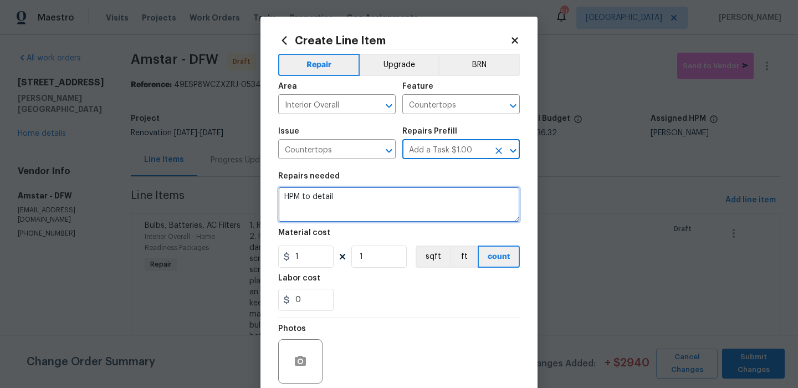
click at [363, 197] on textarea "HPM to detail" at bounding box center [399, 204] width 242 height 35
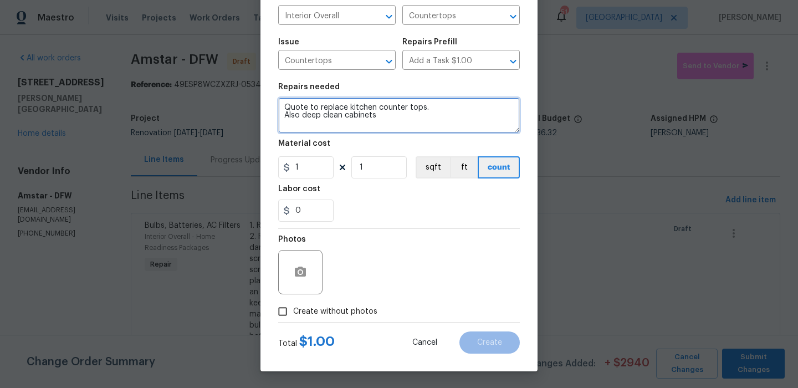
type textarea "Quote to replace kitchen counter tops. Also deep clean cabinets"
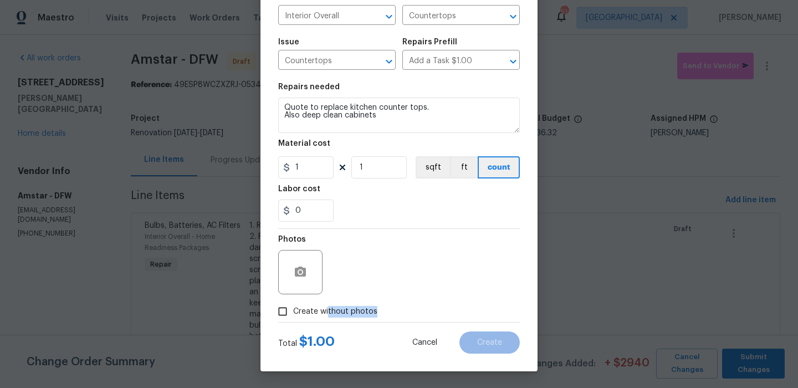
drag, startPoint x: 326, startPoint y: 317, endPoint x: 333, endPoint y: 313, distance: 7.5
click at [326, 317] on label "Create without photos" at bounding box center [324, 311] width 105 height 21
click at [395, 270] on div "Photos" at bounding box center [399, 265] width 242 height 72
click at [350, 308] on span "Create without photos" at bounding box center [335, 312] width 84 height 12
click at [293, 308] on input "Create without photos" at bounding box center [282, 311] width 21 height 21
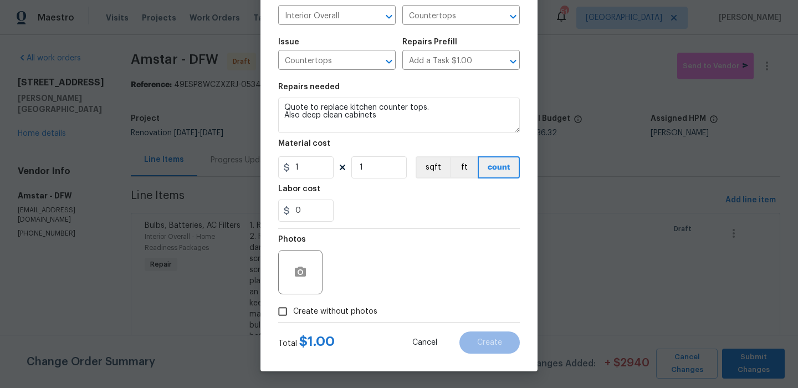
checkbox input "true"
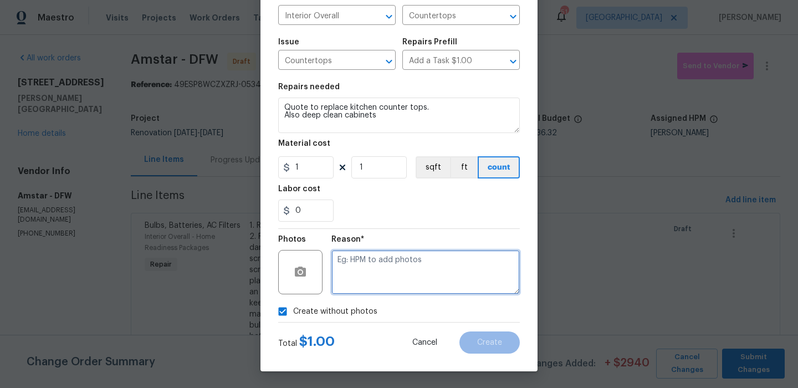
click at [415, 270] on textarea at bounding box center [425, 272] width 188 height 44
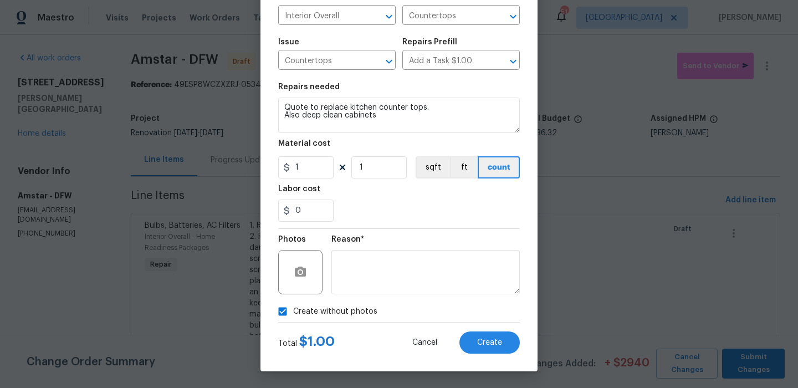
click at [478, 328] on div "Total $ 1.00 Cancel Create" at bounding box center [399, 338] width 242 height 31
click at [478, 347] on button "Create" at bounding box center [489, 342] width 60 height 22
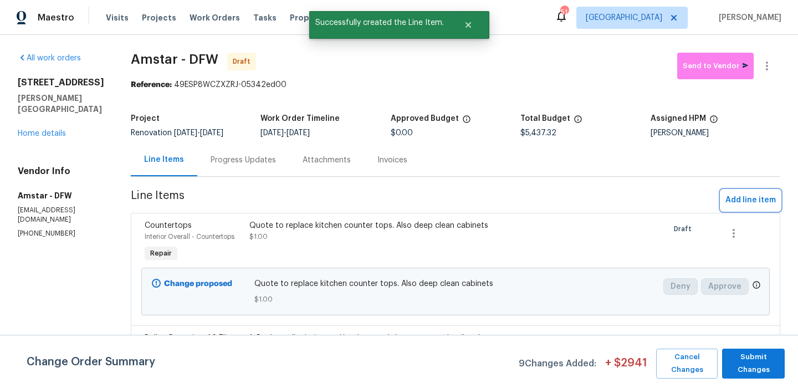
click at [763, 205] on span "Add line item" at bounding box center [750, 200] width 50 height 14
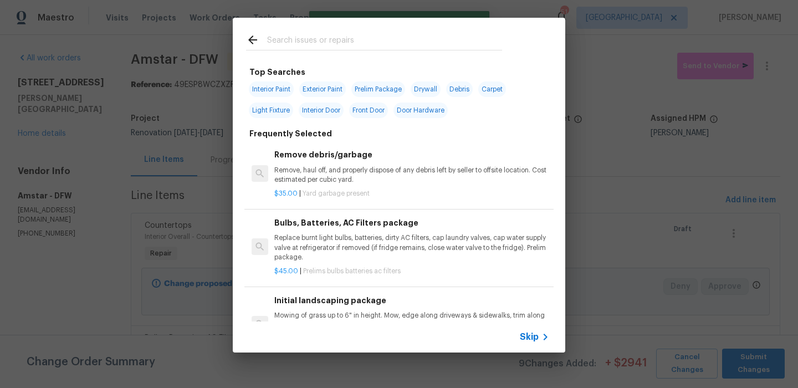
click at [540, 336] on icon at bounding box center [545, 336] width 13 height 13
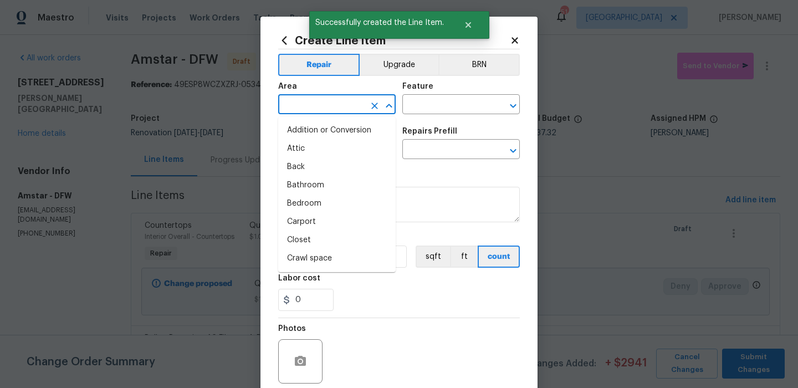
click at [330, 110] on input "text" at bounding box center [321, 105] width 86 height 17
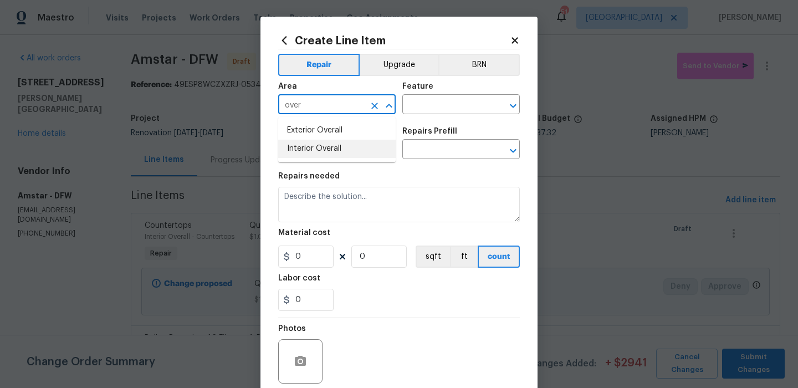
click at [330, 141] on li "Interior Overall" at bounding box center [336, 149] width 117 height 18
type input "Interior Overall"
click at [425, 109] on input "text" at bounding box center [445, 105] width 86 height 17
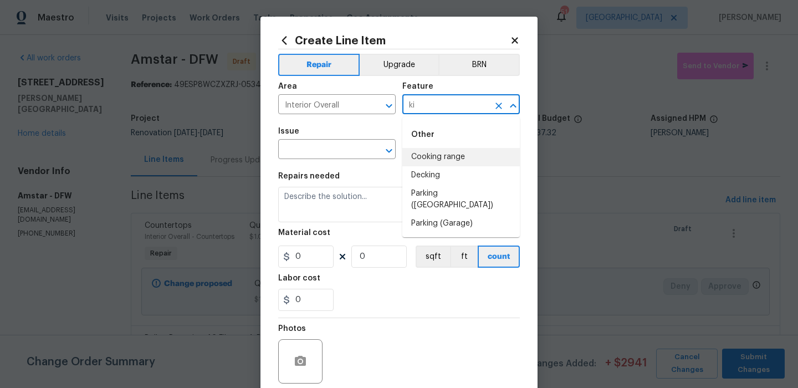
type input "k"
click at [425, 155] on li "Appliances" at bounding box center [460, 157] width 117 height 18
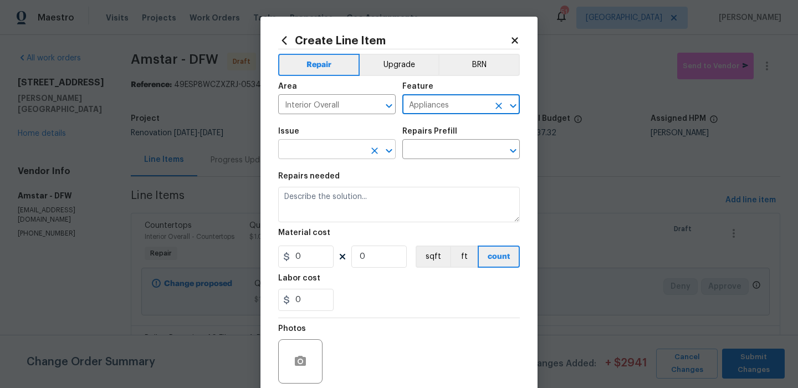
type input "Appliances"
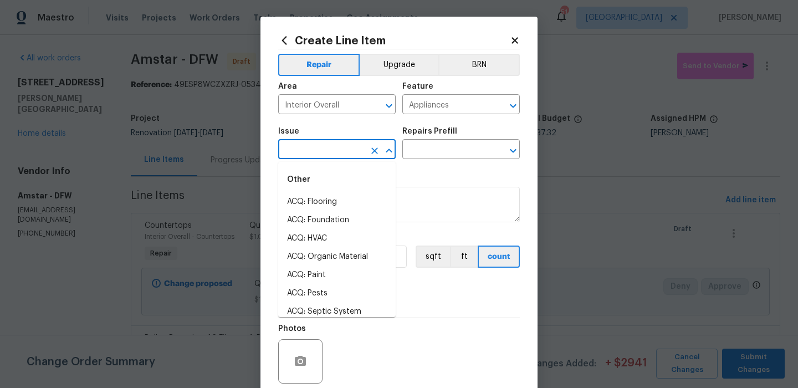
click at [326, 151] on input "text" at bounding box center [321, 150] width 86 height 17
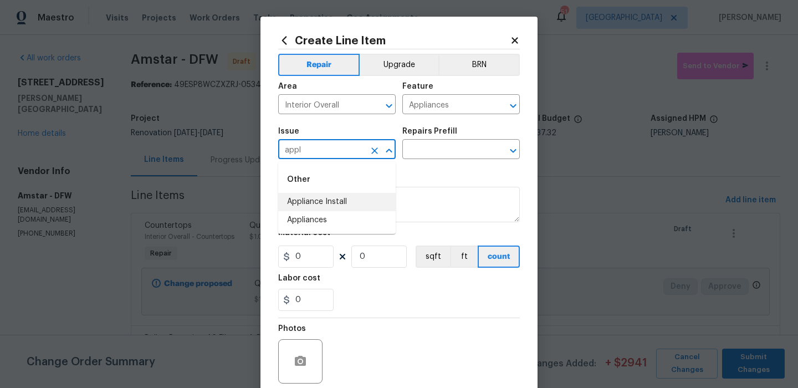
click at [317, 206] on li "Appliance Install" at bounding box center [336, 202] width 117 height 18
type input "Appliance Install"
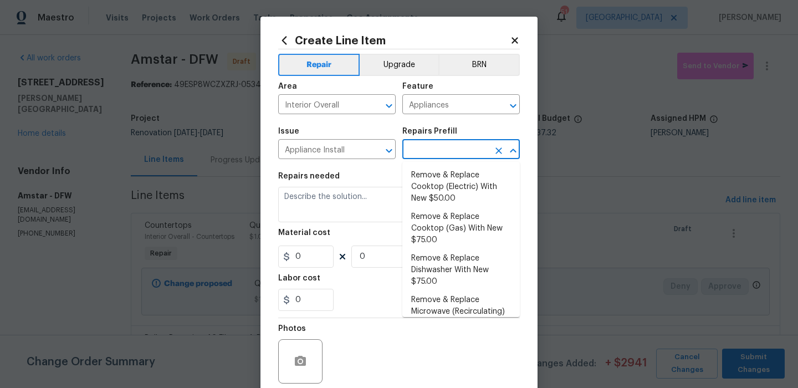
click at [428, 146] on input "text" at bounding box center [445, 150] width 86 height 17
click at [423, 165] on ul "Remove & Replace Cooktop (Electric) With New $50.00 Remove & Replace Cooktop (G…" at bounding box center [460, 239] width 117 height 155
click at [422, 176] on li "Remove & Replace Cooktop (Electric) With New $50.00" at bounding box center [460, 187] width 117 height 42
type input "Remove & Replace Cooktop (Electric) With New $50.00"
type textarea "Remove the existing cooktop and replace it with a new electric cooktop provided…"
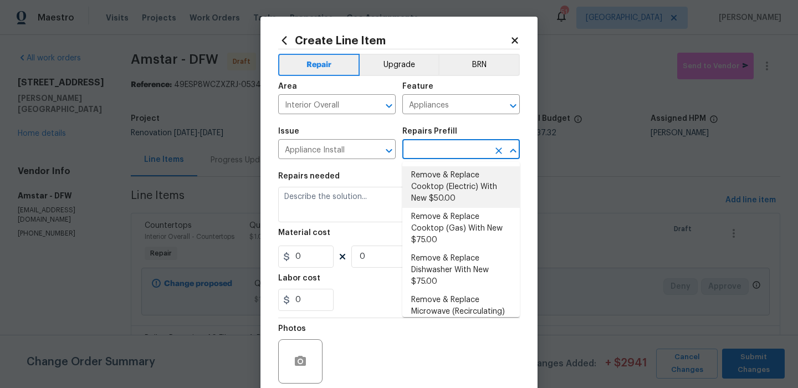
type input "50"
type input "1"
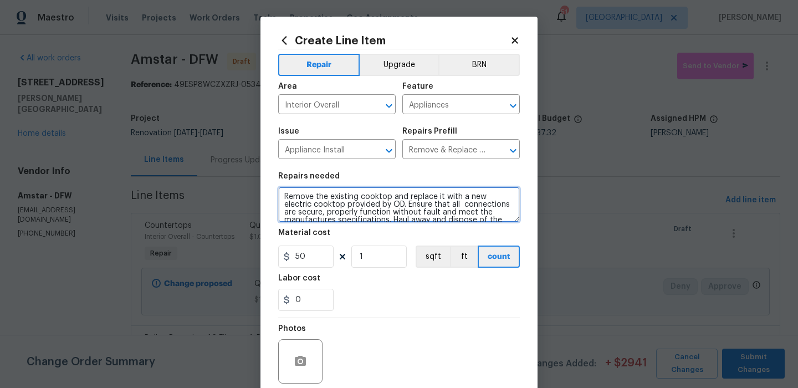
click at [346, 223] on section "Repairs needed Remove the existing cooktop and replace it with a new electric c…" at bounding box center [399, 242] width 242 height 152
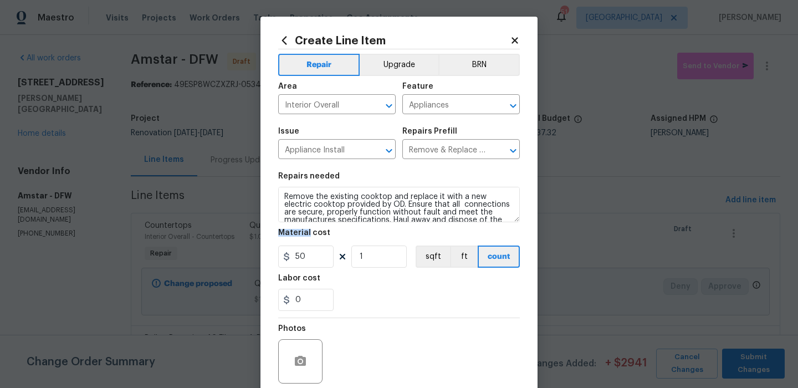
click at [346, 223] on section "Repairs needed Remove the existing cooktop and replace it with a new electric c…" at bounding box center [399, 242] width 242 height 152
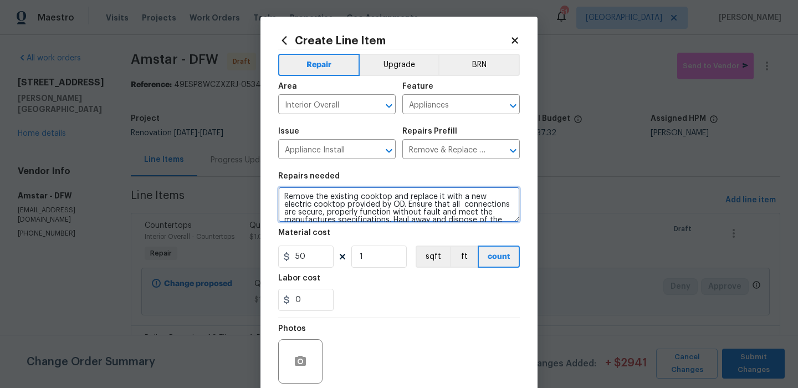
click at [352, 193] on textarea "Remove the existing cooktop and replace it with a new electric cooktop provided…" at bounding box center [399, 204] width 242 height 35
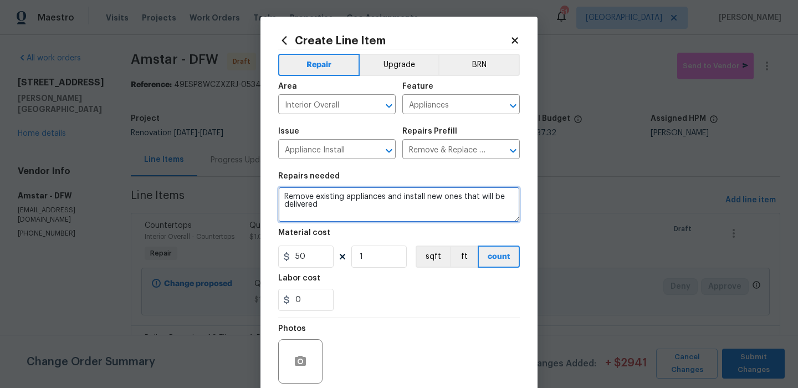
type textarea "Remove existing appliances and install new ones that will be delivered"
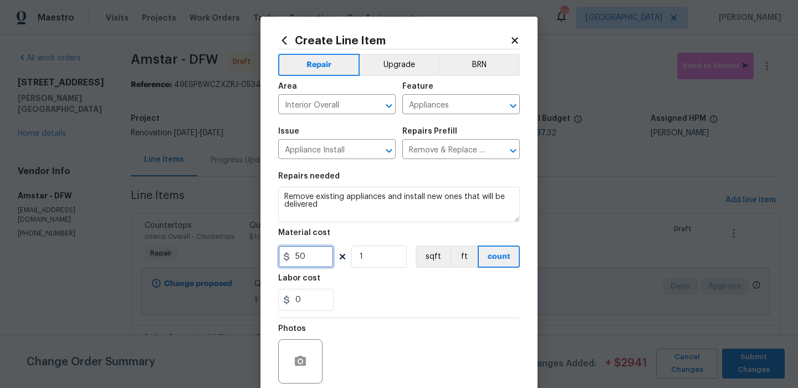
click at [313, 255] on input "50" at bounding box center [305, 257] width 55 height 22
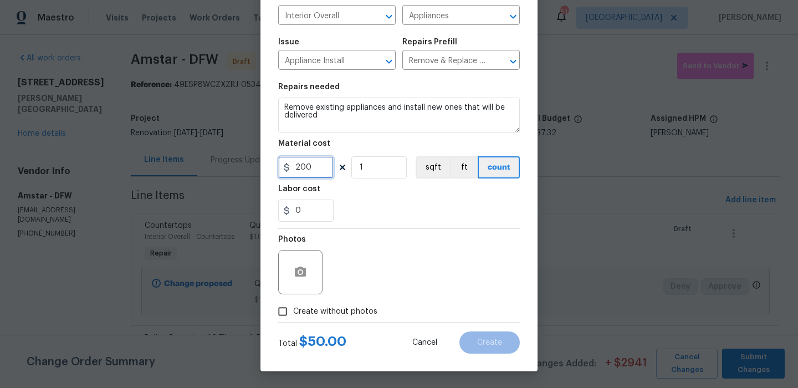
type input "200"
drag, startPoint x: 333, startPoint y: 310, endPoint x: 343, endPoint y: 306, distance: 10.0
click at [333, 310] on span "Create without photos" at bounding box center [335, 312] width 84 height 12
click at [293, 310] on input "Create without photos" at bounding box center [282, 311] width 21 height 21
checkbox input "true"
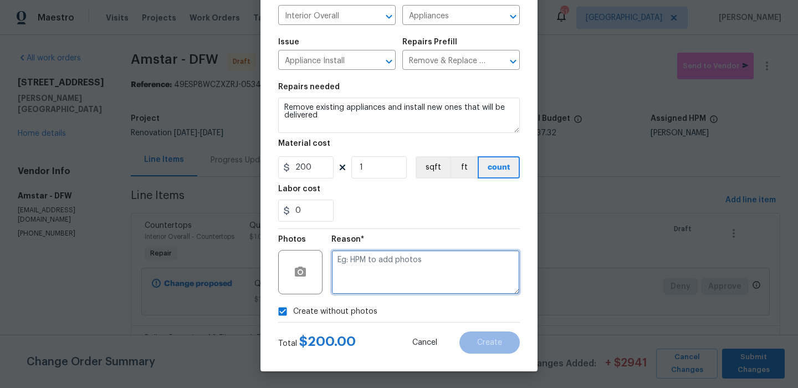
click at [386, 284] on textarea at bounding box center [425, 272] width 188 height 44
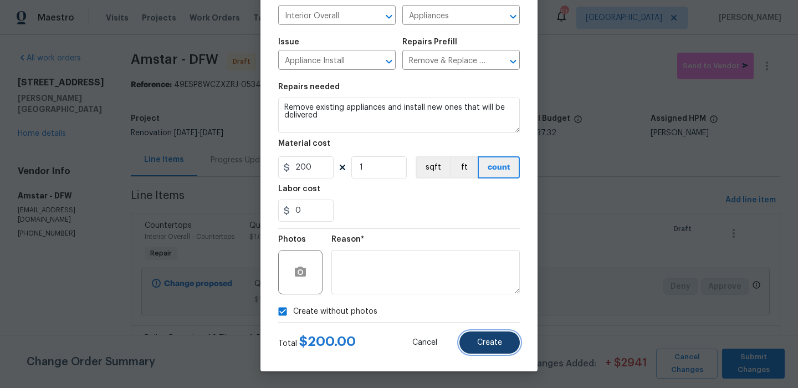
click at [494, 336] on button "Create" at bounding box center [489, 342] width 60 height 22
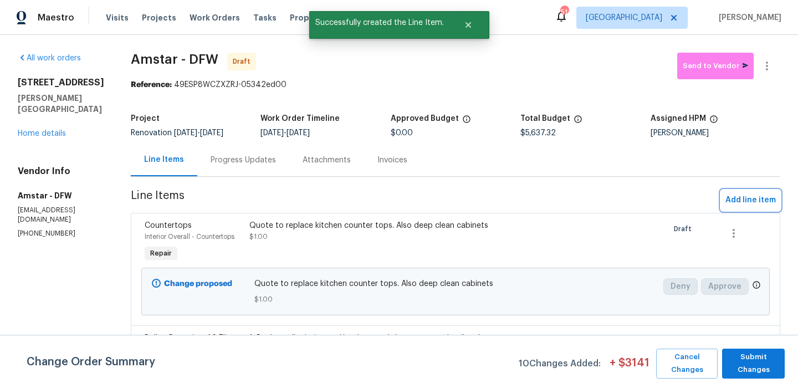
click at [742, 208] on button "Add line item" at bounding box center [750, 200] width 59 height 21
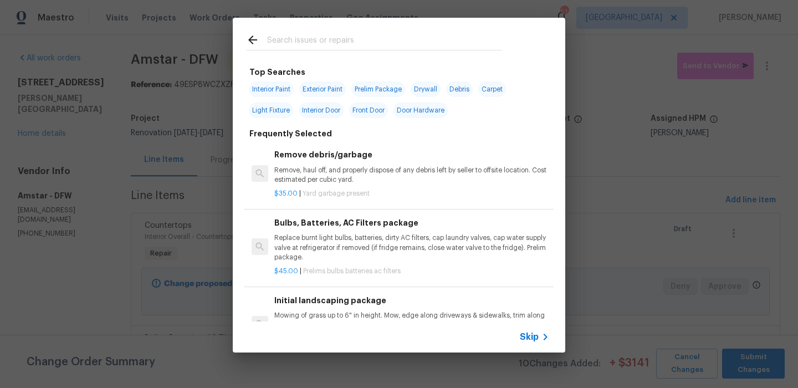
click at [528, 331] on div "Skip" at bounding box center [536, 336] width 32 height 13
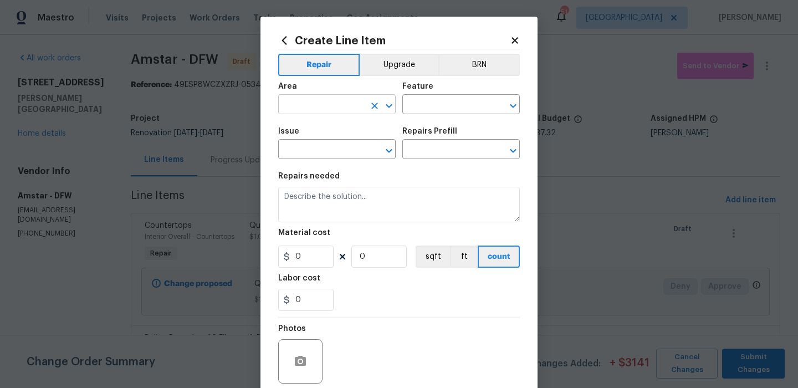
click at [344, 113] on input "text" at bounding box center [321, 105] width 86 height 17
click at [342, 129] on li "Kitchen" at bounding box center [336, 130] width 117 height 18
type input "Kitchen"
click at [436, 101] on input "text" at bounding box center [445, 105] width 86 height 17
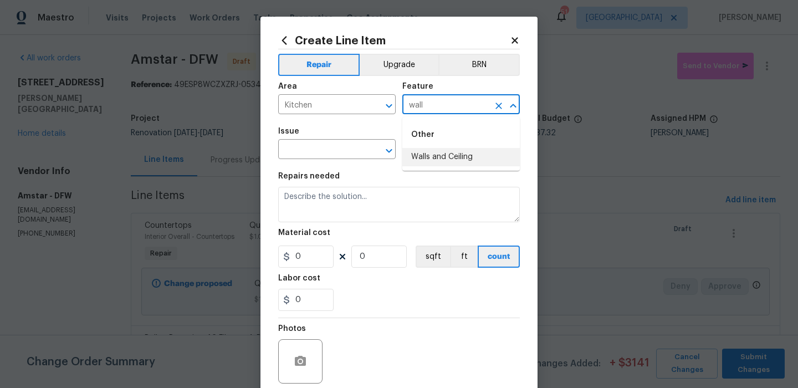
click at [424, 153] on li "Walls and Ceiling" at bounding box center [460, 157] width 117 height 18
type input "Walls and Ceiling"
click at [341, 153] on input "text" at bounding box center [321, 150] width 86 height 17
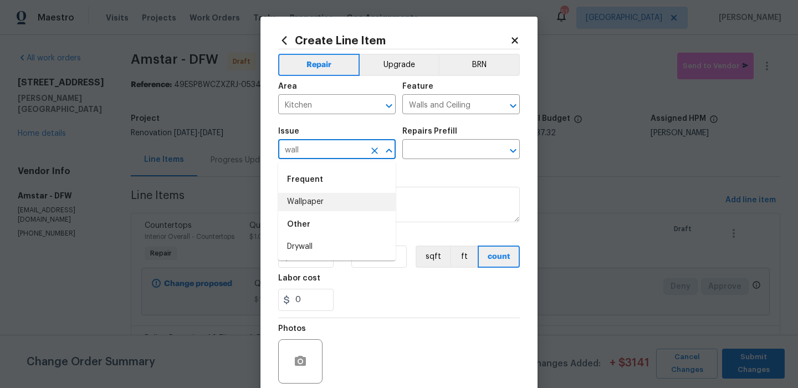
click at [355, 205] on li "Wallpaper" at bounding box center [336, 202] width 117 height 18
type input "Wallpaper"
click at [440, 150] on input "text" at bounding box center [445, 150] width 86 height 17
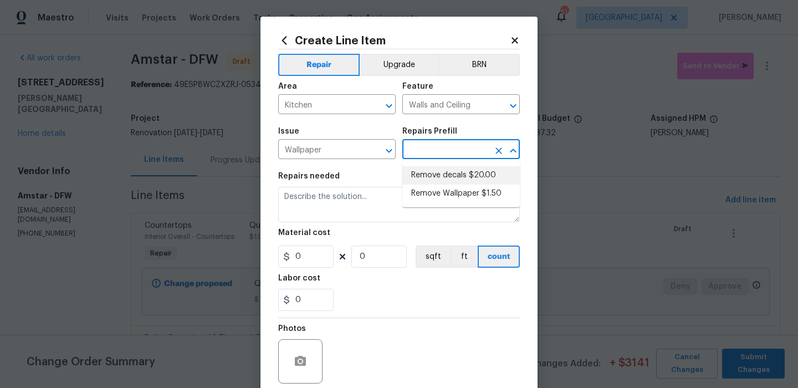
click at [430, 179] on li "Remove decals $20.00" at bounding box center [460, 175] width 117 height 18
type input "Remove decals $20.00"
type textarea "Remove decals from door/wall/ceiling"
type input "20"
type input "1"
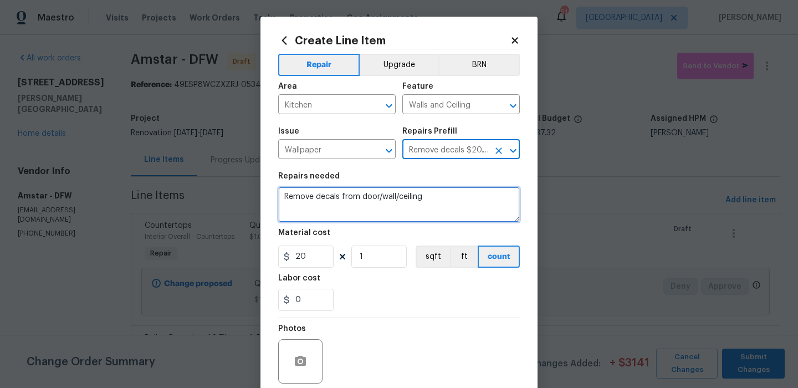
click at [390, 203] on textarea "Remove decals from door/wall/ceiling" at bounding box center [399, 204] width 242 height 35
click at [384, 205] on textarea "Remove decals from door/wall/ceiling" at bounding box center [399, 204] width 242 height 35
drag, startPoint x: 432, startPoint y: 199, endPoint x: 358, endPoint y: 198, distance: 74.3
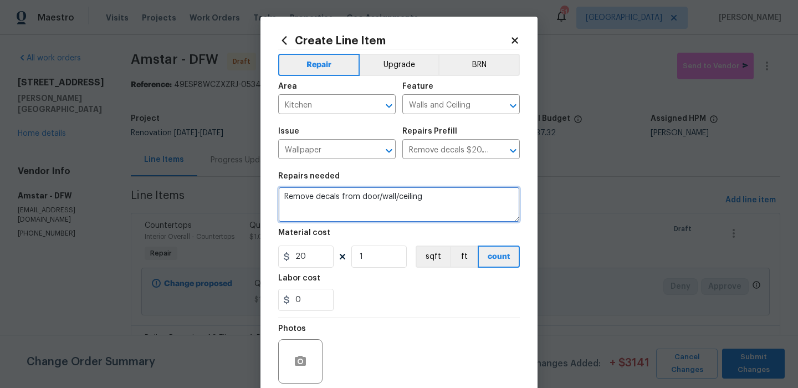
click at [357, 198] on textarea "Remove decals from door/wall/ceiling" at bounding box center [399, 204] width 242 height 35
click at [358, 198] on textarea "Remove decals from door/wall/ceiling" at bounding box center [399, 204] width 242 height 35
drag, startPoint x: 362, startPoint y: 198, endPoint x: 433, endPoint y: 200, distance: 71.0
click at [433, 200] on textarea "Remove decals from door/wall/ceiling" at bounding box center [399, 204] width 242 height 35
type textarea "Remove decals from kitchen wall(DIY backsplash)"
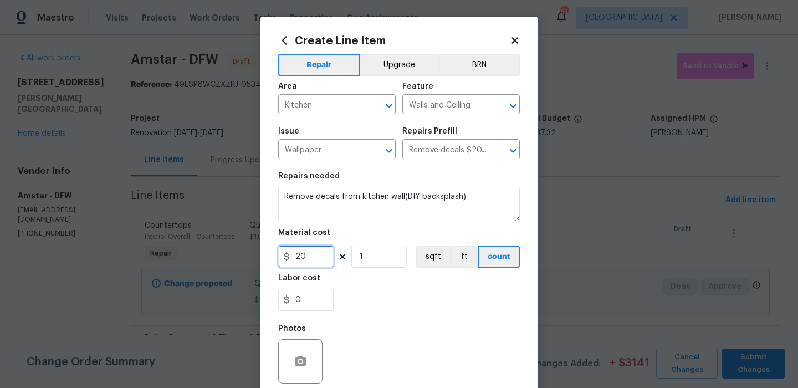
click at [318, 262] on input "20" at bounding box center [305, 257] width 55 height 22
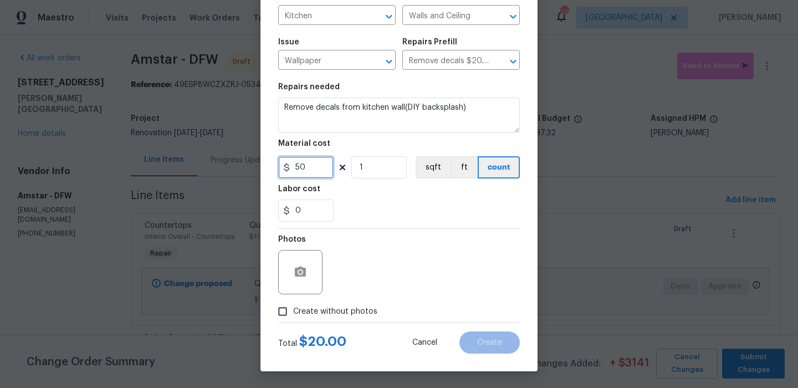
type input "50"
click at [338, 311] on span "Create without photos" at bounding box center [335, 312] width 84 height 12
click at [293, 311] on input "Create without photos" at bounding box center [282, 311] width 21 height 21
checkbox input "true"
click at [424, 275] on textarea at bounding box center [425, 272] width 188 height 44
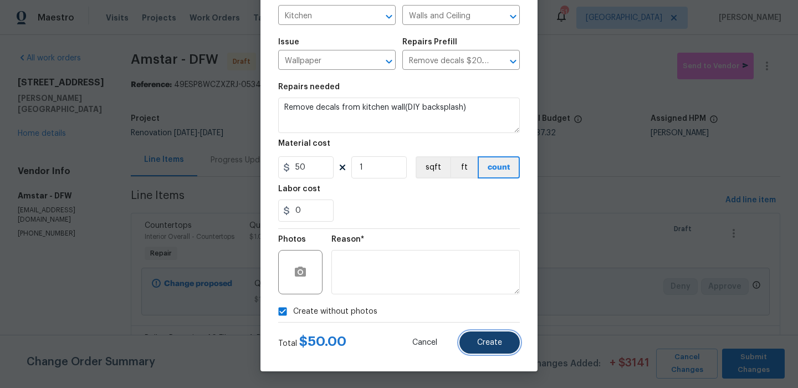
click at [471, 338] on button "Create" at bounding box center [489, 342] width 60 height 22
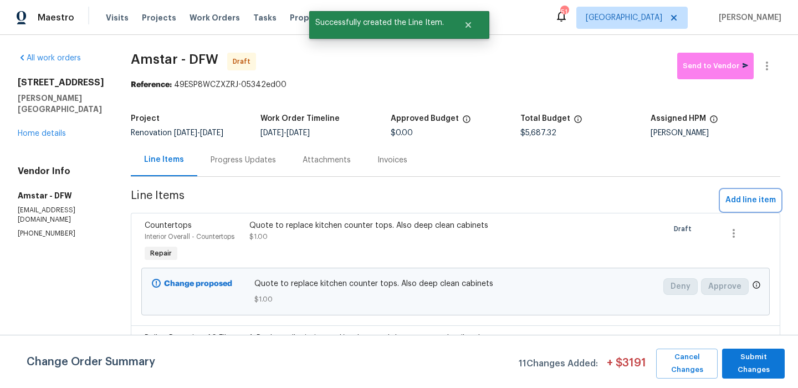
click at [737, 196] on span "Add line item" at bounding box center [750, 200] width 50 height 14
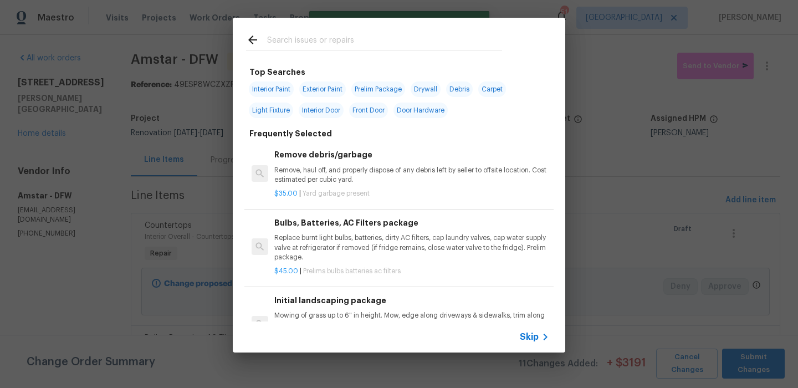
click at [528, 325] on div "Skip" at bounding box center [399, 336] width 333 height 31
click at [532, 334] on span "Skip" at bounding box center [529, 336] width 19 height 11
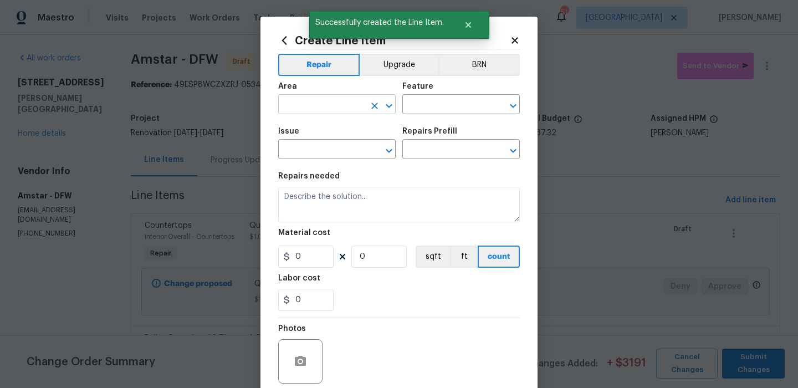
click at [298, 101] on input "text" at bounding box center [321, 105] width 86 height 17
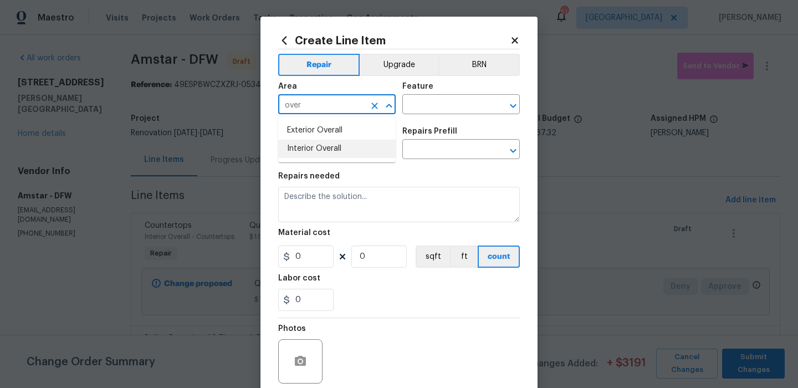
click at [306, 141] on li "Interior Overall" at bounding box center [336, 149] width 117 height 18
type input "Interior Overall"
click at [430, 102] on input "text" at bounding box center [445, 105] width 86 height 17
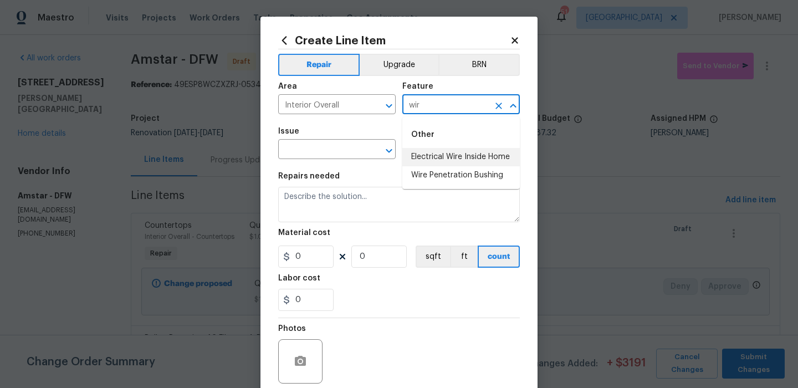
click at [454, 157] on li "Electrical Wire Inside Home" at bounding box center [460, 157] width 117 height 18
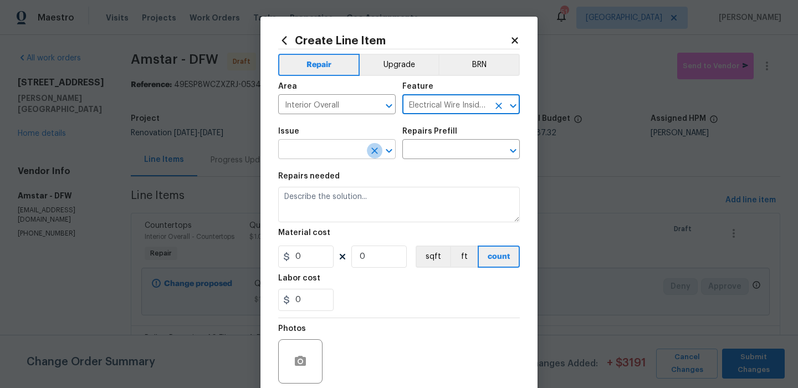
click at [370, 149] on icon "Clear" at bounding box center [374, 150] width 11 height 11
type input "Electrical Wire Inside Home"
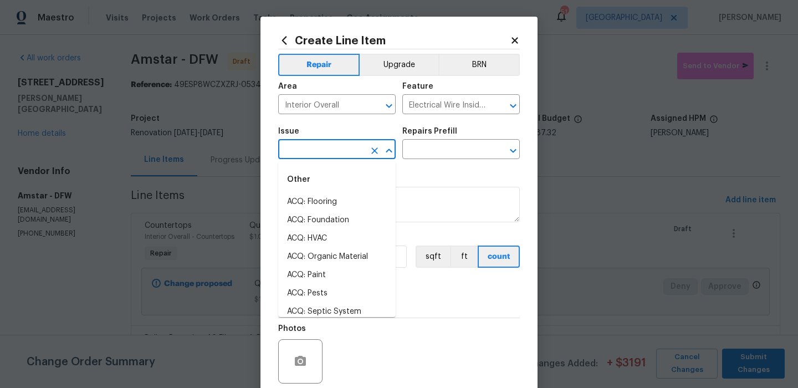
click at [334, 149] on input "text" at bounding box center [321, 150] width 86 height 17
type input "q"
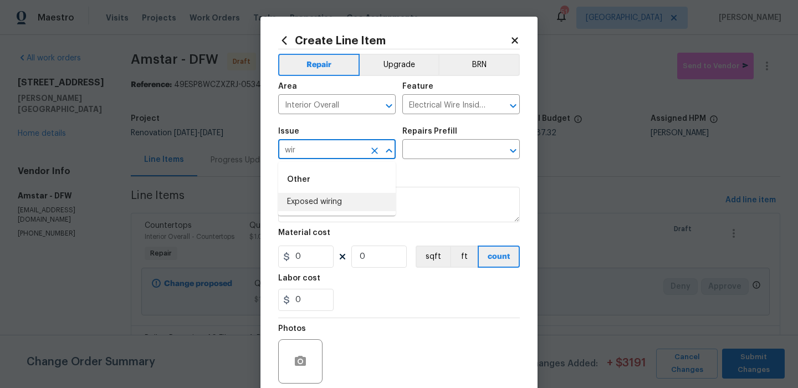
drag, startPoint x: 326, startPoint y: 196, endPoint x: 346, endPoint y: 183, distance: 23.7
click at [326, 196] on li "Exposed wiring" at bounding box center [336, 202] width 117 height 18
type input "Exposed wiring"
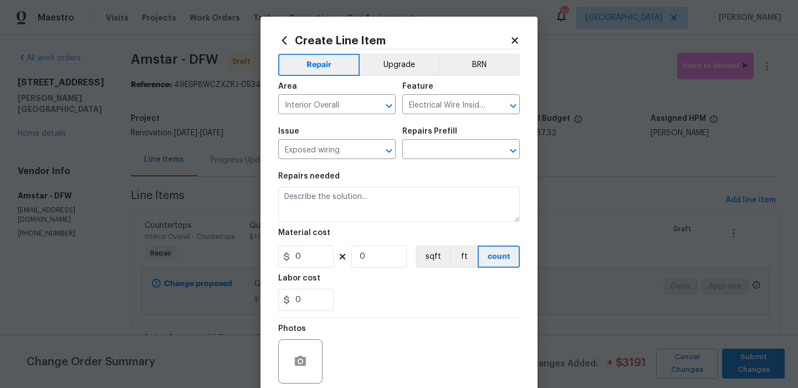
click at [438, 137] on div "Repairs Prefill" at bounding box center [460, 134] width 117 height 14
click at [438, 141] on div "Repairs Prefill" at bounding box center [460, 134] width 117 height 14
click at [436, 153] on input "text" at bounding box center [445, 150] width 86 height 17
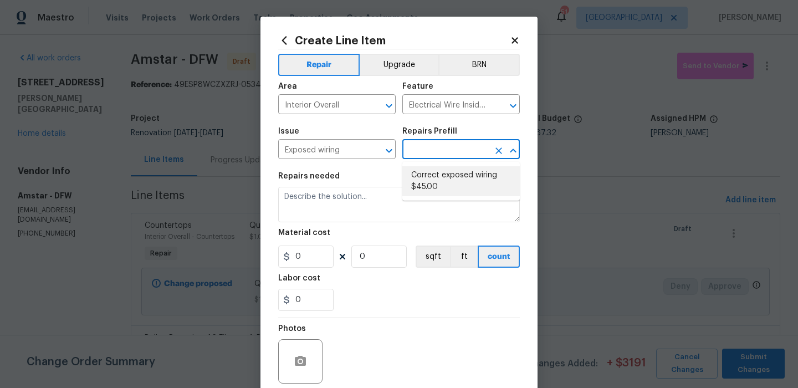
click at [427, 176] on li "Correct exposed wiring $45.00" at bounding box center [460, 181] width 117 height 30
type input "Correct exposed wiring $45.00"
type textarea "Seal off exposed wiring in a junction box, secured to closest possible framing …"
type input "45"
type input "1"
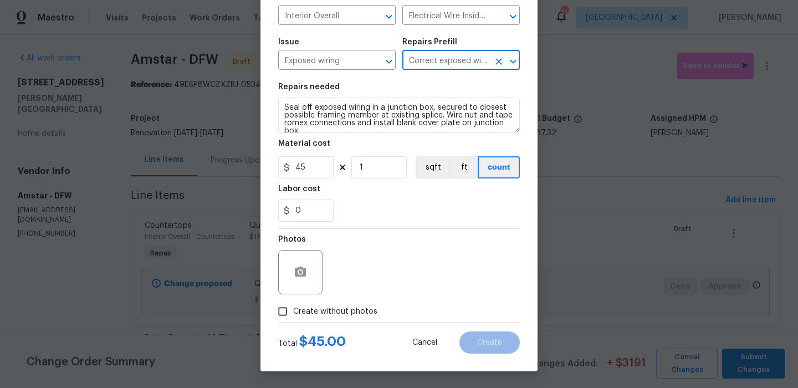
click at [344, 312] on span "Create without photos" at bounding box center [335, 312] width 84 height 12
click at [293, 312] on input "Create without photos" at bounding box center [282, 311] width 21 height 21
checkbox input "true"
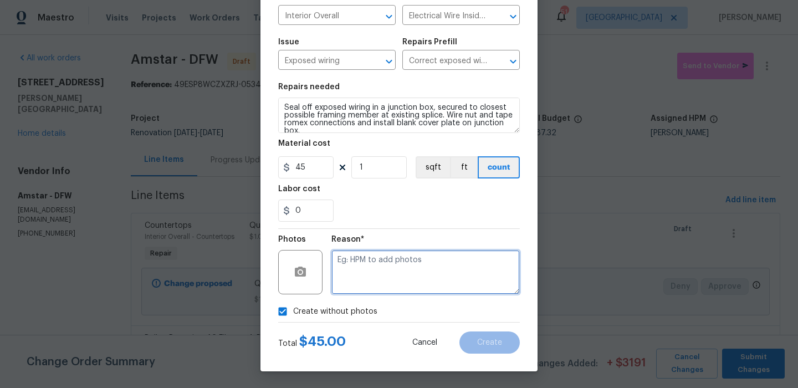
click at [416, 272] on textarea at bounding box center [425, 272] width 188 height 44
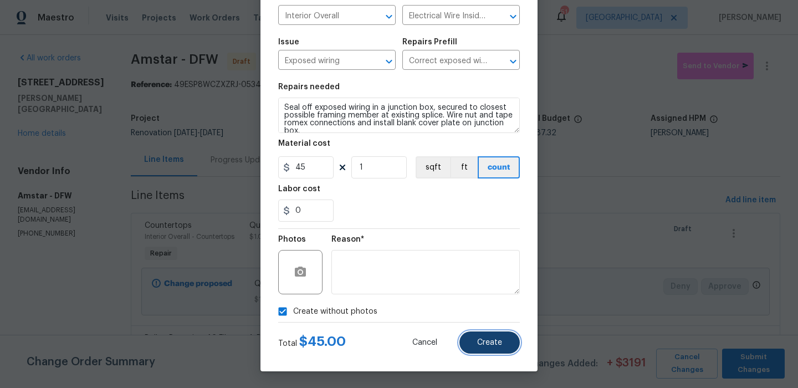
click at [499, 351] on button "Create" at bounding box center [489, 342] width 60 height 22
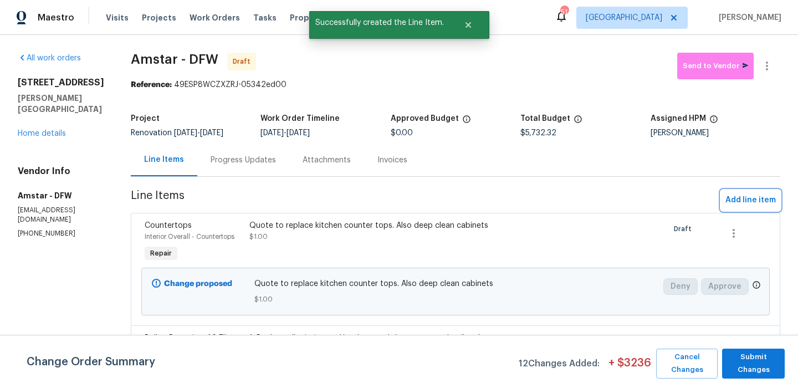
click at [748, 198] on span "Add line item" at bounding box center [750, 200] width 50 height 14
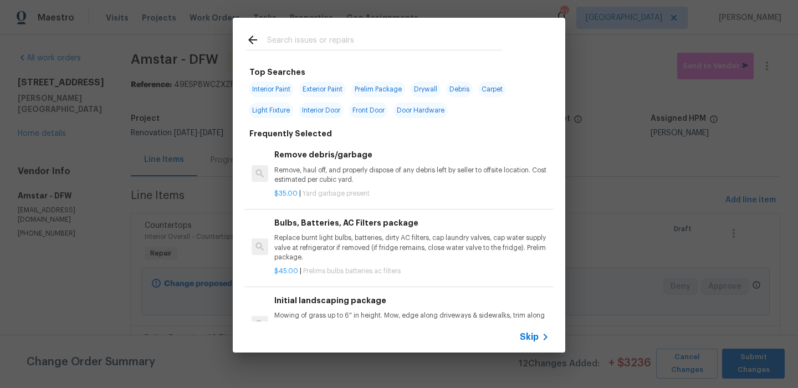
click at [524, 344] on div "Skip" at bounding box center [399, 336] width 333 height 31
click at [526, 335] on span "Skip" at bounding box center [529, 336] width 19 height 11
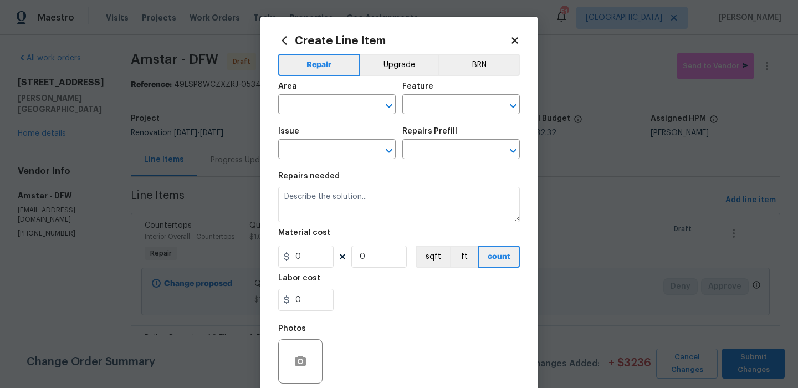
click at [339, 116] on span "Area ​" at bounding box center [336, 98] width 117 height 45
click at [339, 100] on input "text" at bounding box center [321, 105] width 86 height 17
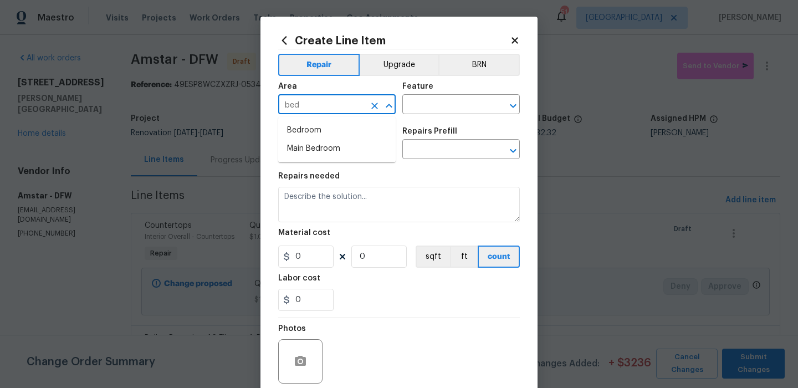
click at [346, 131] on li "Bedroom" at bounding box center [336, 130] width 117 height 18
type input "Bedroom"
click at [428, 104] on input "text" at bounding box center [445, 105] width 86 height 17
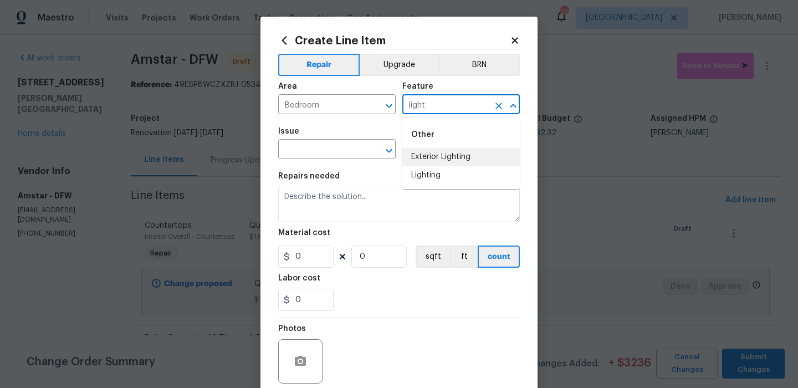
click at [415, 150] on li "Exterior Lighting" at bounding box center [460, 157] width 117 height 18
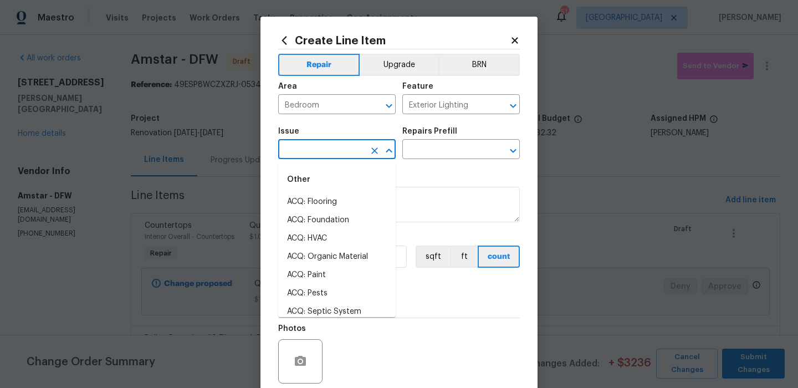
click at [333, 149] on input "text" at bounding box center [321, 150] width 86 height 17
click at [434, 114] on input "Exterior Lighting" at bounding box center [445, 105] width 86 height 17
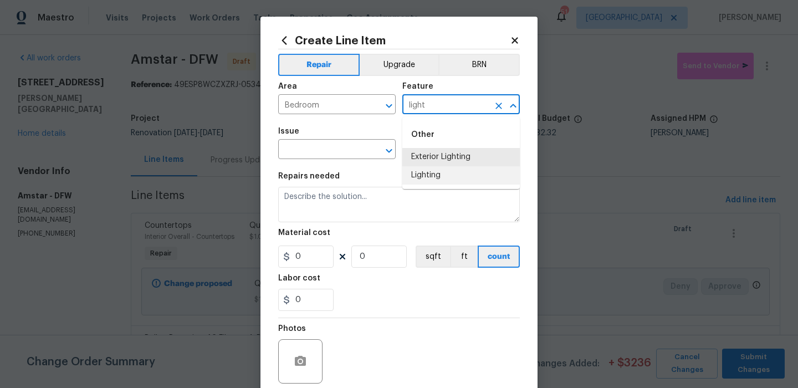
click at [435, 177] on li "Lighting" at bounding box center [460, 175] width 117 height 18
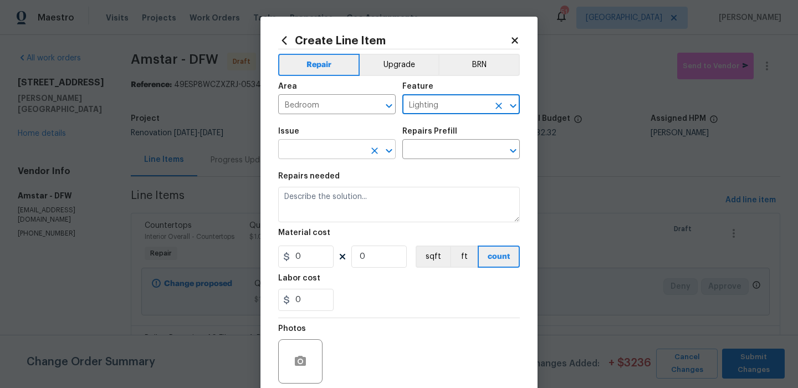
type input "Lighting"
click at [314, 146] on input "text" at bounding box center [321, 150] width 86 height 17
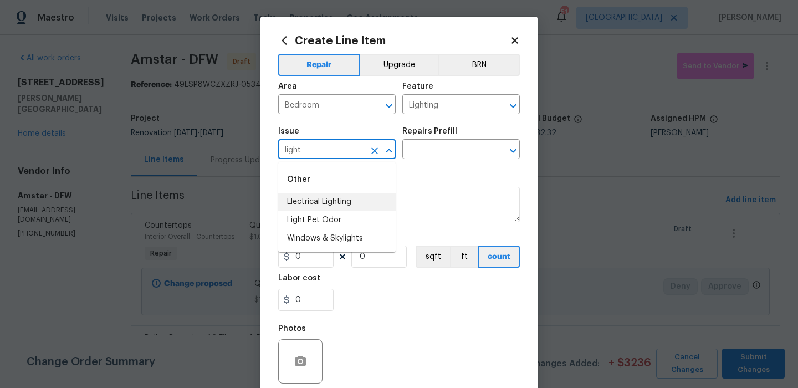
drag, startPoint x: 298, startPoint y: 196, endPoint x: 324, endPoint y: 185, distance: 28.0
click at [298, 196] on li "Electrical Lighting" at bounding box center [336, 202] width 117 height 18
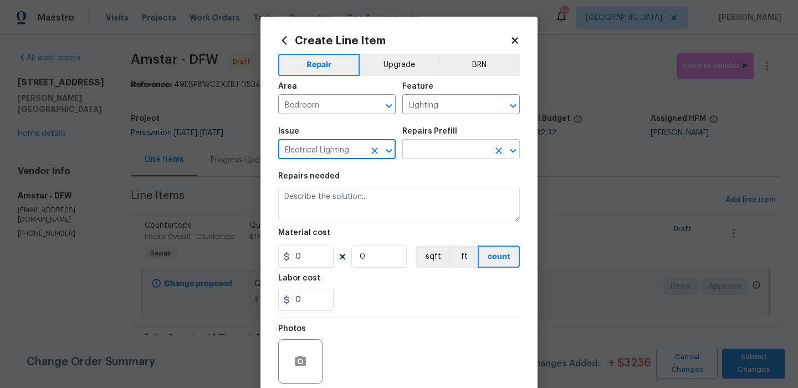
type input "Electrical Lighting"
click at [408, 154] on input "text" at bounding box center [445, 150] width 86 height 17
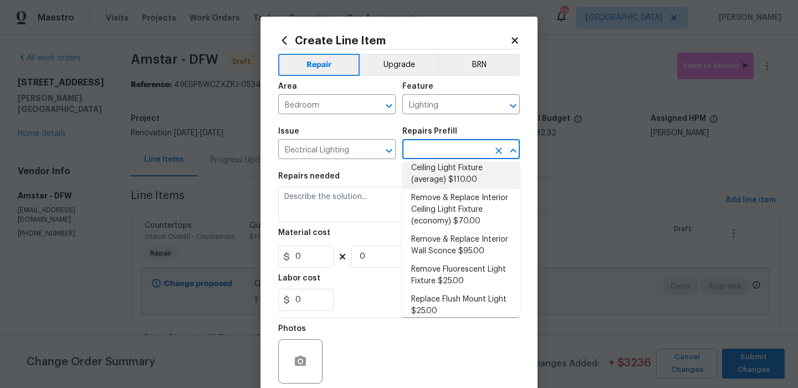
scroll to position [331, 0]
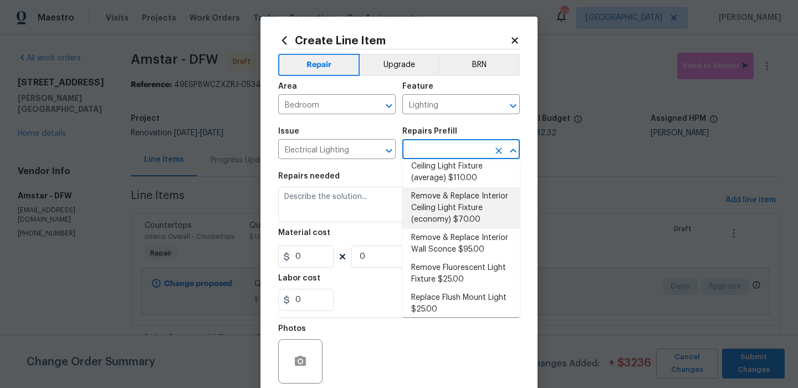
click at [484, 222] on li "Remove & Replace Interior Ceiling Light Fixture (economy) $70.00" at bounding box center [460, 208] width 117 height 42
type input "Remove & Replace Interior Ceiling Light Fixture (economy) $70.00"
type textarea "Remove the existing interior ceiling light fixture and replace it with new ECON…"
type input "1"
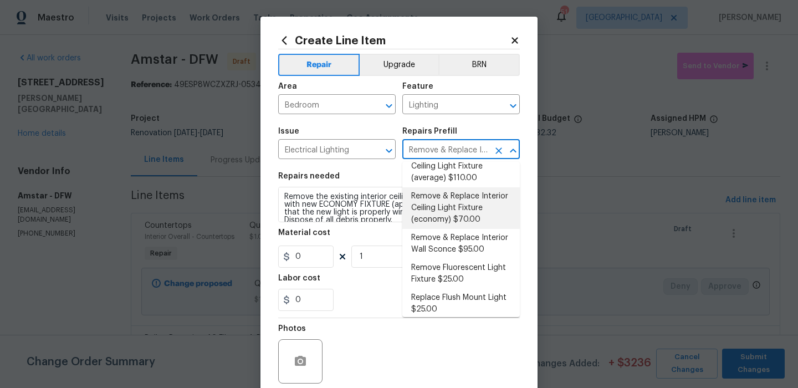
type input "70"
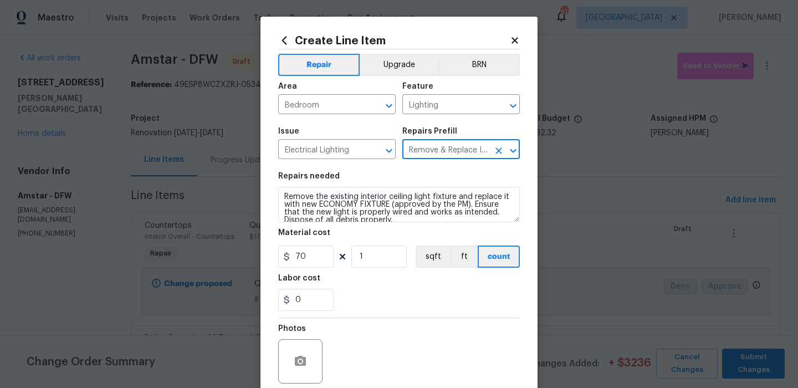
scroll to position [90, 0]
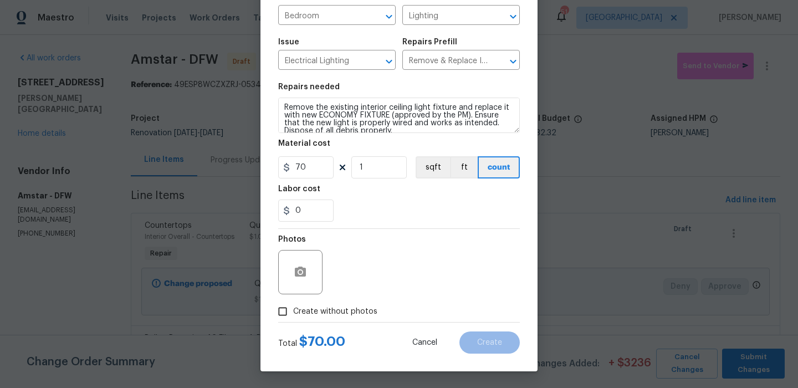
click at [351, 310] on span "Create without photos" at bounding box center [335, 312] width 84 height 12
click at [293, 310] on input "Create without photos" at bounding box center [282, 311] width 21 height 21
checkbox input "true"
click at [425, 261] on textarea at bounding box center [425, 272] width 188 height 44
click at [488, 334] on button "Create" at bounding box center [489, 342] width 60 height 22
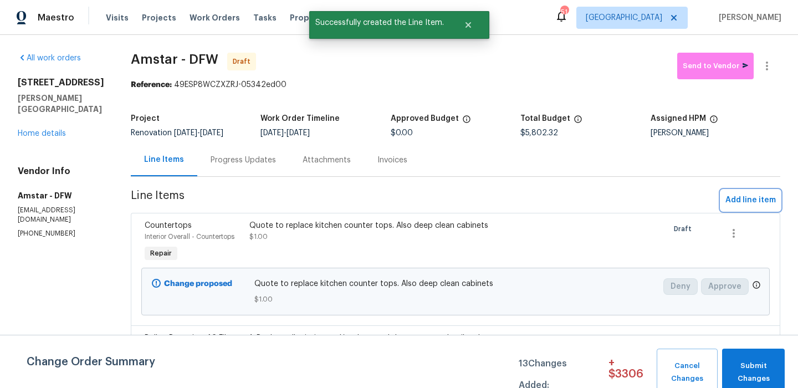
click at [754, 199] on span "Add line item" at bounding box center [750, 200] width 50 height 14
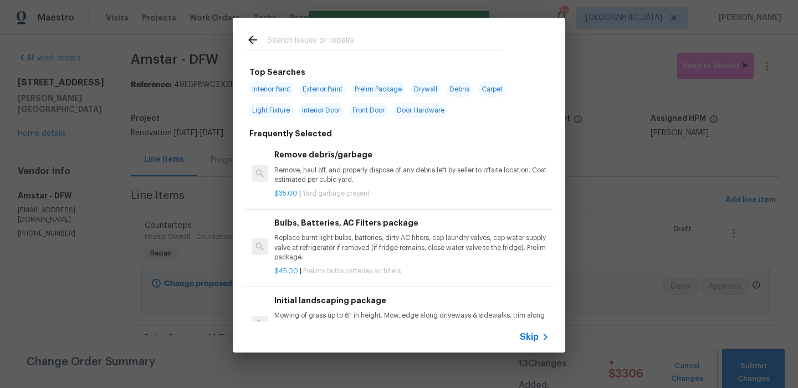
click at [528, 328] on div "Skip" at bounding box center [399, 336] width 333 height 31
click at [528, 332] on span "Skip" at bounding box center [529, 336] width 19 height 11
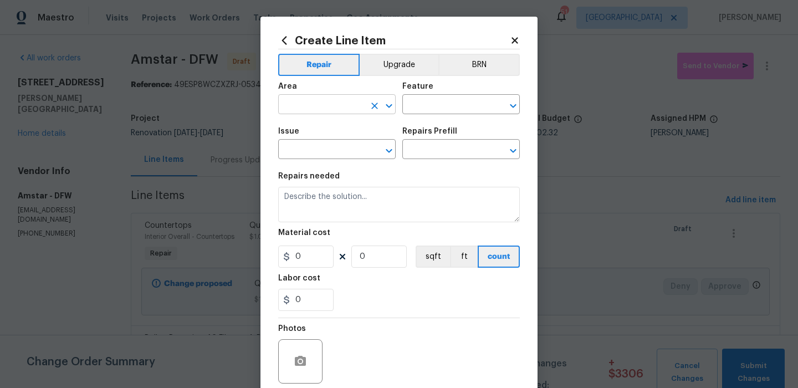
click at [351, 111] on input "text" at bounding box center [321, 105] width 86 height 17
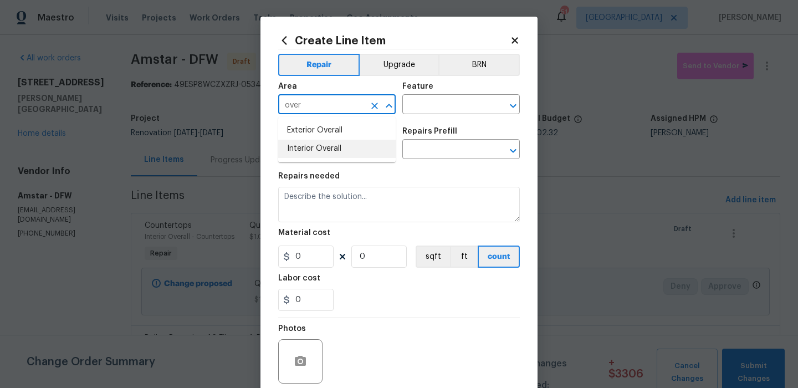
click at [351, 147] on li "Interior Overall" at bounding box center [336, 149] width 117 height 18
type input "Interior Overall"
click at [457, 105] on input "text" at bounding box center [445, 105] width 86 height 17
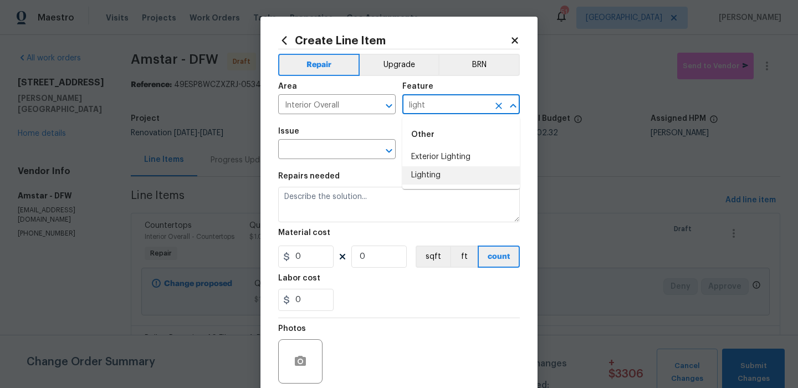
click at [446, 174] on li "Lighting" at bounding box center [460, 175] width 117 height 18
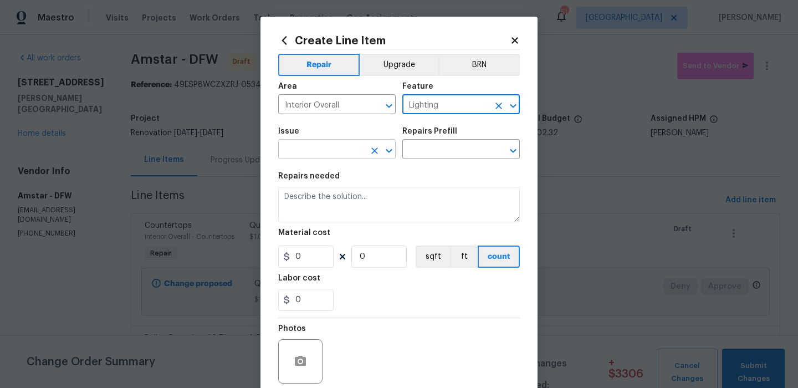
type input "Lighting"
click at [323, 144] on input "text" at bounding box center [321, 150] width 86 height 17
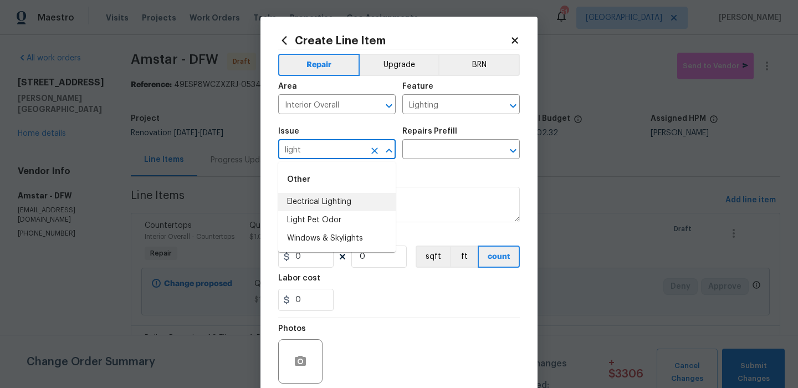
drag, startPoint x: 324, startPoint y: 196, endPoint x: 449, endPoint y: 120, distance: 146.7
click at [324, 196] on li "Electrical Lighting" at bounding box center [336, 202] width 117 height 18
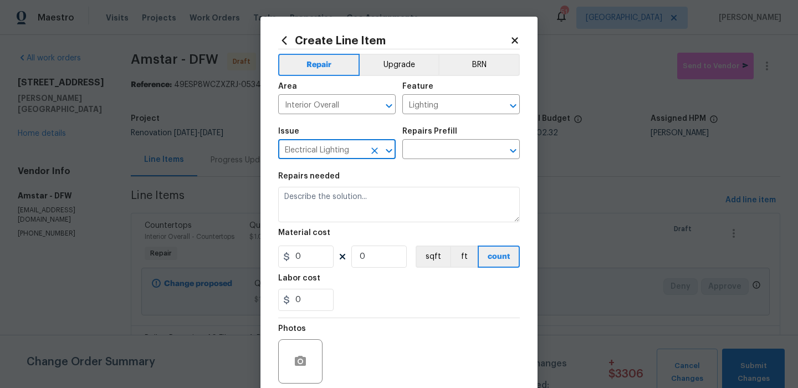
type input "Electrical Lighting"
click at [456, 119] on div "Area Interior Overall ​ Feature Lighting ​" at bounding box center [399, 98] width 242 height 45
click at [438, 152] on input "text" at bounding box center [445, 150] width 86 height 17
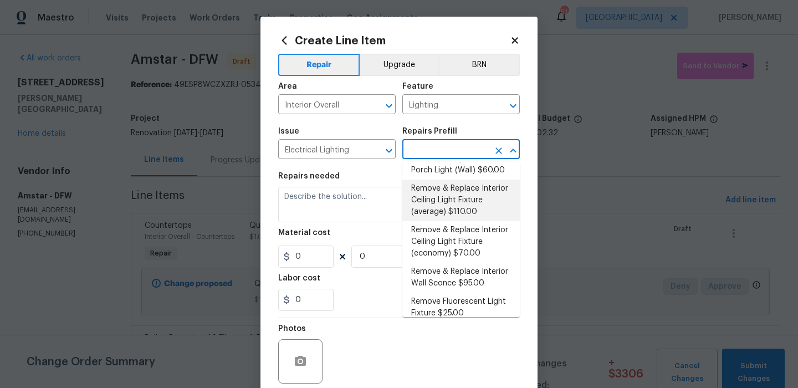
scroll to position [299, 0]
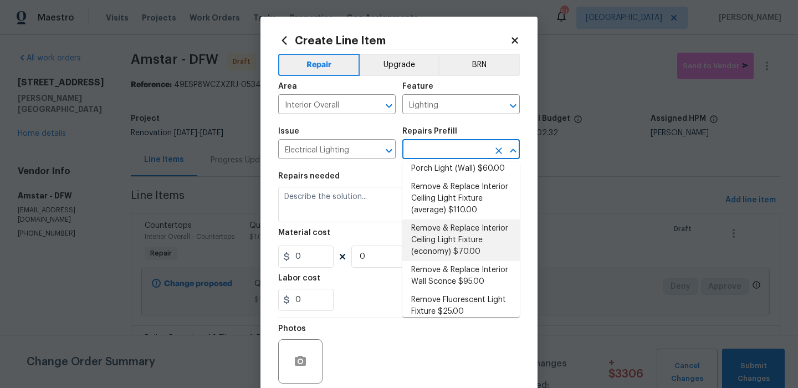
click at [455, 236] on li "Remove & Replace Interior Ceiling Light Fixture (economy) $70.00" at bounding box center [460, 240] width 117 height 42
type input "Remove & Replace Interior Ceiling Light Fixture (economy) $70.00"
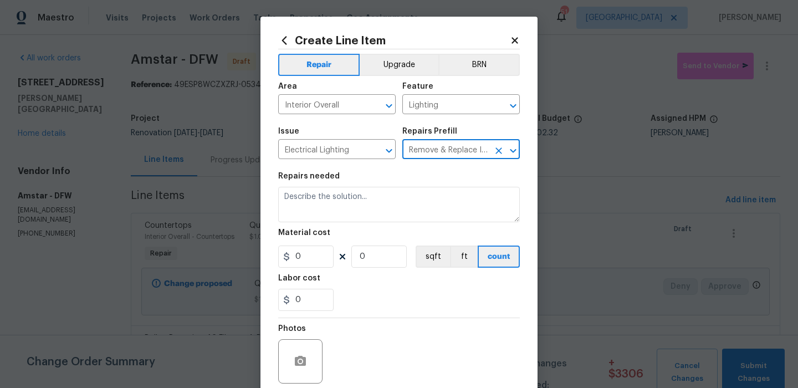
type textarea "Remove the existing interior ceiling light fixture and replace it with new ECON…"
type input "70"
type input "1"
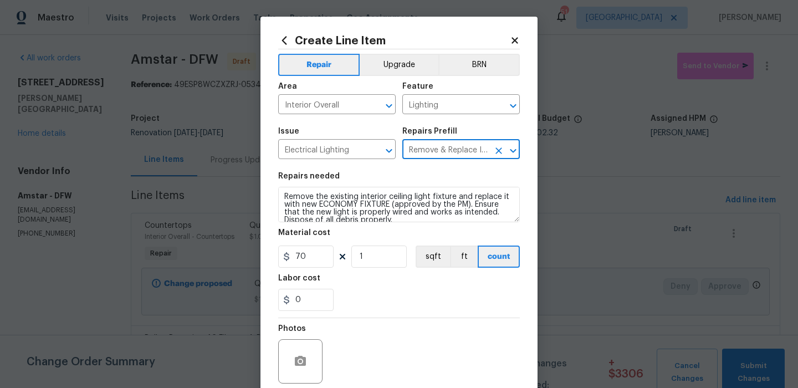
scroll to position [90, 0]
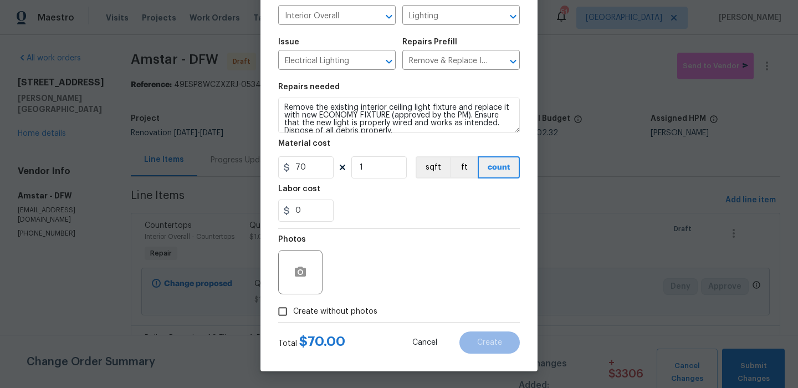
click at [334, 304] on label "Create without photos" at bounding box center [324, 311] width 105 height 21
click at [293, 304] on input "Create without photos" at bounding box center [282, 311] width 21 height 21
checkbox input "true"
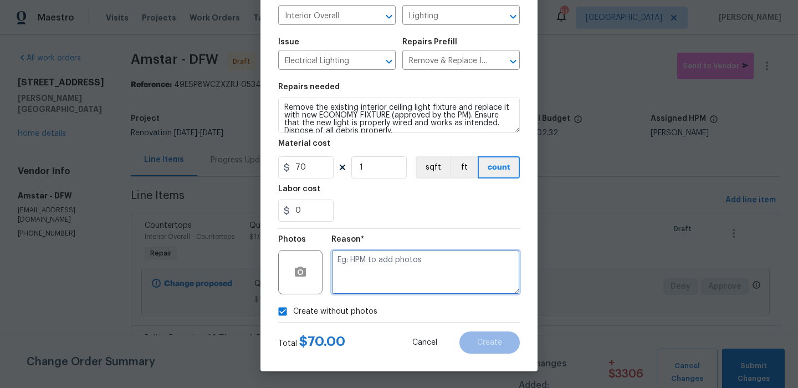
click at [380, 276] on textarea at bounding box center [425, 272] width 188 height 44
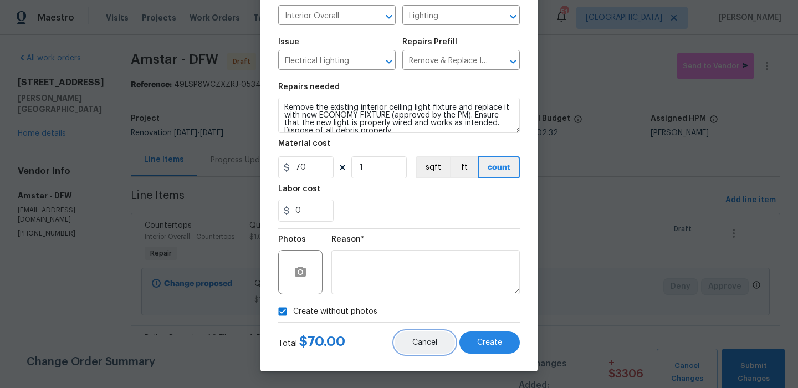
click at [427, 350] on button "Cancel" at bounding box center [425, 342] width 60 height 22
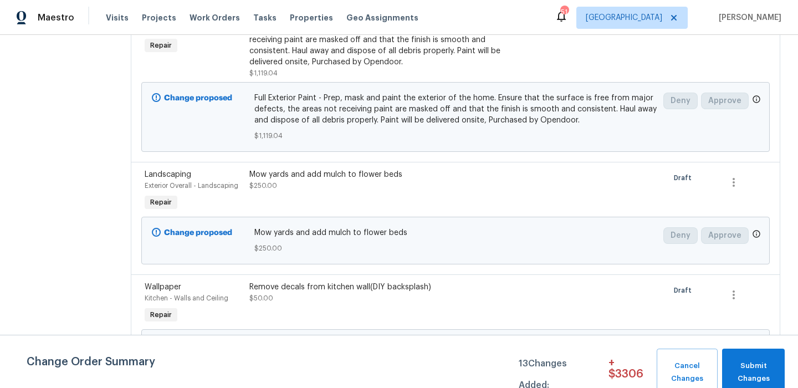
scroll to position [2236, 0]
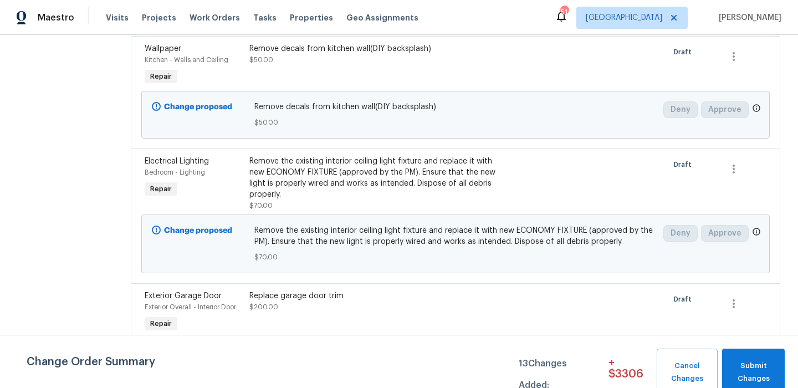
click at [400, 156] on div "Remove the existing interior ceiling light fixture and replace it with new ECON…" at bounding box center [377, 178] width 256 height 44
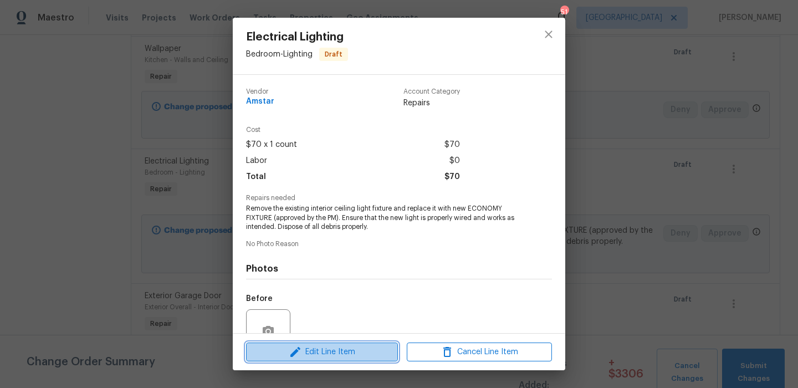
click at [372, 344] on button "Edit Line Item" at bounding box center [322, 352] width 152 height 19
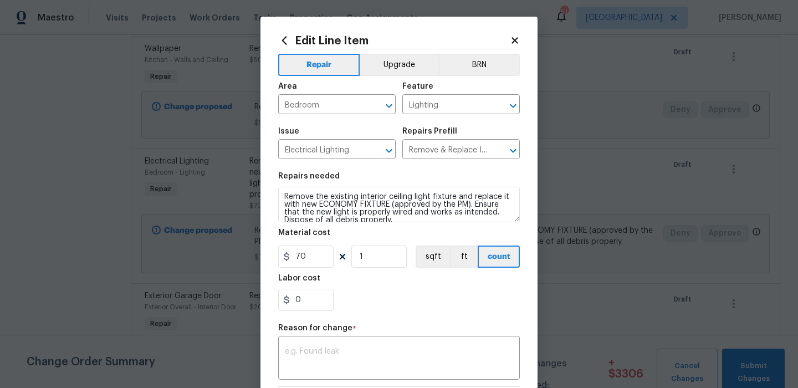
click at [377, 242] on div "Material cost" at bounding box center [399, 236] width 242 height 14
click at [377, 263] on input "1" at bounding box center [378, 257] width 55 height 22
click at [379, 268] on input "2" at bounding box center [378, 257] width 55 height 22
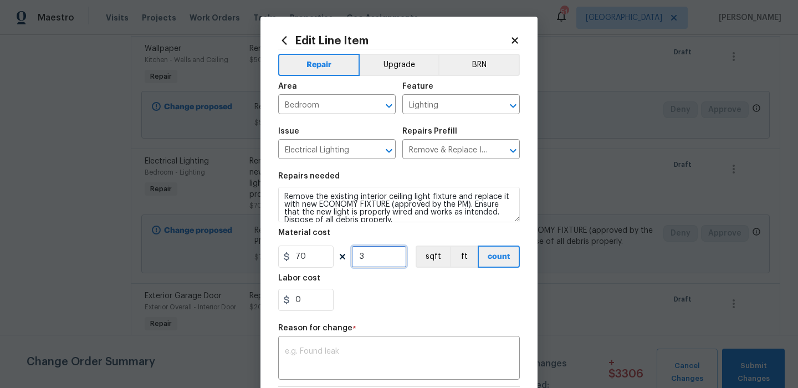
type input "3"
click at [382, 272] on section "Repairs needed Remove the existing interior ceiling light fixture and replace i…" at bounding box center [399, 242] width 242 height 152
click at [408, 345] on div "x ​" at bounding box center [399, 359] width 242 height 41
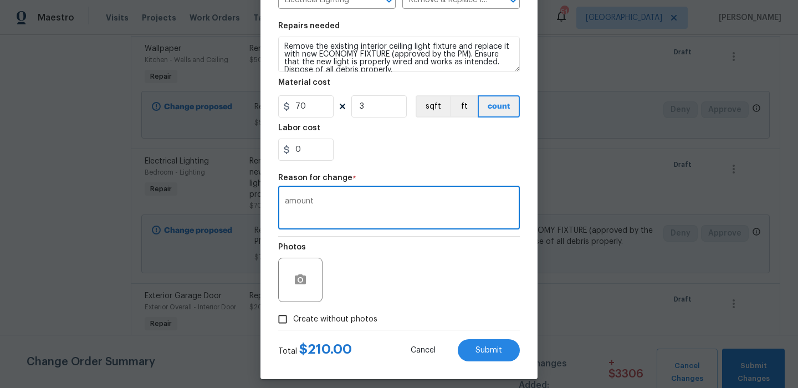
scroll to position [159, 0]
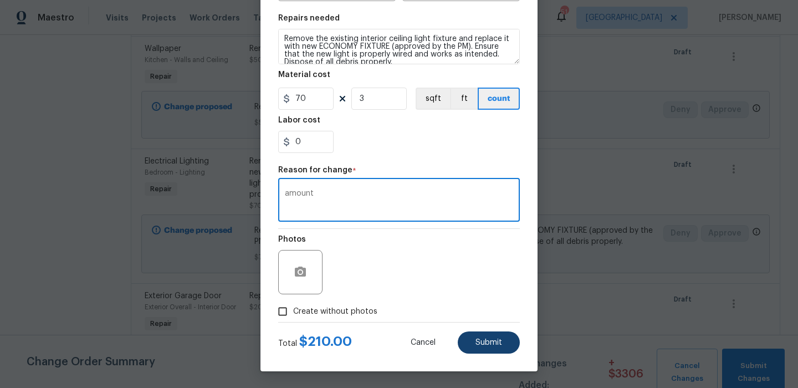
type textarea "amount"
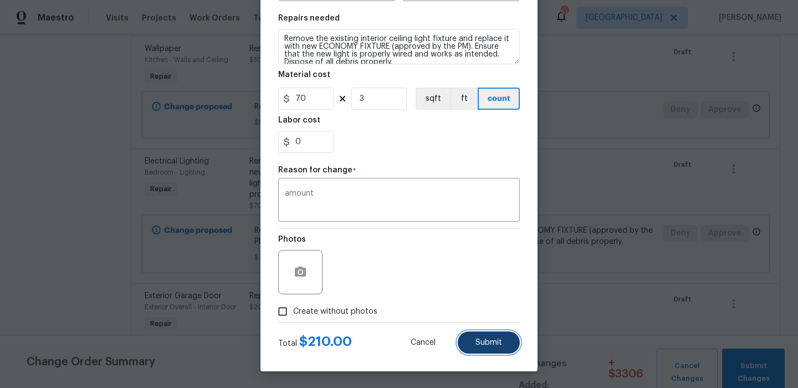
click at [474, 342] on button "Submit" at bounding box center [489, 342] width 62 height 22
type input "1"
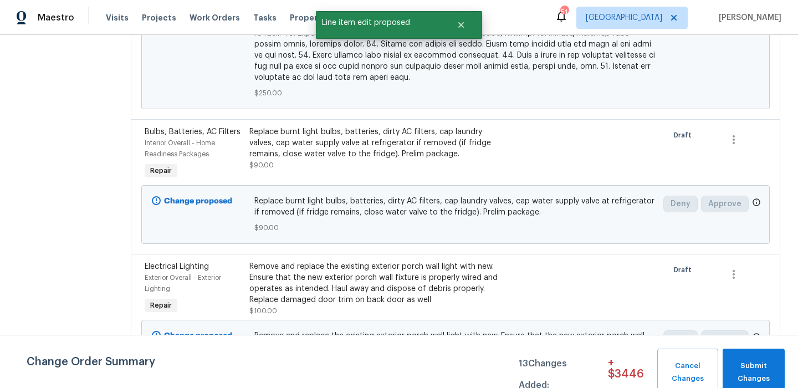
scroll to position [613, 0]
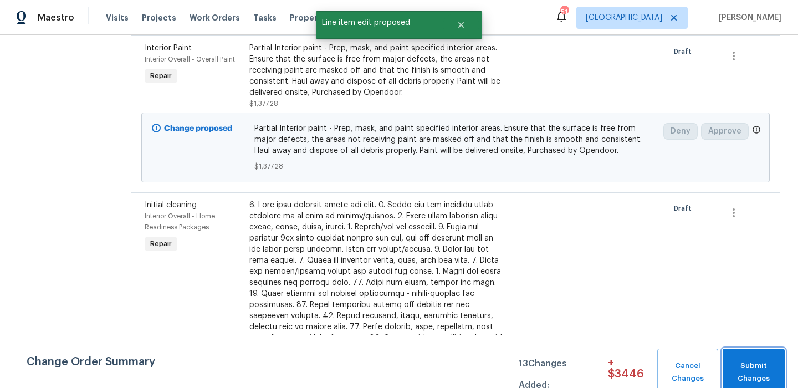
click at [744, 351] on button "Submit Changes" at bounding box center [754, 373] width 62 height 48
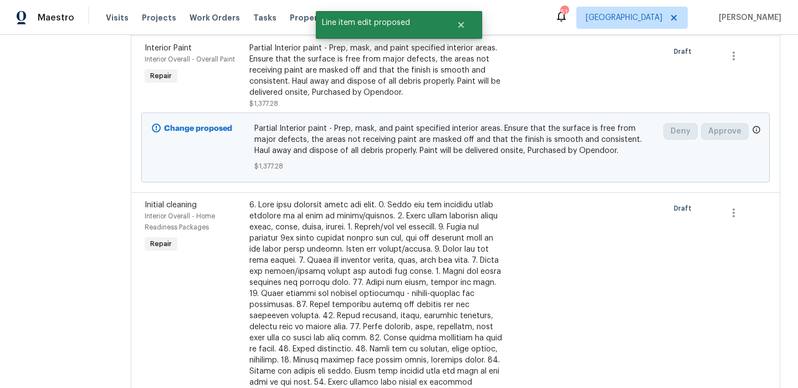
scroll to position [0, 0]
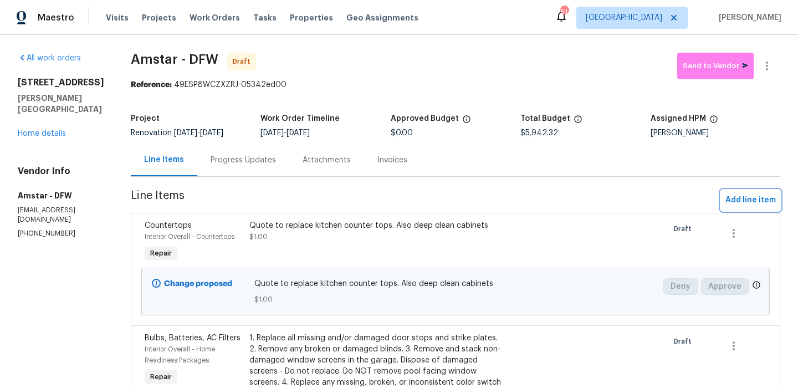
click at [767, 205] on span "Add line item" at bounding box center [750, 200] width 50 height 14
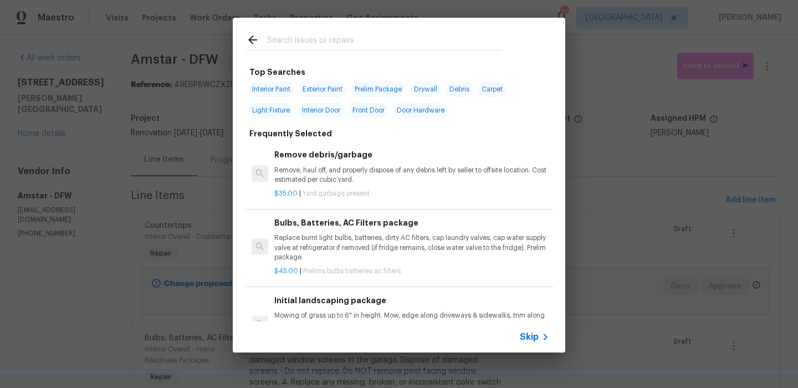
click at [544, 332] on icon at bounding box center [545, 336] width 13 height 13
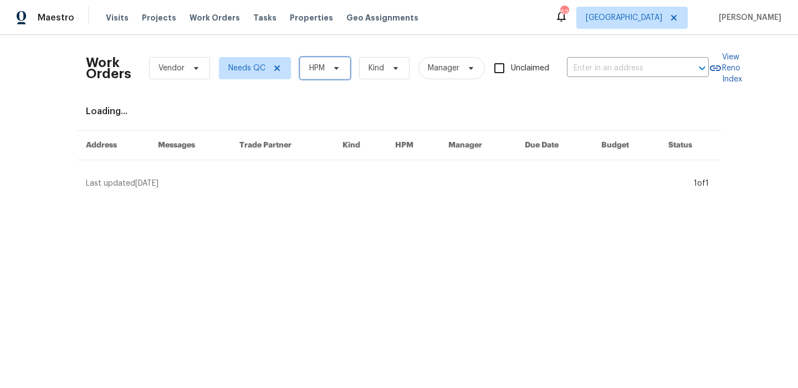
click at [339, 72] on icon at bounding box center [336, 68] width 9 height 9
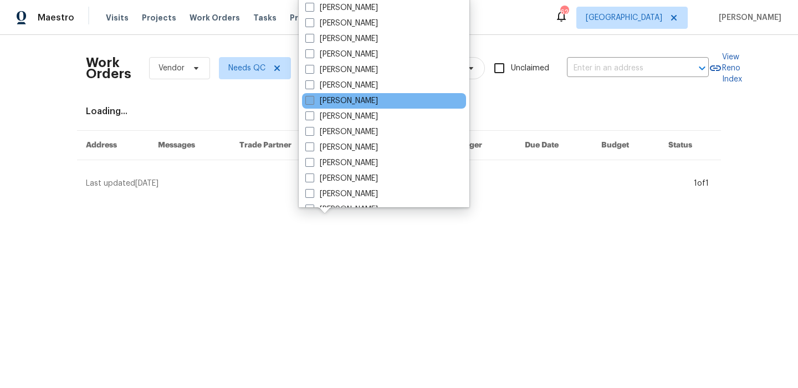
scroll to position [67, 0]
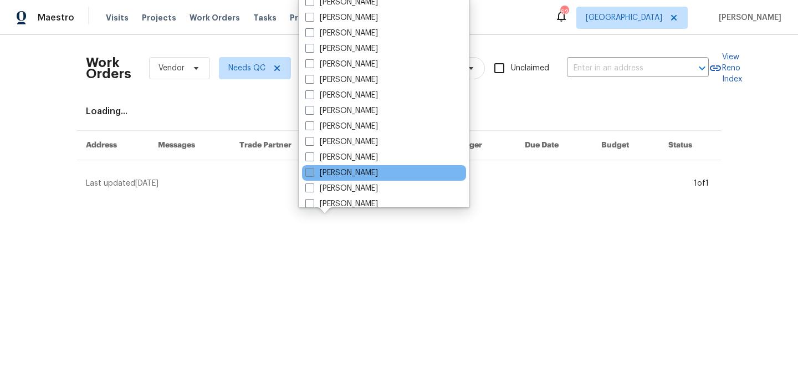
click at [374, 178] on label "[PERSON_NAME]" at bounding box center [341, 172] width 73 height 11
click at [313, 175] on input "[PERSON_NAME]" at bounding box center [308, 170] width 7 height 7
checkbox input "true"
